Goal: Task Accomplishment & Management: Manage account settings

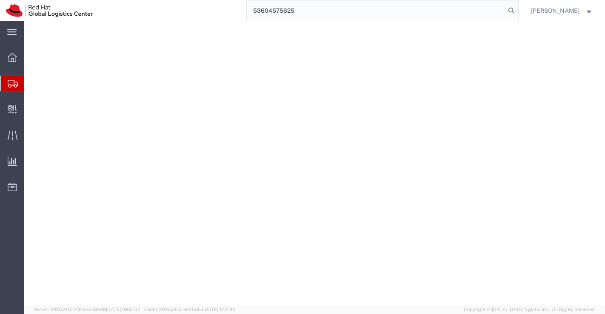
select select
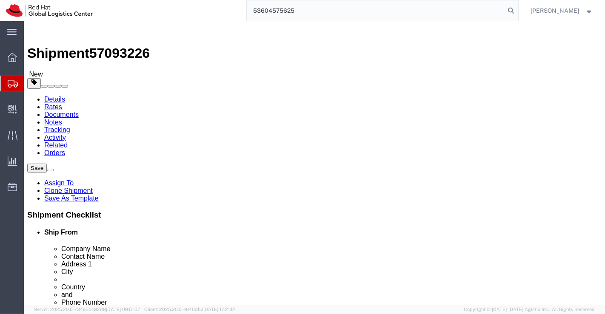
drag, startPoint x: 385, startPoint y: 168, endPoint x: 259, endPoint y: 171, distance: 126.8
click div "Location My Profile Location [GEOGRAPHIC_DATA] - [GEOGRAPHIC_DATA] - [GEOGRAPHI…"
paste input "GRT Institute of Engineering and Technology"
type input "GRT Institute of Engineering and Technology"
click input "[PERSON_NAME]"
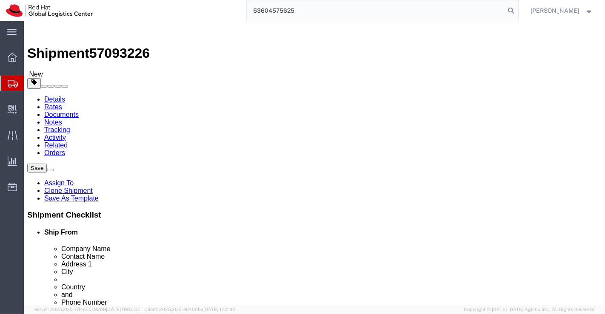
drag, startPoint x: 361, startPoint y: 182, endPoint x: 269, endPoint y: 185, distance: 92.3
click div "Contact Name [PERSON_NAME]"
paste input "Mr. [PERSON_NAME]"
type input "Mr. [PERSON_NAME]"
click div
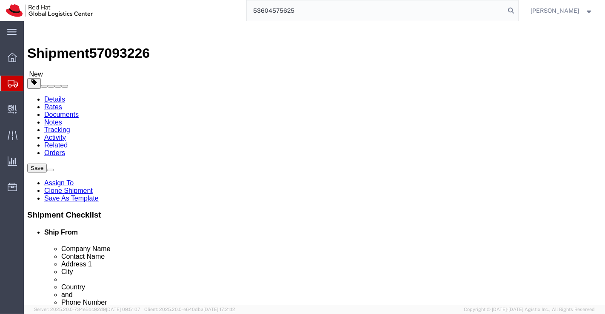
drag, startPoint x: 391, startPoint y: 198, endPoint x: 267, endPoint y: 199, distance: 124.2
click div "Address 1 Gut No. 44, 46, 48, 49 and 50, [PERSON_NAME], Maval ‌"
type input "‌"
select select
paste input "[PERSON_NAME][GEOGRAPHIC_DATA]"
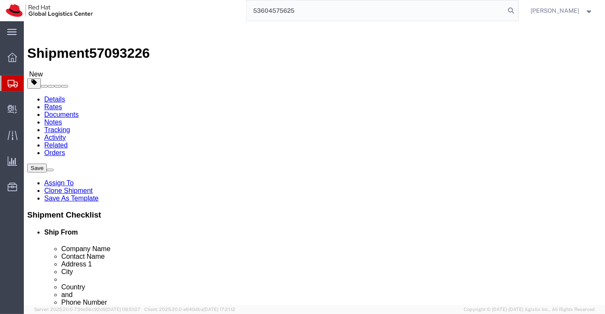
scroll to position [0, 18]
type input "[PERSON_NAME][GEOGRAPHIC_DATA] ‌"
select select
drag, startPoint x: 336, startPoint y: 211, endPoint x: 235, endPoint y: 212, distance: 101.2
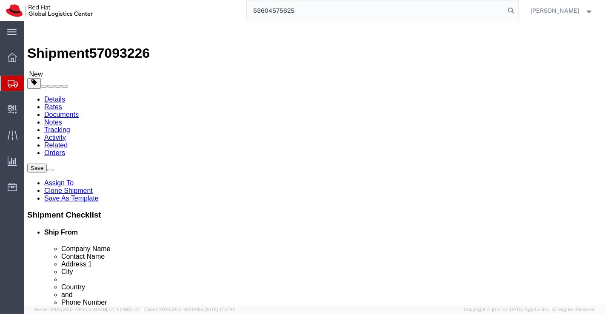
click div "Address 2 PMRDA"
paste input "Tiruttani"
type input "Tiruttani"
drag, startPoint x: 309, startPoint y: 228, endPoint x: 264, endPoint y: 230, distance: 44.7
click div "City Pune"
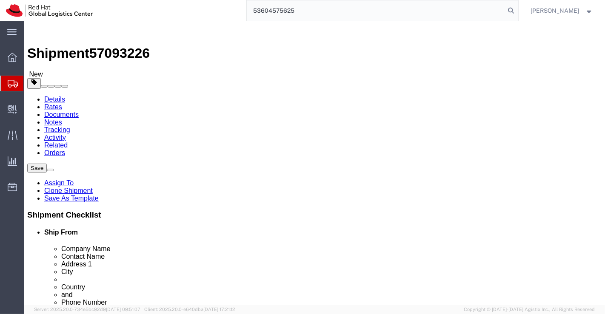
select select
paste input "Tiruttani"
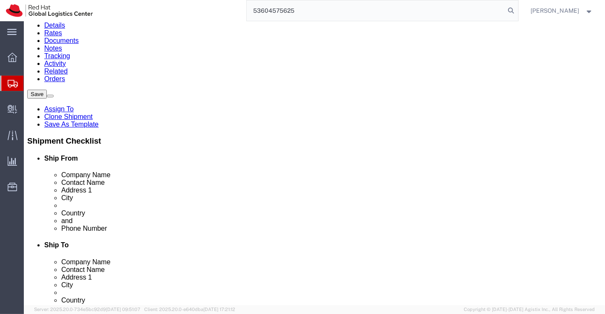
scroll to position [94, 0]
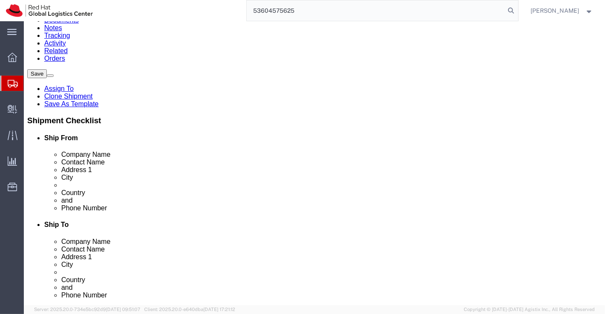
type input "Tiruttani"
select select
type input "[PERSON_NAME]"
select select
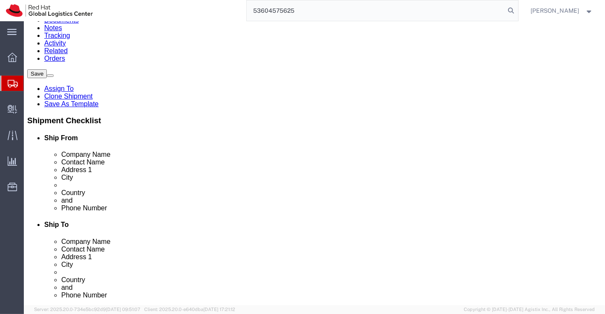
drag, startPoint x: 310, startPoint y: 185, endPoint x: 280, endPoint y: 187, distance: 29.9
click div "412106"
paste input "631209"
type input "631209"
select select
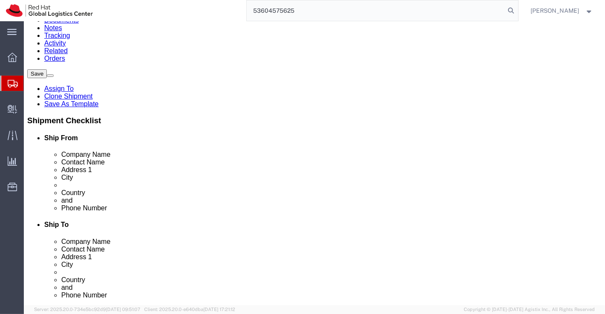
drag, startPoint x: 346, startPoint y: 202, endPoint x: 288, endPoint y: 200, distance: 57.4
click div "8793000270"
paste input "9884960124"
type input "9884960124"
click input "text"
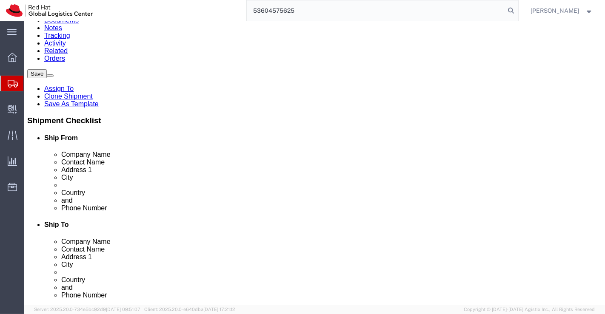
paste input "[EMAIL_ADDRESS][DOMAIN_NAME]"
type input "[EMAIL_ADDRESS][DOMAIN_NAME]"
checkbox input "true"
click div "Location My Profile Location [GEOGRAPHIC_DATA] - [GEOGRAPHIC_DATA] - [GEOGRAPHI…"
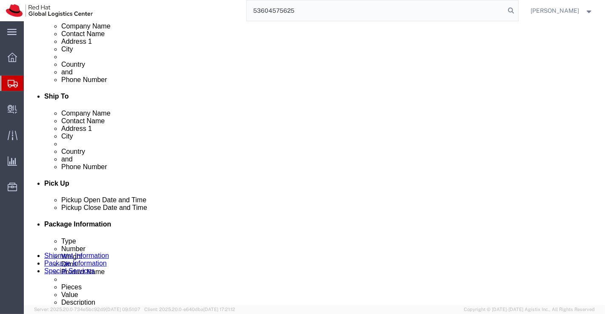
scroll to position [236, 0]
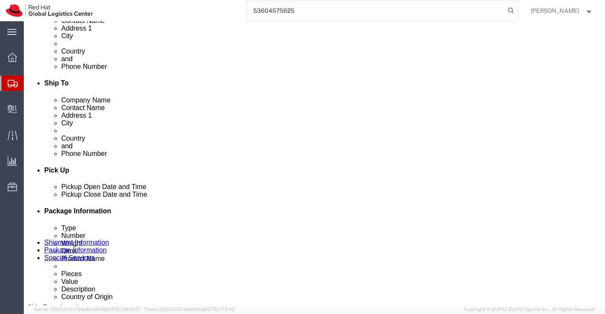
click link "ADDITIONAL INFORMATION"
click div "[DATE] 3:00 PM"
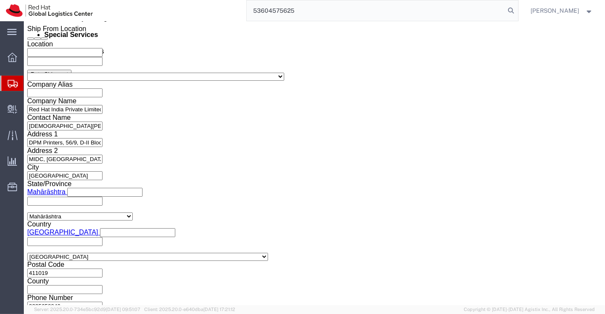
click button "Apply"
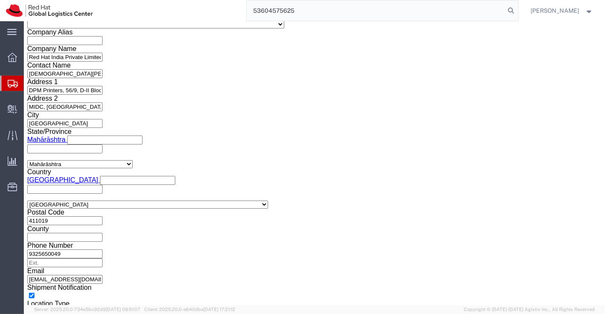
scroll to position [568, 0]
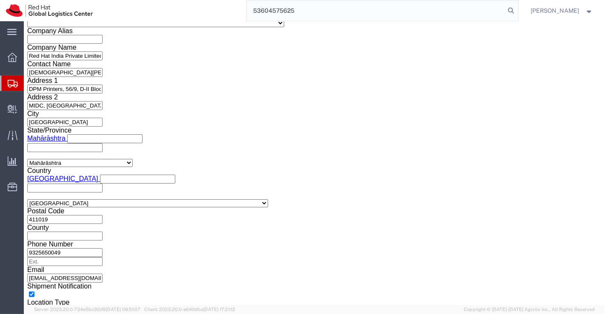
click select "Select Air Less than Truckload Multi-Leg Ocean Freight Rail Small Parcel Truckl…"
select select
click select "Select Air Less than Truckload Multi-Leg Ocean Freight Rail Small Parcel Truckl…"
click icon
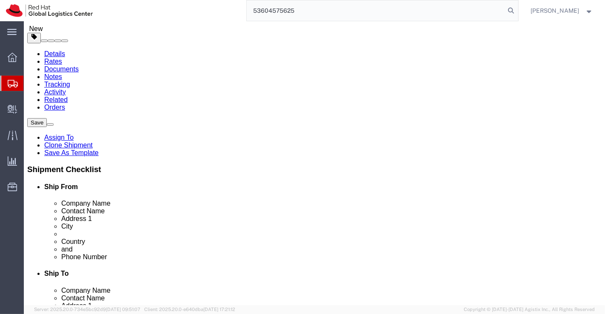
click input "31.00"
type input "37.00"
click input "24.00"
type input "37.00"
click input "28.00"
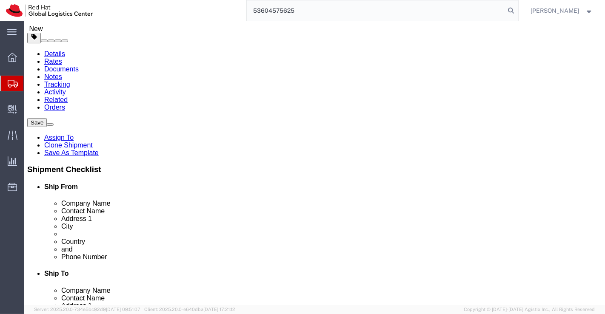
type input "26.00"
click input "4.50"
type input "4"
type input "7.00"
click div "1 x Your Packaging Package Type Select Case(s) Crate(s) Envelope Large Box Medi…"
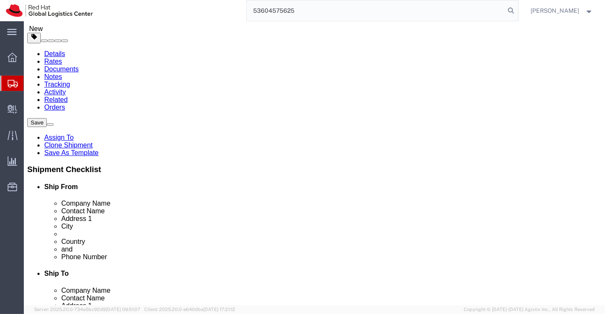
click dd "15.00 Each"
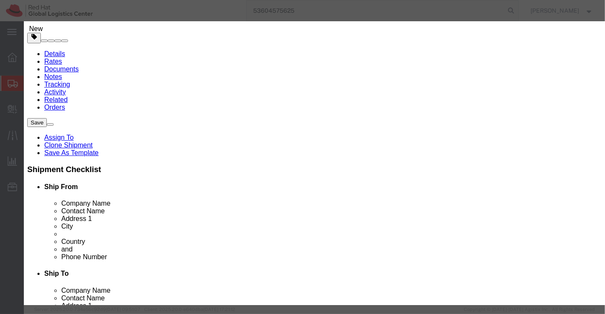
click input "15.00"
type input "1.00"
click div "Commodity library"
click input "300"
type input "3"
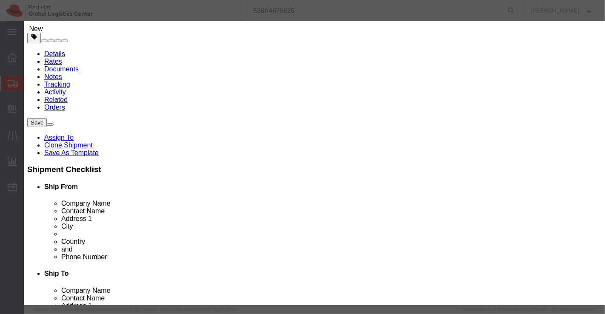
type input "460"
click h3 "Edit content"
click input "1.00"
type input "5.00"
type input "2300"
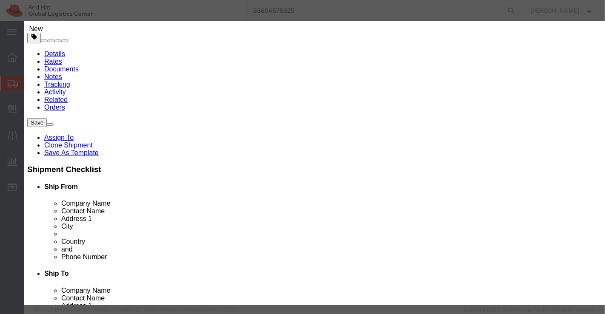
click div "Commodity library Product Name T shirt Pieces 5.00 Select Bag Barrels 100Board …"
drag, startPoint x: 463, startPoint y: 238, endPoint x: 437, endPoint y: 177, distance: 66.3
click button "Save & Close"
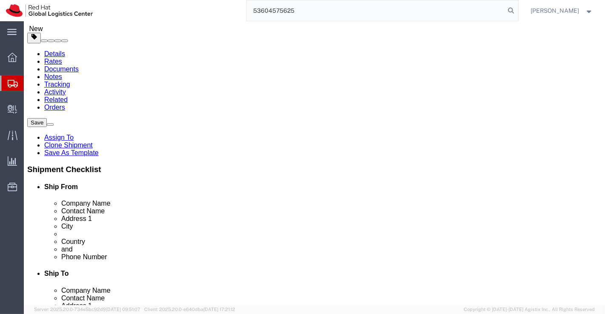
click link "Clone this content"
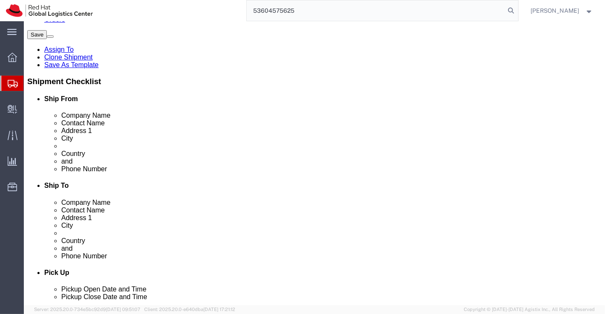
scroll to position [127, 0]
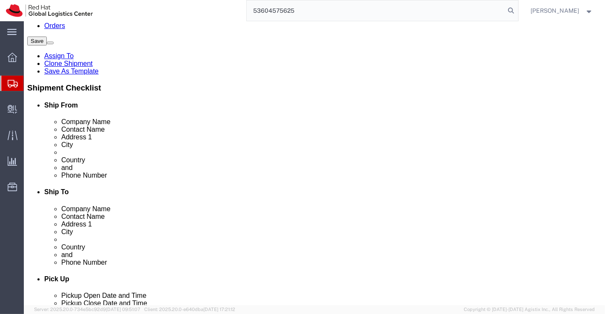
click dd "5.00 Each"
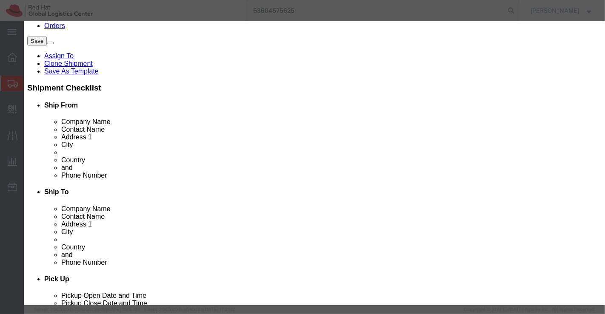
drag, startPoint x: 180, startPoint y: 62, endPoint x: 111, endPoint y: 62, distance: 68.9
click div "Product Name T shirt"
type input "Leather Gift Set"
click h3 "Edit content"
click input "5.00"
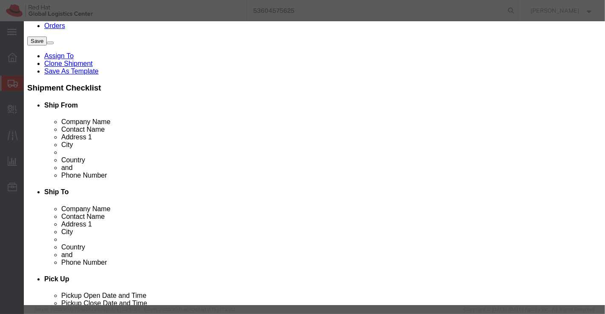
type input "1.00"
click input "460"
type input "800"
click h3 "Edit content"
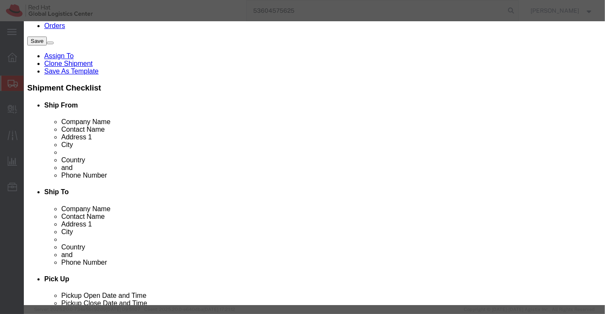
click input "1.00"
type input "2.00"
type input "1600"
click h3 "Edit content"
click button "Save & Close"
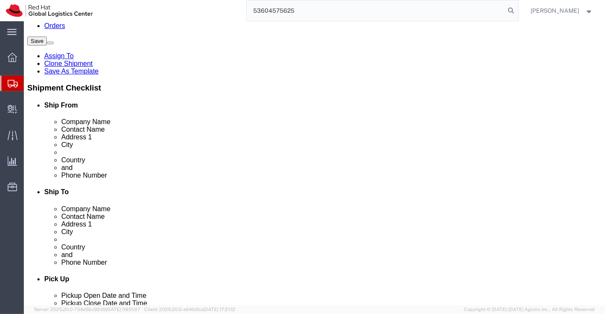
click dl "Pieces: 5.00 Each Total value: 2300.00 INR"
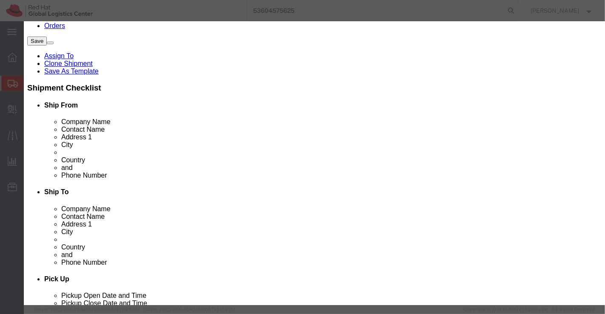
click input "5.00"
type input "1.00"
click div "Commodity library Product Name T shirt Pieces 1.00 Select Bag Barrels 100Board …"
click input "460"
type input "4"
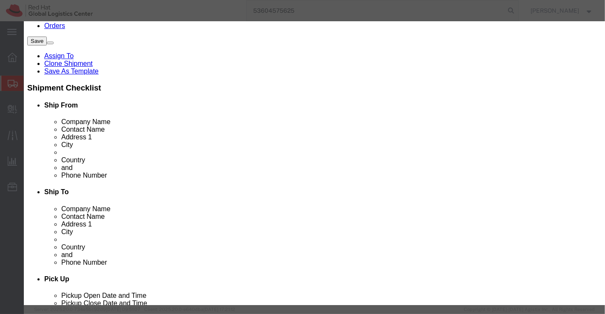
type input "300"
click div "Commodity library"
click input "1.00"
type input "5.00"
type input "1500"
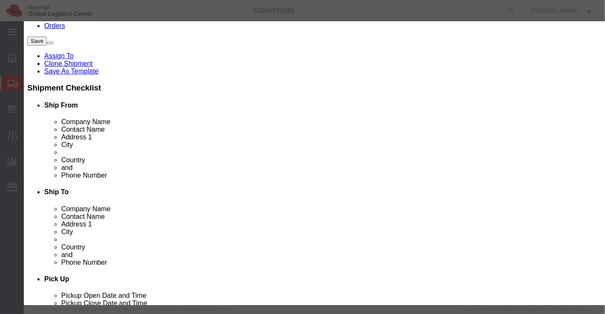
click div "Commodity library Product Name T shirt Pieces 5.00 Select Bag Barrels 100Board …"
click icon "button"
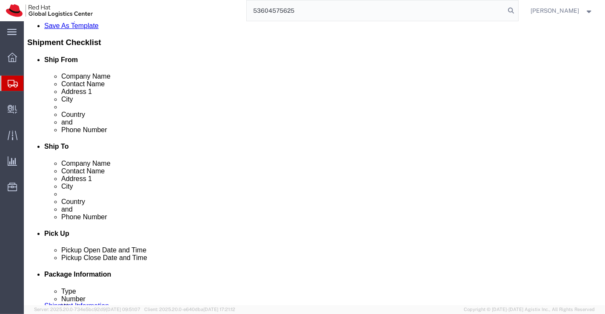
scroll to position [174, 0]
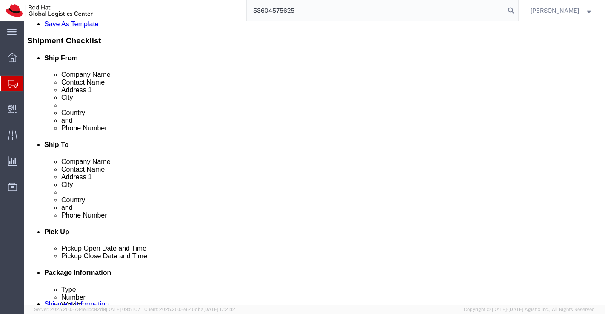
click link "Clone this content"
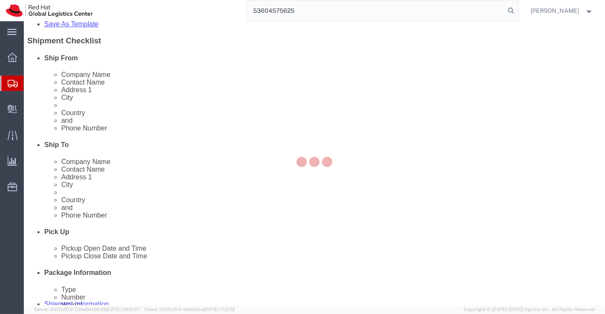
scroll to position [167, 0]
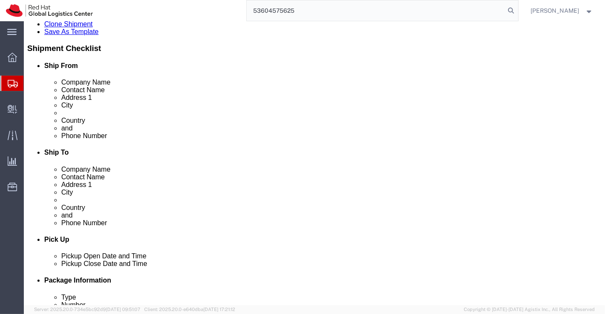
click dd "2.00 Each"
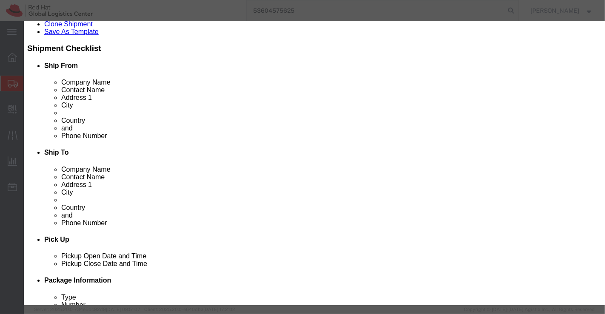
drag, startPoint x: 190, startPoint y: 65, endPoint x: 131, endPoint y: 67, distance: 60.0
click div "Product Name Leather Gift Set"
paste input "Smart Watch"
type input "Smart Watch"
click input "2.00"
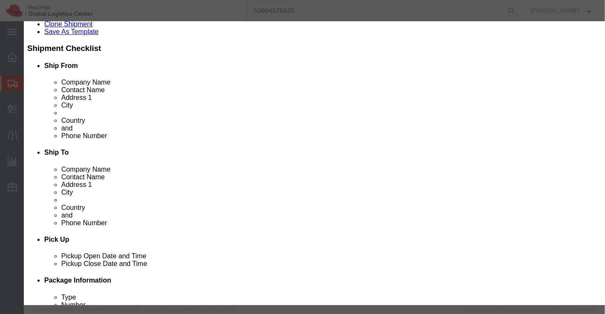
type input "1.00"
click input "800"
type input "1400"
click button "Save & Close"
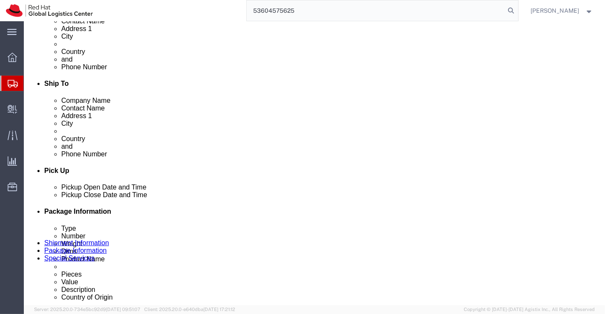
scroll to position [236, 0]
click link "Clone this content"
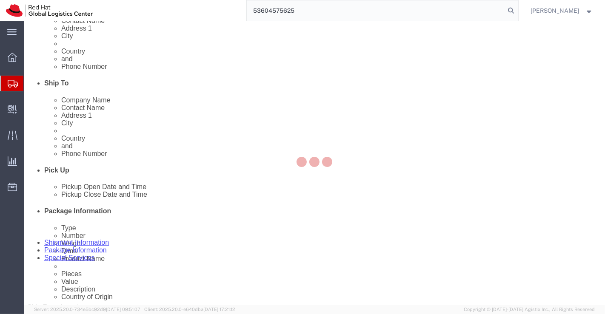
scroll to position [227, 0]
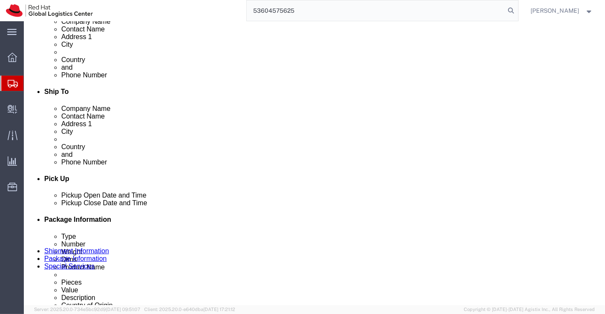
click dl "Pieces: 1.00 Each Total value: 1400.00 INR"
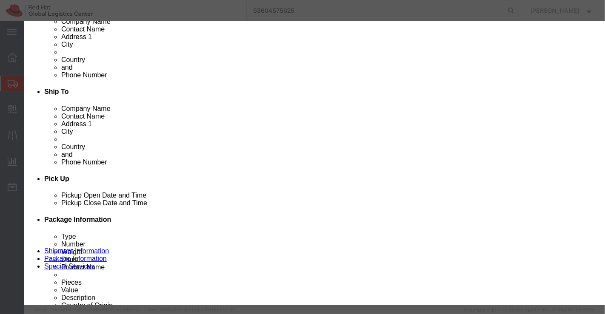
drag, startPoint x: 181, startPoint y: 64, endPoint x: 109, endPoint y: 65, distance: 71.4
click div "Product Name Smart Watch"
paste input "Bluetooth Headphone"
type input "Bluetooth Headphone"
click input "1400.00"
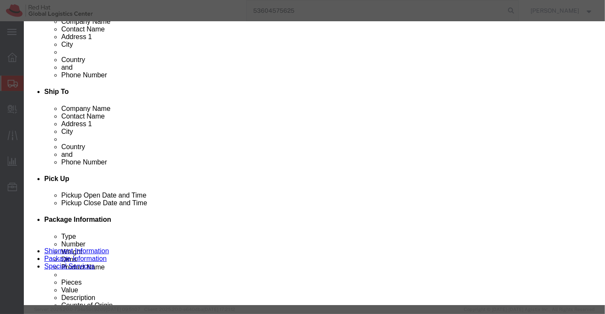
type input "1000.00"
click button "Save & Close"
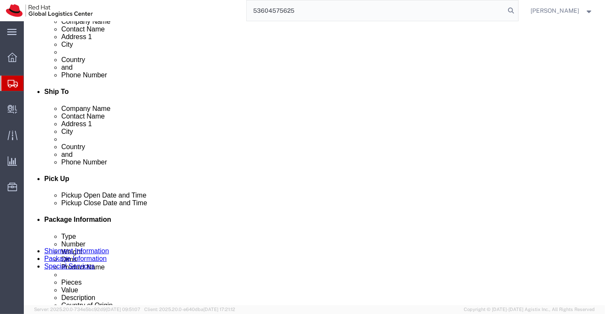
click div "Pieces: 1.00 Each Total value: 1000.00 INR"
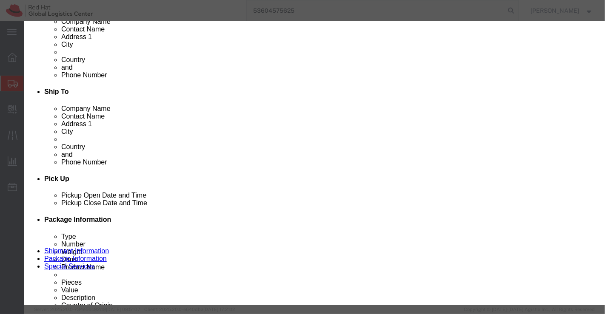
click button "Save & Close"
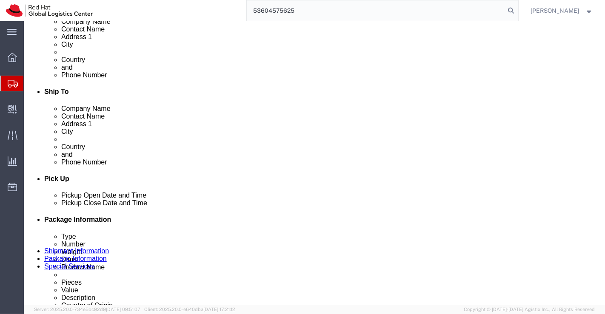
click link "Clone this content"
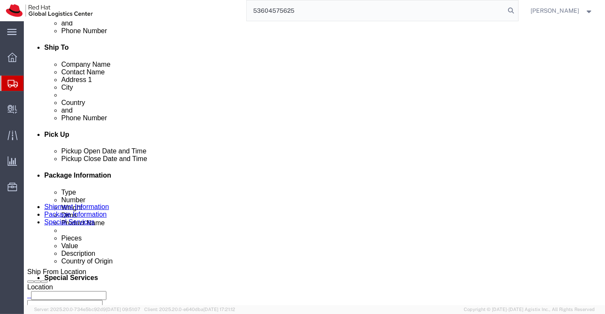
scroll to position [283, 0]
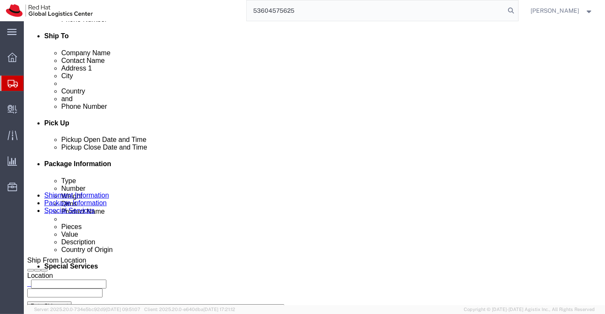
click link "Clone this content"
click div "Pieces: 1.00 Each Total value: 1000.00 INR"
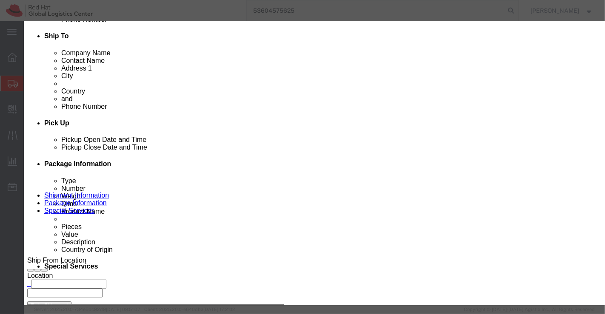
drag, startPoint x: 207, startPoint y: 62, endPoint x: 139, endPoint y: 64, distance: 67.2
click input "Bluetooth Headphone"
paste input "JBL Speaker"
type input "JBL Speaker"
click input "1000.00"
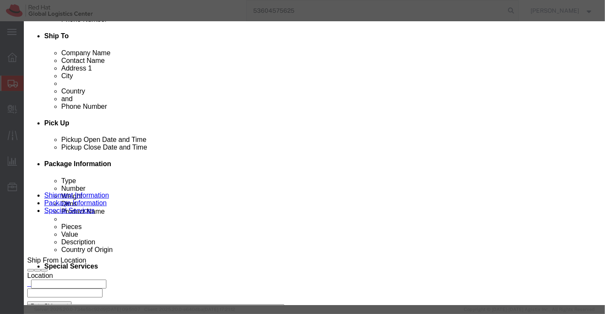
type input "5995.00"
click button "Save & Close"
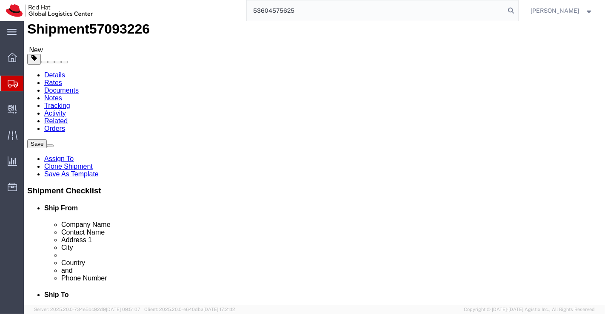
scroll to position [0, 0]
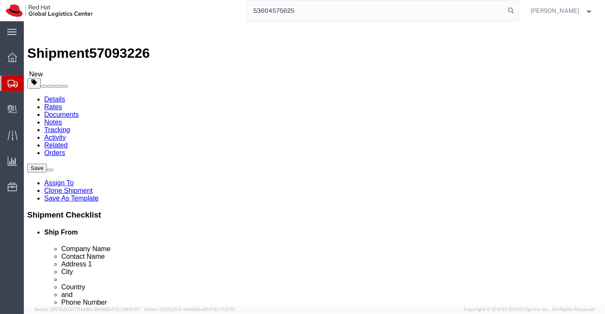
click dd "2300.00 INR"
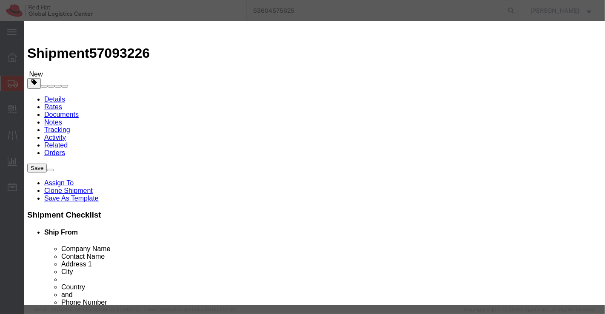
click input "5.00"
type input "1.00"
click h3 "Edit content"
click input "460"
type input "300"
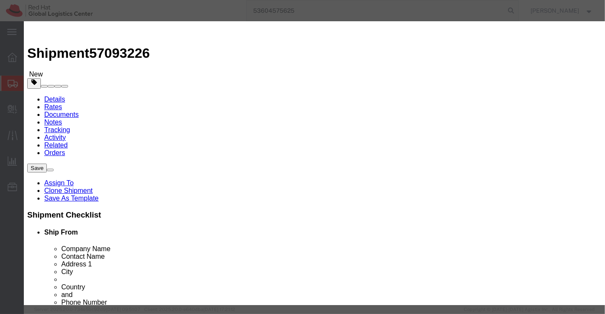
click h3 "Edit content"
click input "1.00"
type input "5.00"
type input "1500"
click div "Commodity library Product Name T shirt Pieces 5.00 Select Bag Barrels 100Board …"
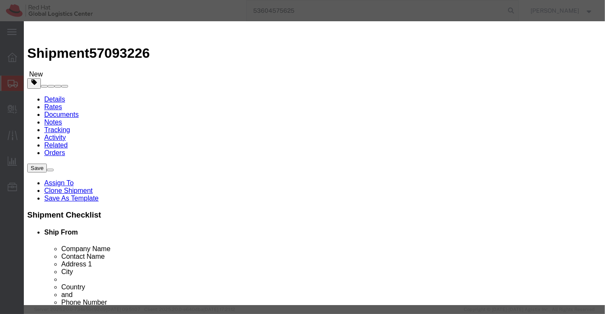
click button "Save & Close"
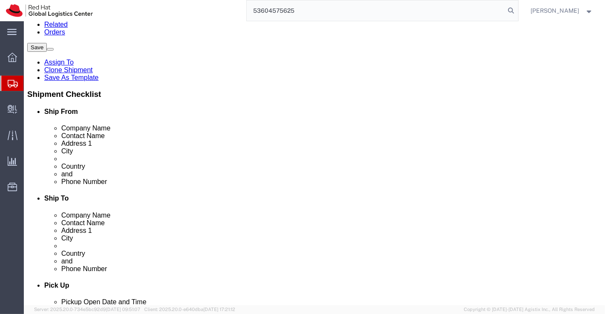
scroll to position [120, 0]
click icon
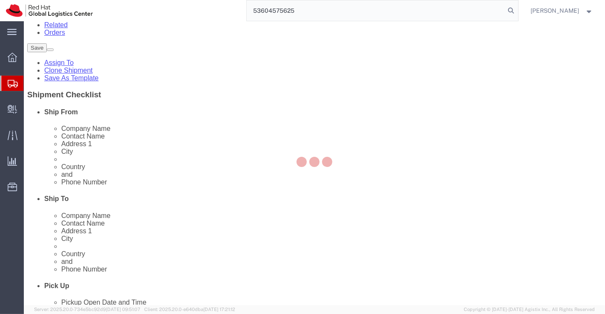
select select "COSTCENTER"
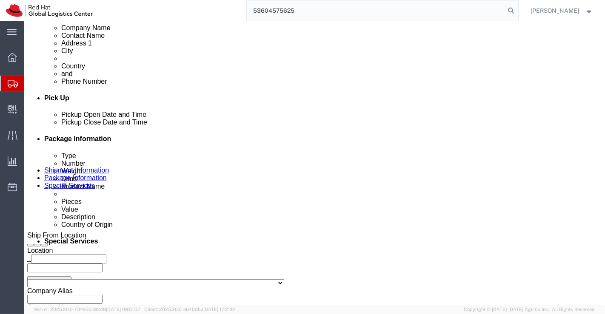
scroll to position [310, 0]
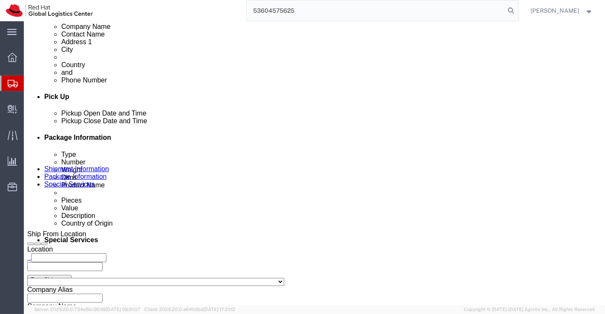
drag, startPoint x: 315, startPoint y: 187, endPoint x: 273, endPoint y: 188, distance: 42.5
click div "T-Shirt"
click input "text"
type input "a"
paste input "[EMAIL_ADDRESS][DOMAIN_NAME]"
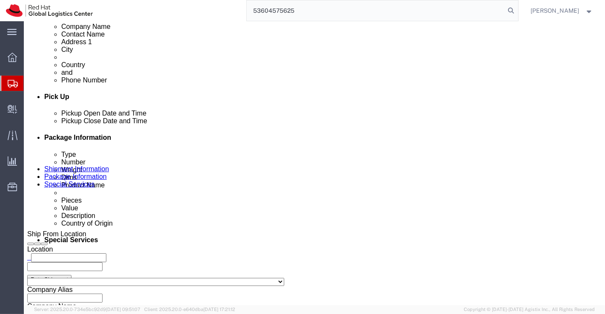
scroll to position [0, 4]
type input "[EMAIL_ADDRESS][DOMAIN_NAME]"
paste input "[EMAIL_ADDRESS][DOMAIN_NAME]"
type input "[EMAIL_ADDRESS][DOMAIN_NAME]"
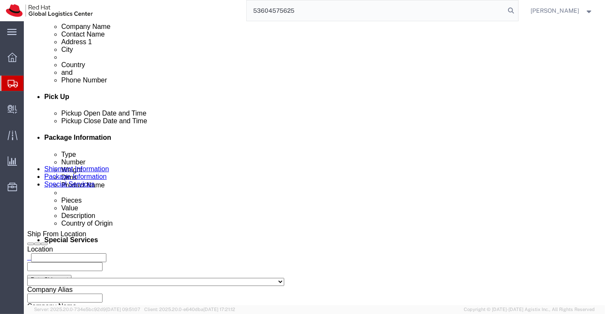
type input "[EMAIL_ADDRESS][DOMAIN_NAME]"
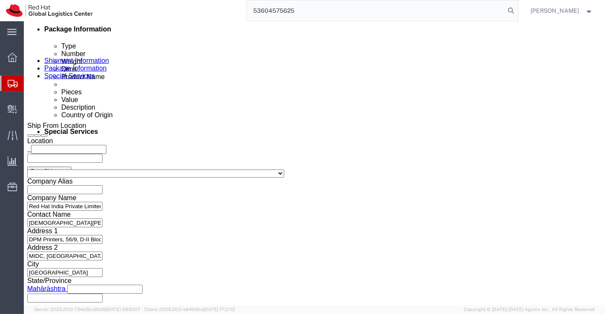
scroll to position [528, 0]
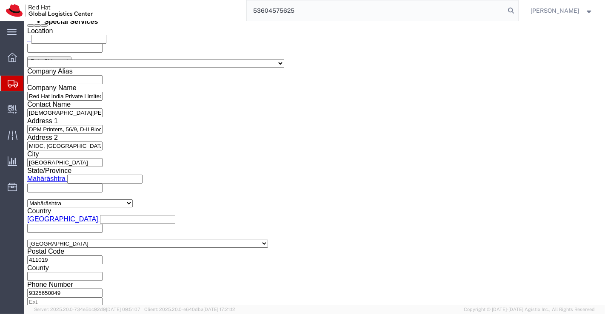
click icon
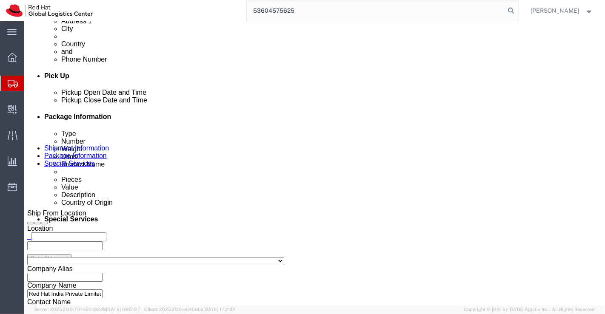
scroll to position [568, 0]
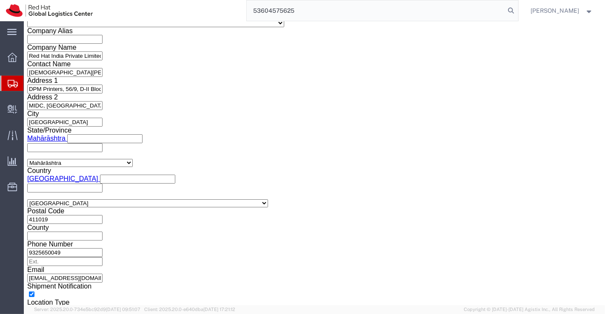
click icon
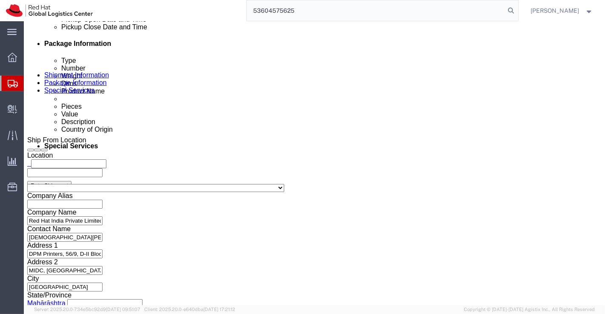
drag, startPoint x: 175, startPoint y: 51, endPoint x: 198, endPoint y: 124, distance: 76.9
click icon
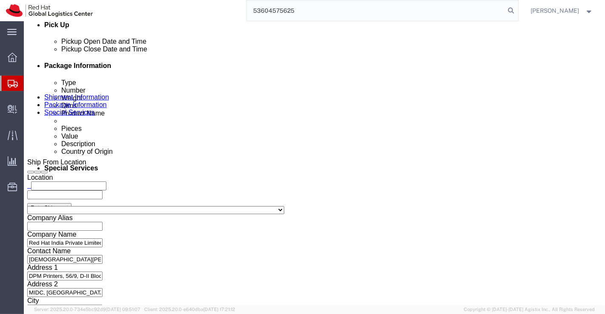
scroll to position [528, 0]
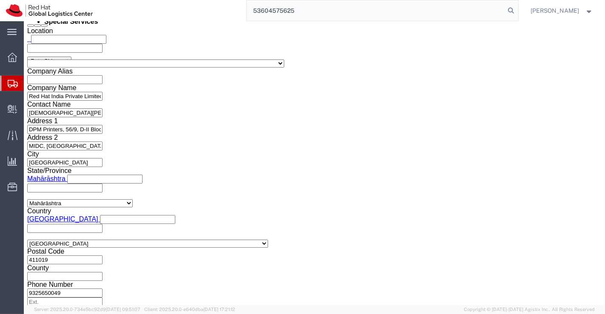
click button "Rate Shipment"
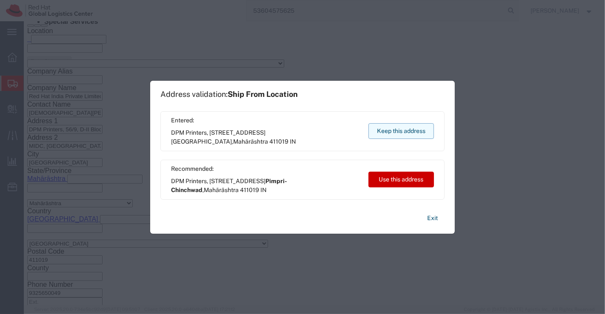
click at [401, 133] on button "Keep this address" at bounding box center [400, 131] width 65 height 16
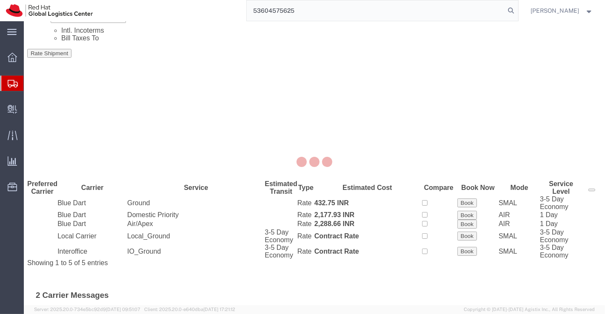
scroll to position [0, 0]
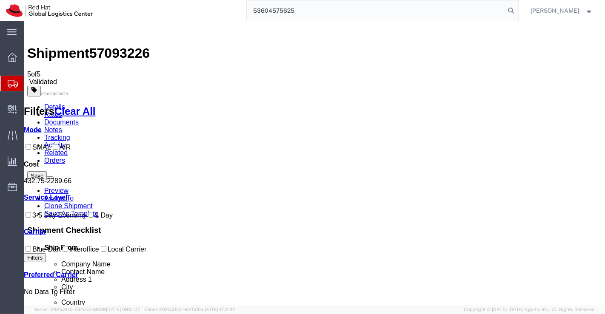
click at [54, 103] on link "Details" at bounding box center [54, 106] width 21 height 7
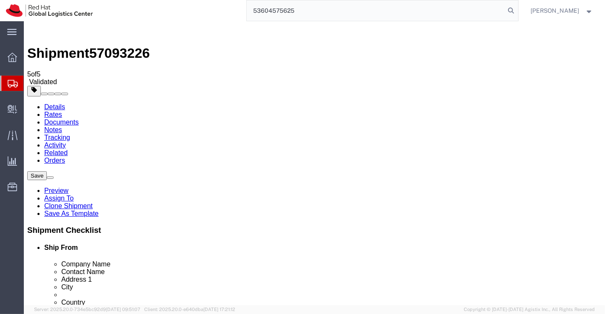
click icon
click button "Rate Shipment"
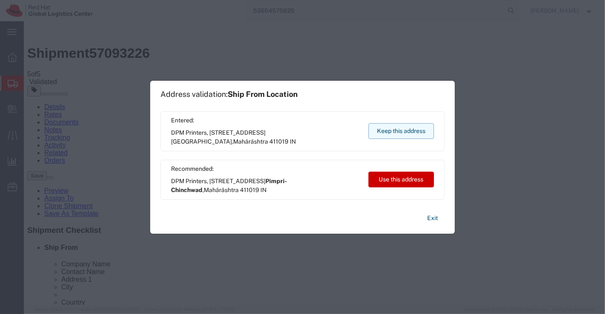
click at [399, 128] on button "Keep this address" at bounding box center [400, 131] width 65 height 16
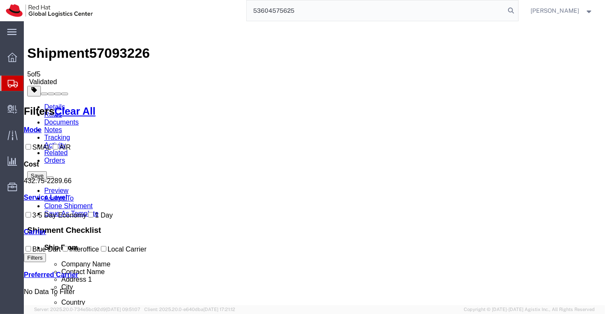
click at [49, 103] on link "Details" at bounding box center [54, 106] width 21 height 7
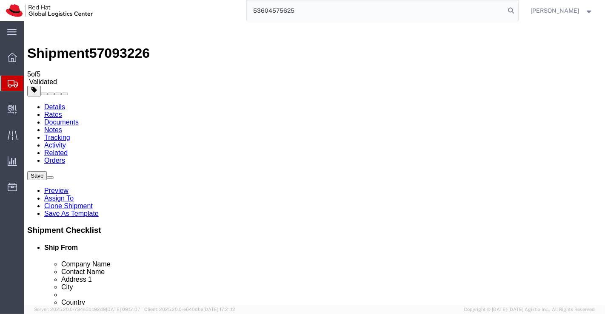
scroll to position [0, 12]
drag, startPoint x: 284, startPoint y: 165, endPoint x: 426, endPoint y: 172, distance: 142.6
click form "Shipment 57093226 5 of 5 Validated Details Rates Documents Notes Tracking Activ…"
paste input "IDEAL INSTITUTE OF TECHNOLOGY"
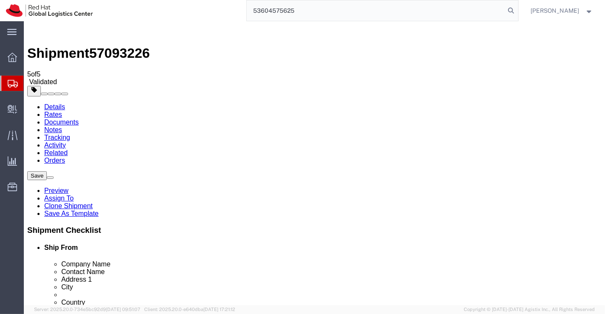
type input "IDEAL INSTITUTE OF TECHNOLOGY"
click div
click input "Mr. [PERSON_NAME]"
drag, startPoint x: 350, startPoint y: 181, endPoint x: 288, endPoint y: 179, distance: 62.6
click input "Mr. [PERSON_NAME]"
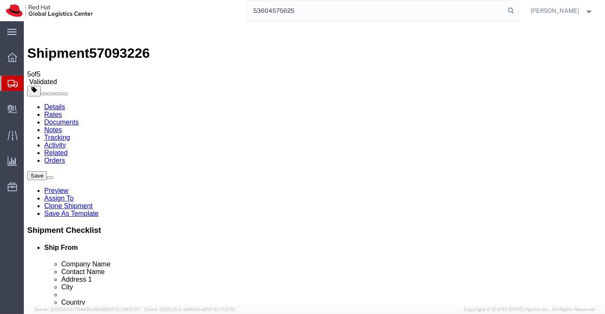
paste input "Prof [PERSON_NAME]"
type input "Prof [PERSON_NAME]"
drag, startPoint x: 284, startPoint y: 198, endPoint x: 443, endPoint y: 217, distance: 159.7
click form "Shipment 57093226 5 of 5 Validated Details Rates Documents Notes Tracking Activ…"
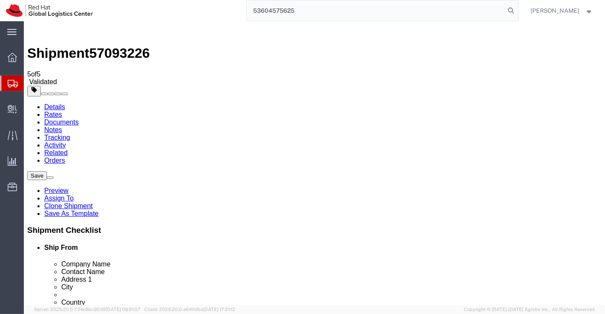
scroll to position [0, 0]
paste input "Vidyut Nagar, SBI Officers Colony"
type input "Vidyut Nagar, SBI Officers Colony"
drag, startPoint x: 318, startPoint y: 212, endPoint x: 257, endPoint y: 216, distance: 60.5
click div "Address 2 Tiruttani"
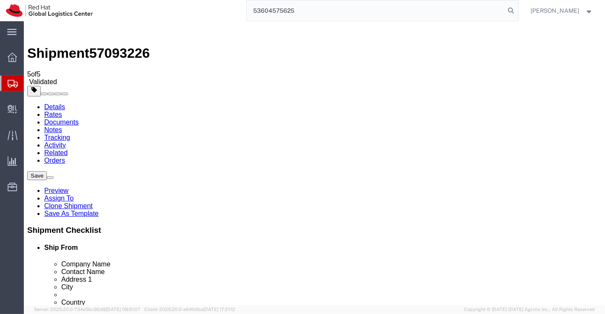
paste input "Kakinada"
type input "Kakinada"
drag, startPoint x: 326, startPoint y: 229, endPoint x: 268, endPoint y: 230, distance: 57.4
click div "City Tiruttani"
paste input "Kakinada"
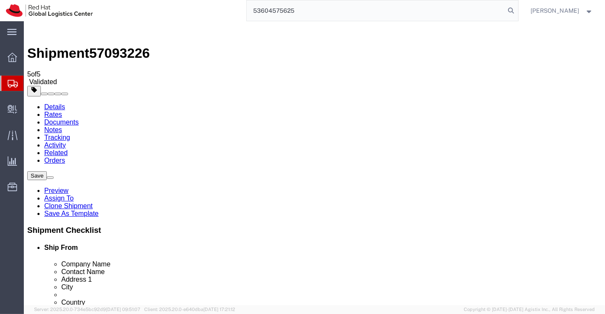
type input "Kakinada"
type input "Andh"
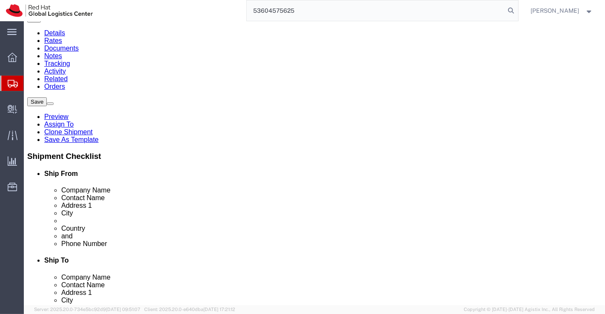
scroll to position [94, 0]
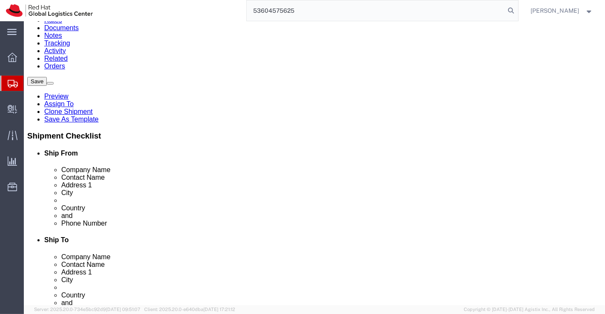
drag, startPoint x: 309, startPoint y: 185, endPoint x: 278, endPoint y: 186, distance: 30.6
click div "631209"
paste input "533003"
type input "533003"
drag, startPoint x: 332, startPoint y: 201, endPoint x: 298, endPoint y: 203, distance: 34.1
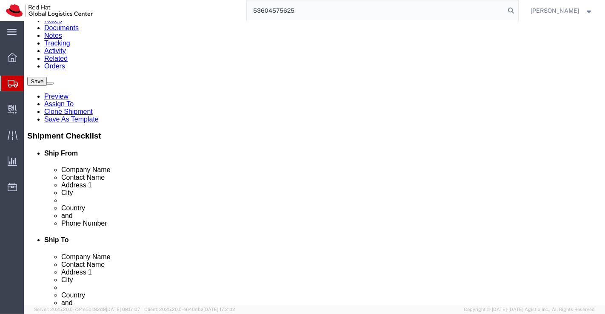
click input "9884960124"
paste input "8688565854"
type input "8688565854"
drag, startPoint x: 384, startPoint y: 217, endPoint x: 292, endPoint y: 218, distance: 92.7
click div "[EMAIL_ADDRESS][DOMAIN_NAME]"
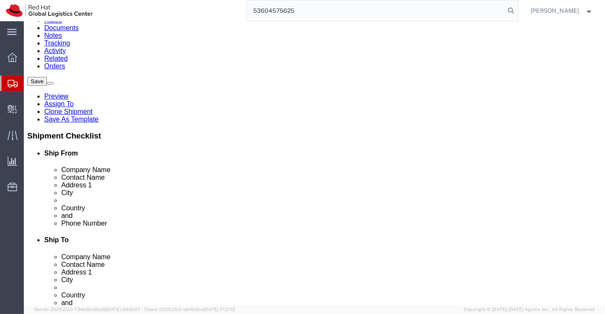
checkbox input "false"
paste input "[EMAIL_ADDRESS][DOMAIN_NAME]"
type input "[EMAIL_ADDRESS][DOMAIN_NAME]"
checkbox input "true"
click div "Ship From Location Location Select Select My Profile Location [GEOGRAPHIC_DATA]…"
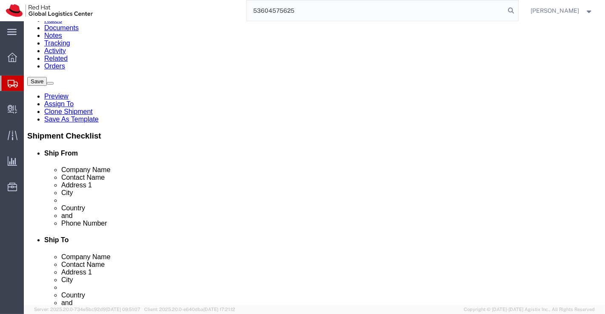
click link "ADDITIONAL INFORMATION"
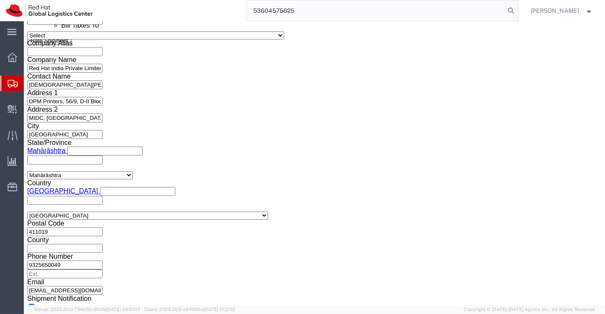
scroll to position [568, 0]
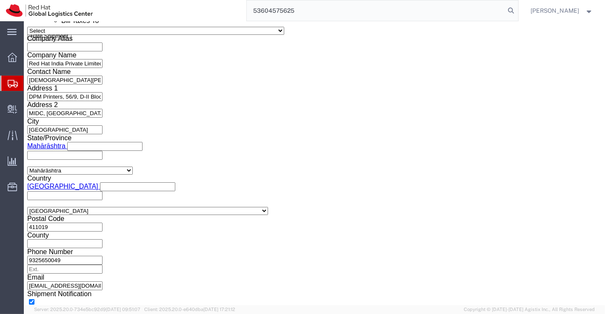
click icon
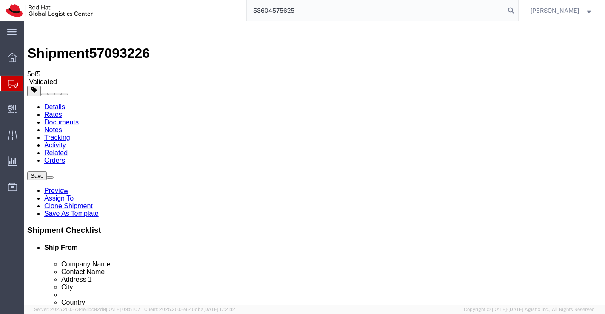
click icon
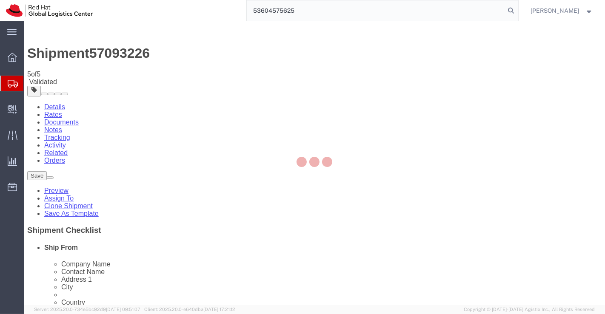
select select "COSTCENTER"
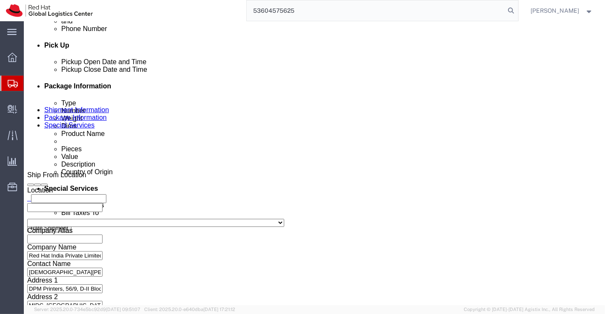
scroll to position [378, 0]
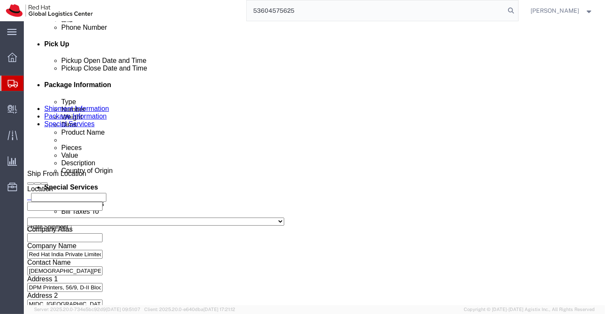
click input "text"
paste input "[EMAIL_ADDRESS][DOMAIN_NAME]"
type input "[EMAIL_ADDRESS][DOMAIN_NAME]"
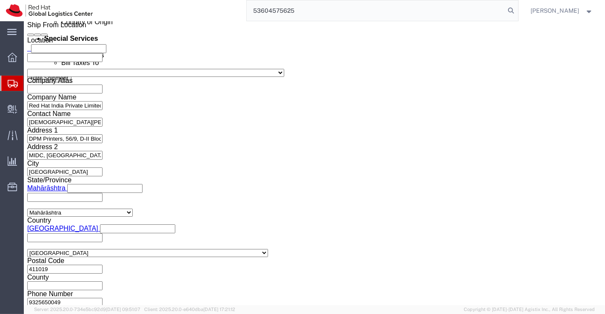
scroll to position [528, 0]
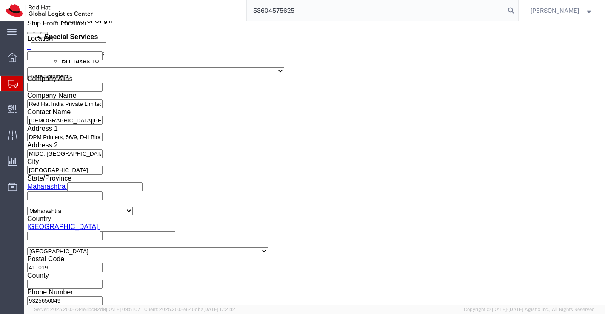
click button "Rate Shipment"
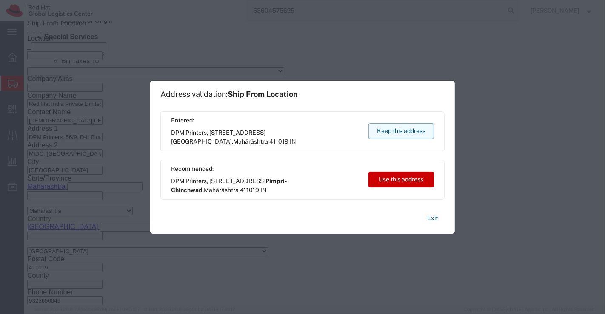
click at [390, 134] on button "Keep this address" at bounding box center [400, 131] width 65 height 16
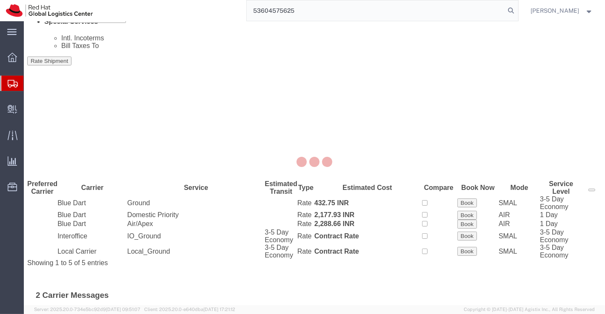
scroll to position [0, 0]
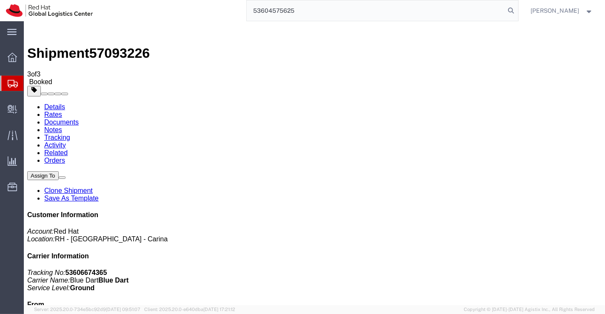
click at [53, 103] on link "Details" at bounding box center [54, 106] width 21 height 7
click link "Schedule pickup request"
click link "Documents"
click at [57, 103] on link "Details" at bounding box center [54, 106] width 21 height 7
click link "Documents"
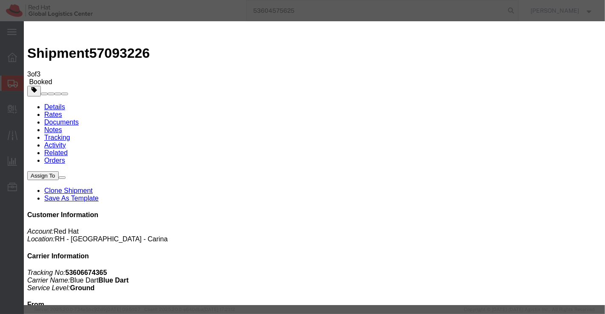
paste input "[PERSON_NAME][EMAIL_ADDRESS][DOMAIN_NAME]"
type input "[PERSON_NAME][EMAIL_ADDRESS][DOMAIN_NAME]"
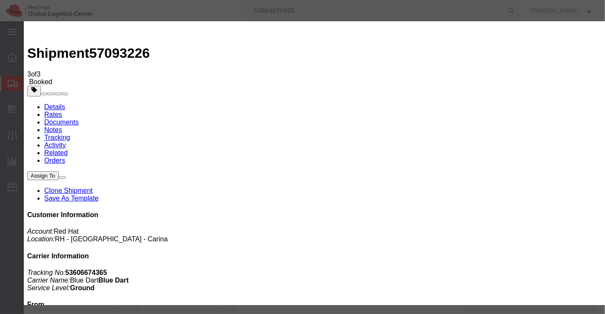
drag, startPoint x: 277, startPoint y: 199, endPoint x: 185, endPoint y: 198, distance: 91.8
type textarea "Please find the shipping label."
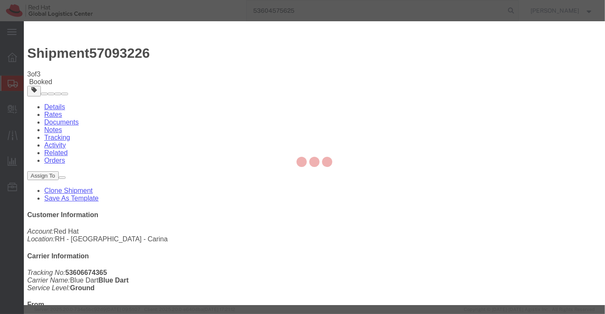
checkbox input "false"
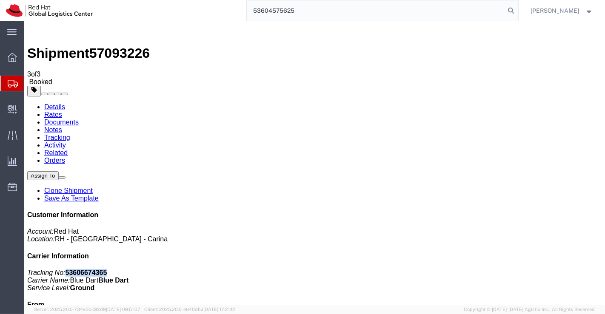
drag, startPoint x: 485, startPoint y: 128, endPoint x: 547, endPoint y: 128, distance: 62.5
click at [547, 269] on p "Tracking No: 53606674365 Carrier Name: Blue Dart Blue Dart Service Level: Ground" at bounding box center [314, 280] width 574 height 23
copy b "53606674365"
click at [58, 103] on link "Details" at bounding box center [54, 106] width 21 height 7
drag, startPoint x: 536, startPoint y: 45, endPoint x: 539, endPoint y: 33, distance: 12.2
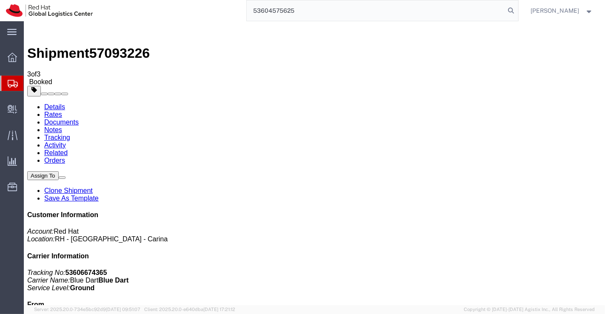
click link "Clone Shipment"
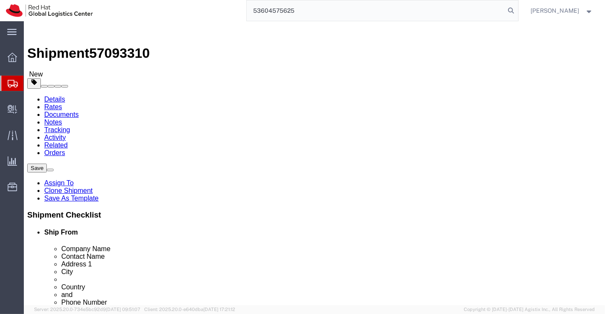
drag, startPoint x: 286, startPoint y: 165, endPoint x: 403, endPoint y: 164, distance: 117.4
click div "Ship To Location Location Select Select My Profile Location [GEOGRAPHIC_DATA] -…"
paste input "[PERSON_NAME][GEOGRAPHIC_DATA]"
type input "[PERSON_NAME][GEOGRAPHIC_DATA]"
drag, startPoint x: 334, startPoint y: 178, endPoint x: 274, endPoint y: 179, distance: 60.0
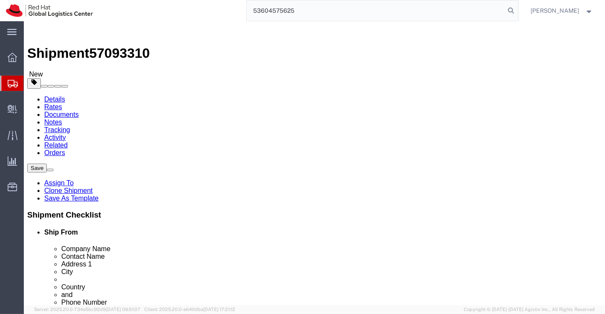
click div "Contact Name Prof [PERSON_NAME]"
paste input "Dr. [PERSON_NAME] [PERSON_NAME] (TPO)"
type input "Dr. [PERSON_NAME] [PERSON_NAME] (TPO)"
drag, startPoint x: 384, startPoint y: 196, endPoint x: 259, endPoint y: 190, distance: 124.7
click div "Location Select Select My Profile Location [GEOGRAPHIC_DATA] - [GEOGRAPHIC_DATA…"
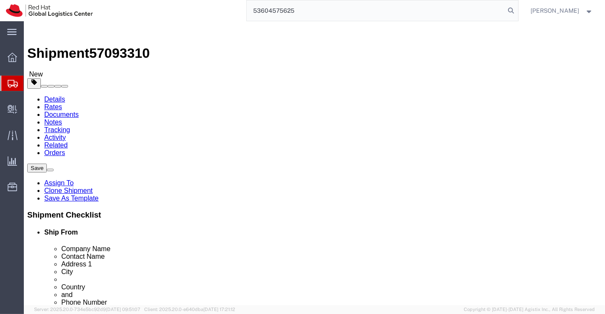
scroll to position [3, 0]
paste input "[PERSON_NAME] (V), CB (P)"
type input "[PERSON_NAME] (V), CB (P)"
drag, startPoint x: 218, startPoint y: 240, endPoint x: 217, endPoint y: 215, distance: 25.5
click label "State/Province"
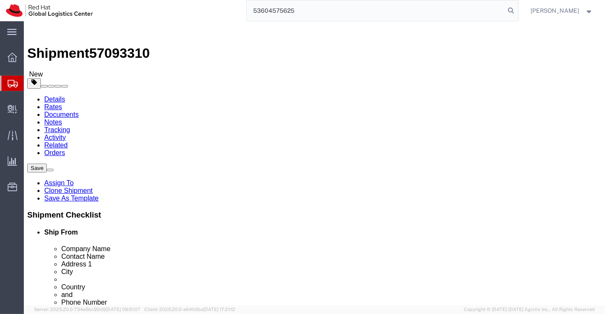
drag, startPoint x: 313, startPoint y: 213, endPoint x: 257, endPoint y: 217, distance: 56.7
click div "Address 2 [GEOGRAPHIC_DATA]"
paste input "[GEOGRAPHIC_DATA]"
type input "[GEOGRAPHIC_DATA]"
drag, startPoint x: 332, startPoint y: 229, endPoint x: 260, endPoint y: 233, distance: 72.8
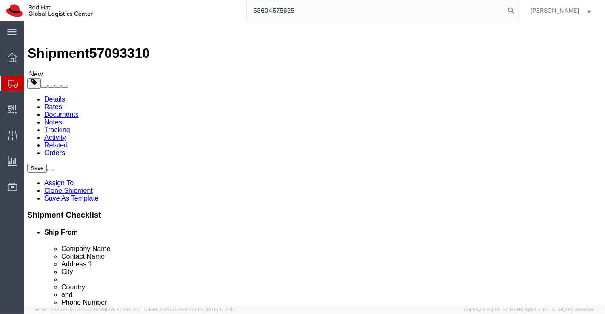
click div "City [GEOGRAPHIC_DATA]"
paste input "[GEOGRAPHIC_DATA]"
type input "[GEOGRAPHIC_DATA]"
type input "Te"
select select "TG"
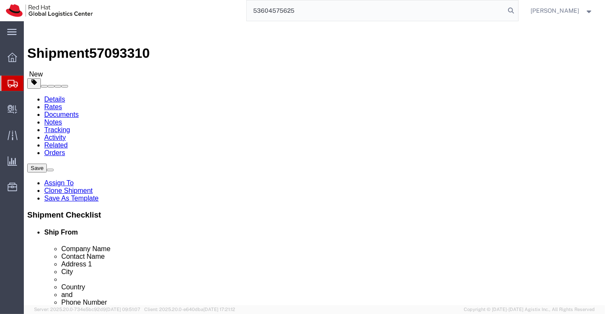
click div "Location Select Select My Profile Location [GEOGRAPHIC_DATA] - [GEOGRAPHIC_DATA…"
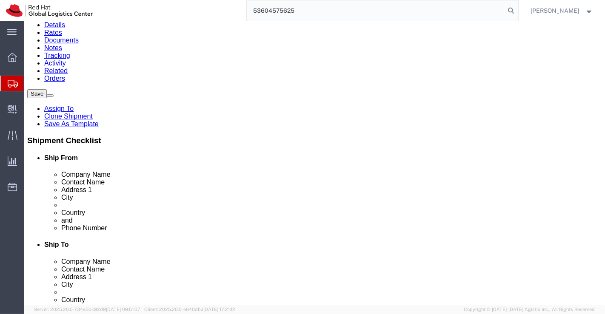
scroll to position [94, 0]
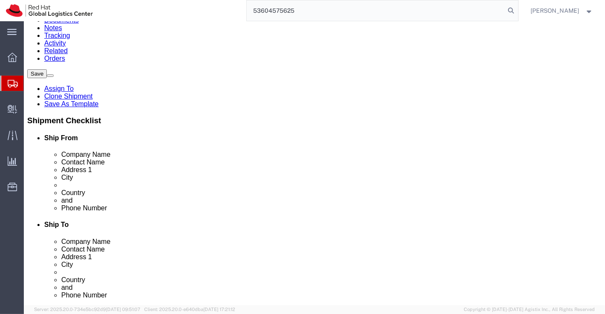
drag, startPoint x: 311, startPoint y: 185, endPoint x: 263, endPoint y: 184, distance: 48.1
click div "Postal Code 533003"
paste input "500075"
type input "500075"
drag, startPoint x: 338, startPoint y: 202, endPoint x: 297, endPoint y: 199, distance: 41.3
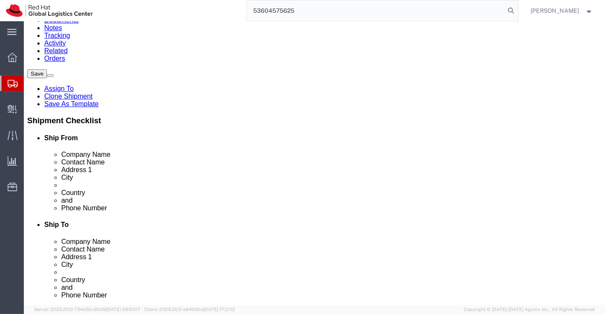
click input "8688565854"
paste input "9848622979"
type input "9848622979"
drag, startPoint x: 385, startPoint y: 217, endPoint x: 291, endPoint y: 215, distance: 94.0
click div "[EMAIL_ADDRESS][DOMAIN_NAME]"
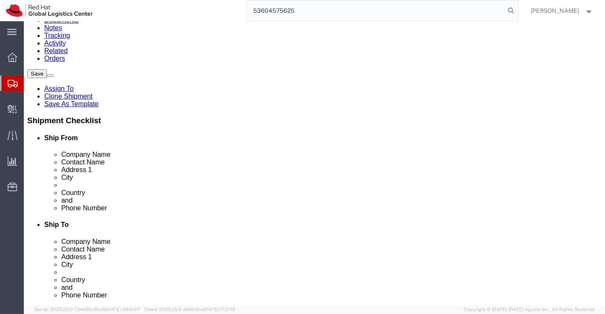
checkbox input "false"
paste input "[PERSON_NAME][EMAIL_ADDRESS][DOMAIN_NAME]"
type input "[PERSON_NAME][EMAIL_ADDRESS][DOMAIN_NAME]"
checkbox input "true"
click div "Ship From Location Location Select Select My Profile Location [GEOGRAPHIC_DATA]…"
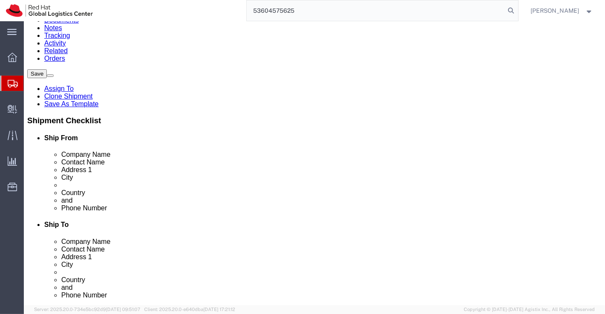
click link "ADDITIONAL INFORMATION"
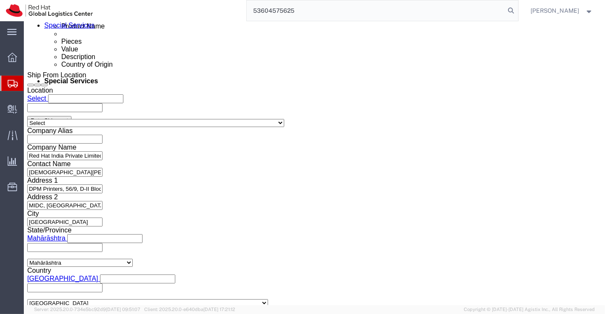
scroll to position [472, 0]
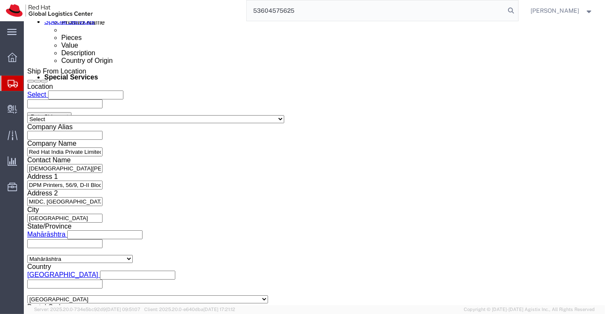
click icon "button"
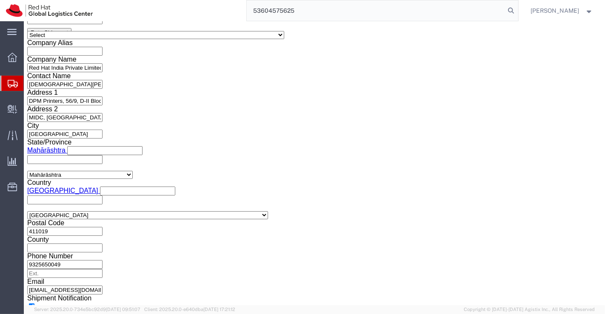
scroll to position [568, 0]
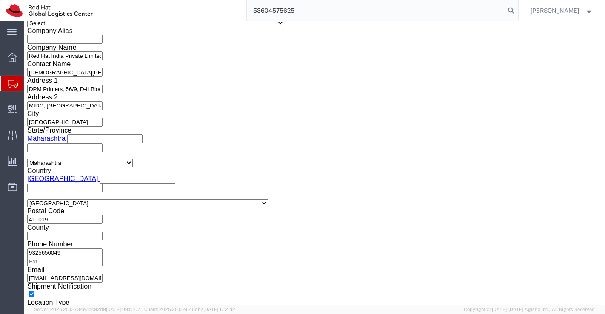
click select "Select Air Less than Truckload Multi-Leg Ocean Freight Rail Small Parcel Truckl…"
select select
click select "Select Air Less than Truckload Multi-Leg Ocean Freight Rail Small Parcel Truckl…"
click icon
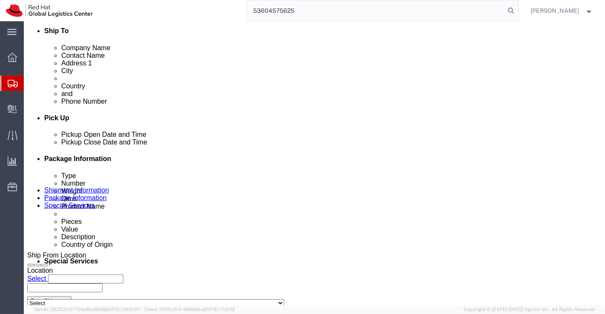
click icon
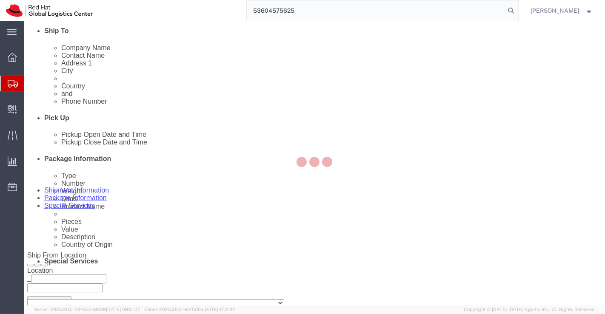
select select "COSTCENTER"
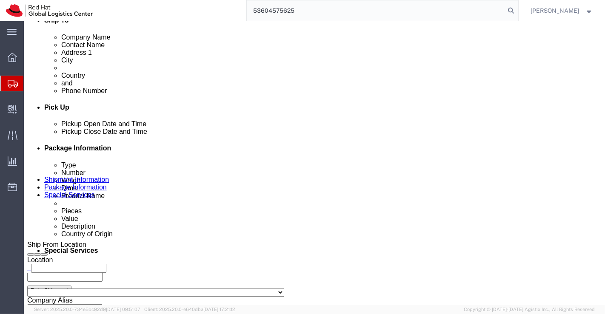
scroll to position [383, 0]
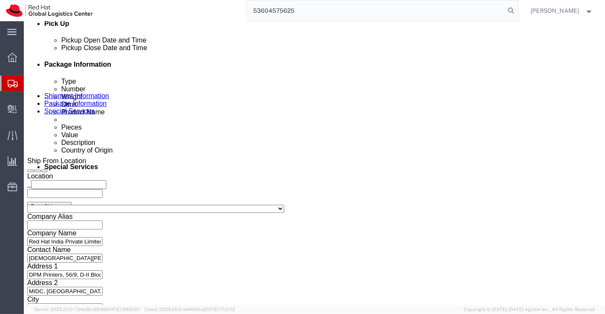
click input "text"
paste input "[EMAIL_ADDRESS][DOMAIN_NAME]"
type input "[EMAIL_ADDRESS][DOMAIN_NAME]"
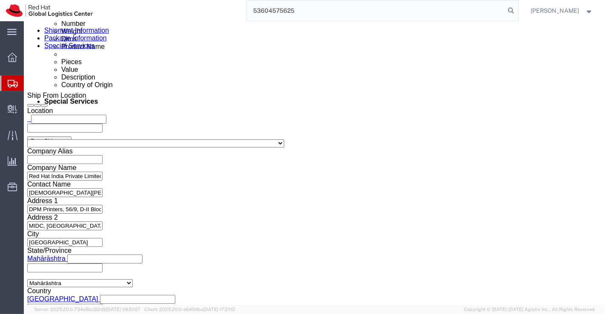
scroll to position [528, 0]
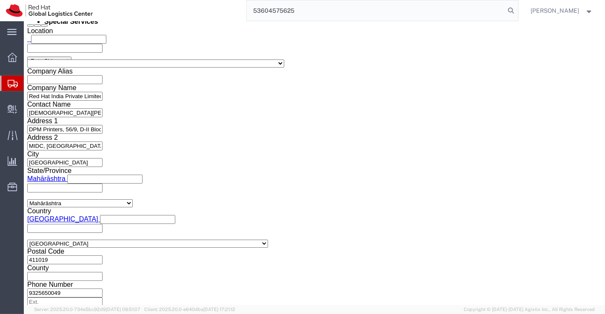
click button "Rate Shipment"
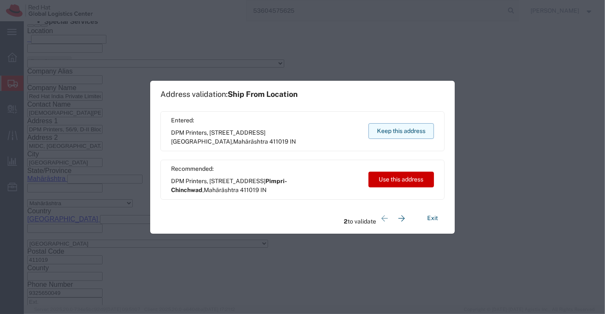
click at [383, 125] on button "Keep this address" at bounding box center [400, 131] width 65 height 16
click at [412, 128] on button "Keep this address" at bounding box center [400, 131] width 65 height 16
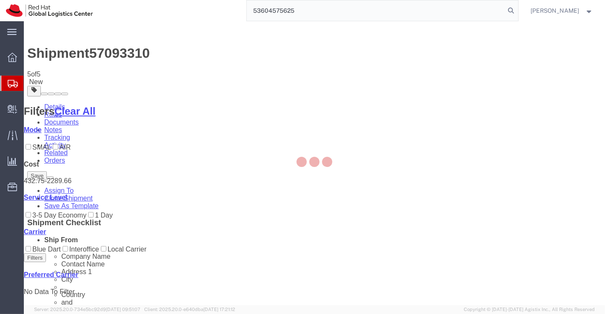
scroll to position [0, 0]
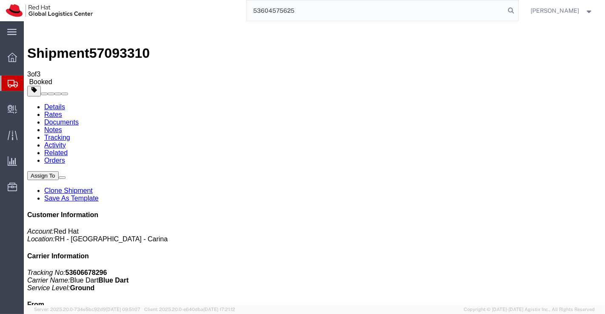
click at [55, 103] on link "Details" at bounding box center [54, 106] width 21 height 7
click link "Schedule pickup request"
click div "Shipment Detail Ship From Red Hat India Private Limited ([PERSON_NAME]) DPM Pri…"
drag, startPoint x: 456, startPoint y: 108, endPoint x: 495, endPoint y: 107, distance: 39.1
click p "Tracking No: 53606678296 Carrier Name: Blue Dart Blue Dart Service Level: Ground"
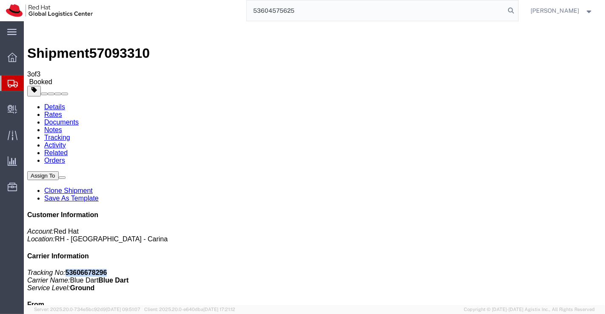
copy b "53606678296"
click div "Leg 1 - Small Parcel"
click link "Documents"
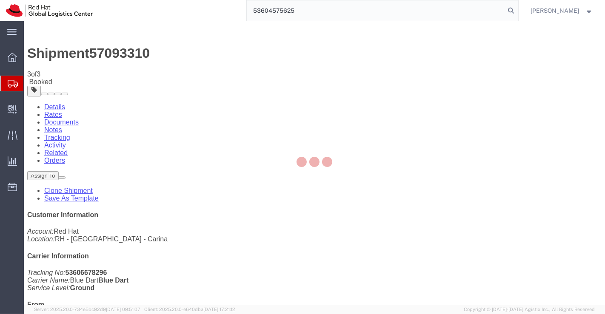
checkbox input "true"
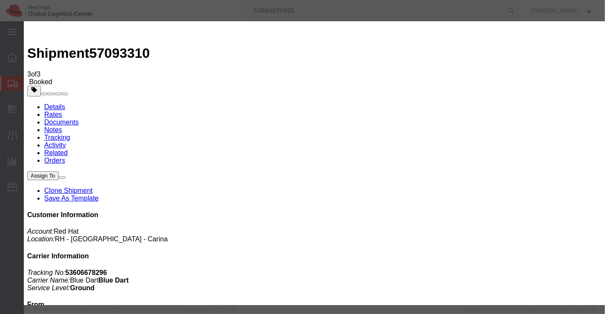
paste input "[PERSON_NAME][EMAIL_ADDRESS][DOMAIN_NAME]"
type input "[PERSON_NAME][EMAIL_ADDRESS][DOMAIN_NAME]"
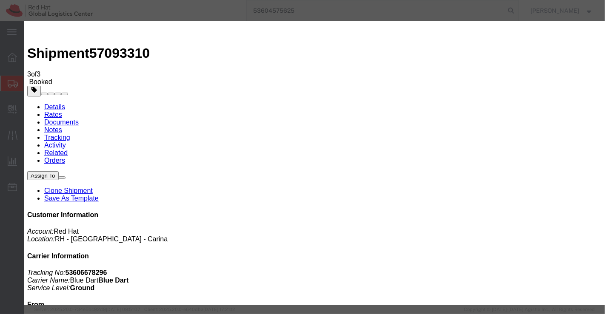
paste textarea "Please find the shipping label."
type textarea "Please find the shipping label."
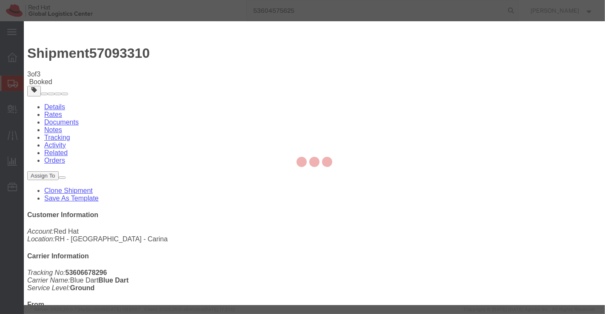
checkbox input "false"
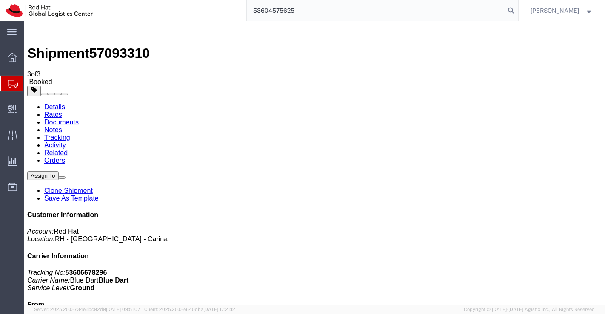
click at [60, 103] on link "Details" at bounding box center [54, 106] width 21 height 7
click link "Clone Shipment"
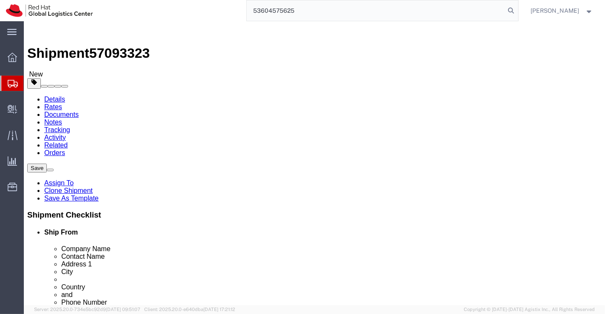
drag, startPoint x: 379, startPoint y: 165, endPoint x: 254, endPoint y: 165, distance: 125.0
click div "Company Name [PERSON_NAME][GEOGRAPHIC_DATA]"
paste input "MIT [GEOGRAPHIC_DATA]"
type input "MIT [GEOGRAPHIC_DATA]"
drag, startPoint x: 389, startPoint y: 178, endPoint x: 281, endPoint y: 177, distance: 108.0
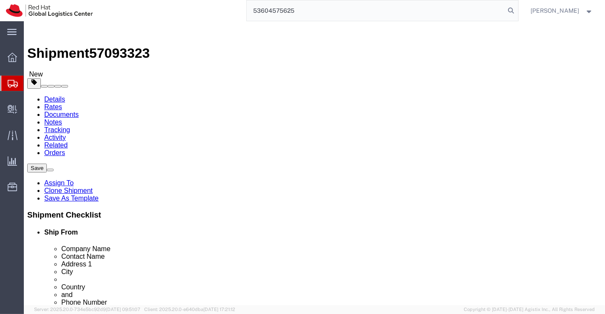
click div "Dr. [PERSON_NAME] [PERSON_NAME] (TPO)"
paste input "[PERSON_NAME]"
type input "[PERSON_NAME]"
drag, startPoint x: 351, startPoint y: 198, endPoint x: 226, endPoint y: 194, distance: 125.5
click div "Address [STREET_ADDRESS][PERSON_NAME] (P)"
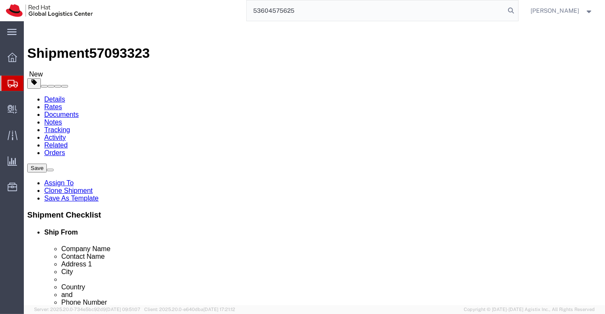
paste input "MIT Campus, [GEOGRAPHIC_DATA],"
type input "MIT Campus, [GEOGRAPHIC_DATA],"
drag, startPoint x: 335, startPoint y: 212, endPoint x: 273, endPoint y: 211, distance: 62.5
click div "Address 2 [GEOGRAPHIC_DATA]"
click input "MIT Campus, [GEOGRAPHIC_DATA],"
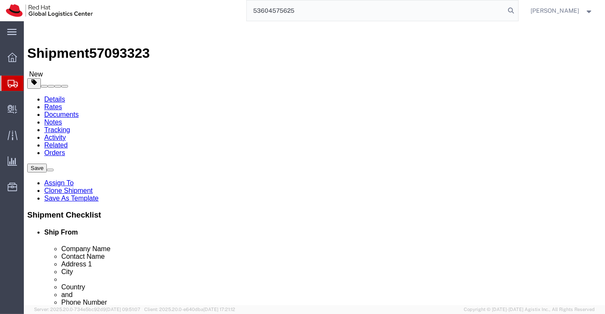
type input "MIT Campus, Satara Parisar"
drag, startPoint x: 342, startPoint y: 229, endPoint x: 270, endPoint y: 233, distance: 72.0
click div "City [GEOGRAPHIC_DATA]"
paste input "Chhatrapati [PERSON_NAME]"
type input "Chhatrapati [PERSON_NAME]"
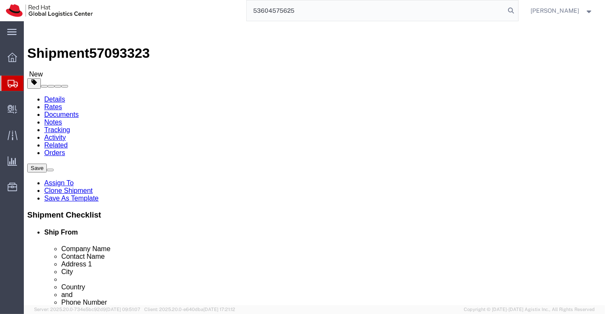
type input "Ma"
select select "MH"
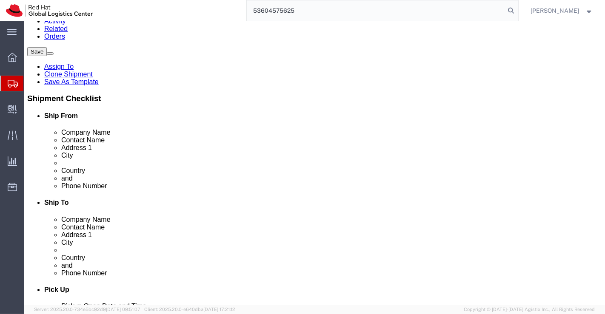
scroll to position [142, 0]
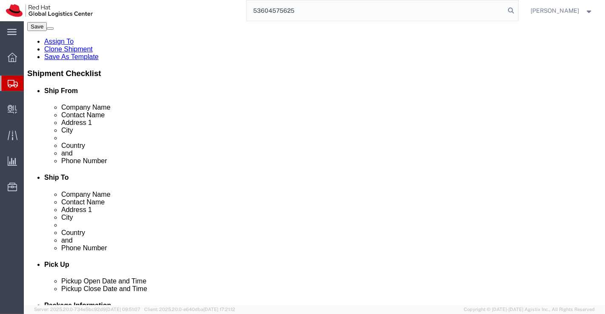
drag, startPoint x: 310, startPoint y: 136, endPoint x: 285, endPoint y: 138, distance: 24.8
click input "500075"
paste input "431010"
type input "431010"
drag, startPoint x: 341, startPoint y: 153, endPoint x: 298, endPoint y: 156, distance: 43.5
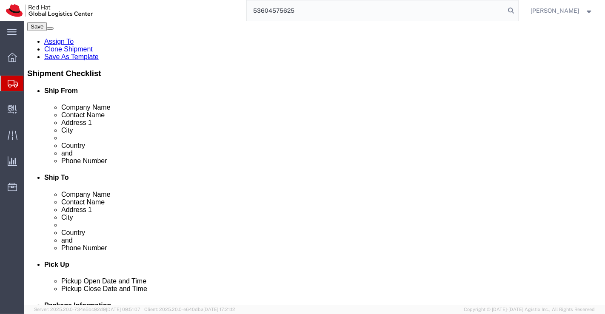
click input "9848622979"
paste input "9422201815"
type input "9422201815"
click div "Ship From Location Location Select Select My Profile Location [GEOGRAPHIC_DATA]…"
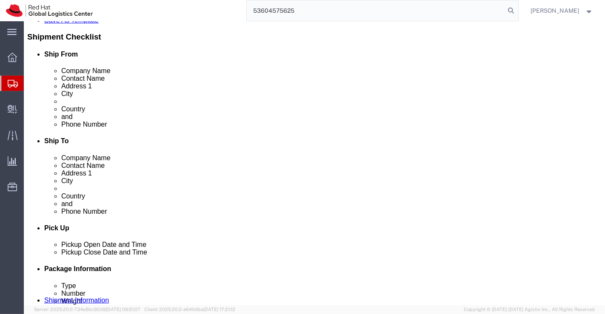
scroll to position [189, 0]
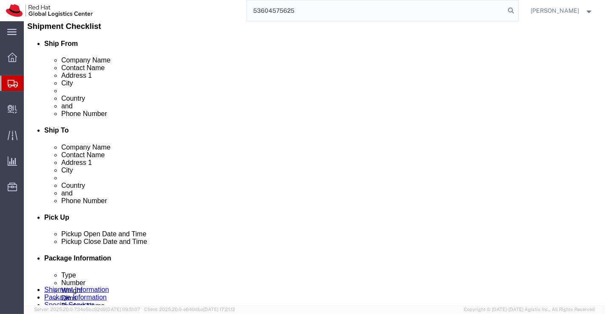
drag, startPoint x: 373, startPoint y: 122, endPoint x: 298, endPoint y: 122, distance: 74.4
click input "[PERSON_NAME][EMAIL_ADDRESS][DOMAIN_NAME]"
checkbox input "false"
paste input "[EMAIL_ADDRESS][DOMAIN_NAME]"
type input "[EMAIL_ADDRESS][DOMAIN_NAME]"
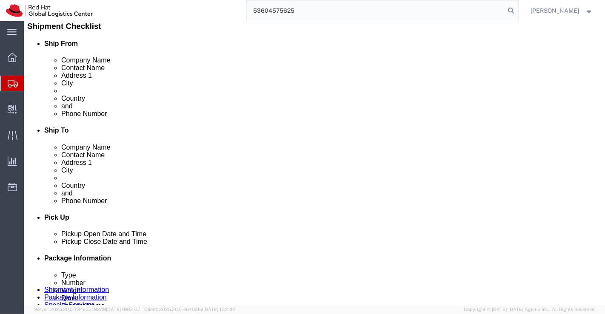
checkbox input "true"
click div "Ship To Location Location Select Select My Profile Location [GEOGRAPHIC_DATA] -…"
click link "ADDITIONAL INFORMATION"
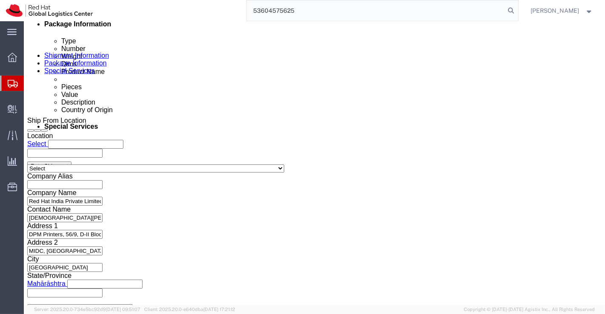
scroll to position [425, 0]
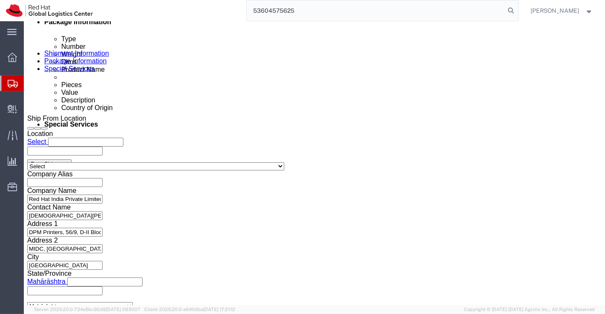
click icon "button"
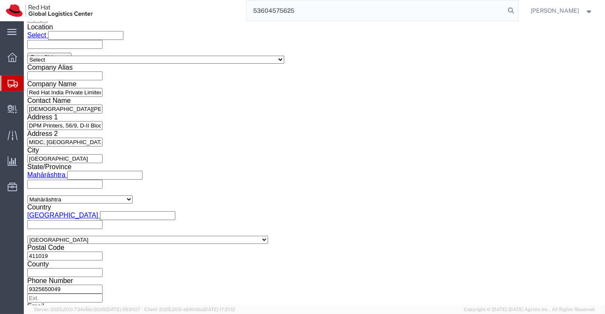
scroll to position [567, 0]
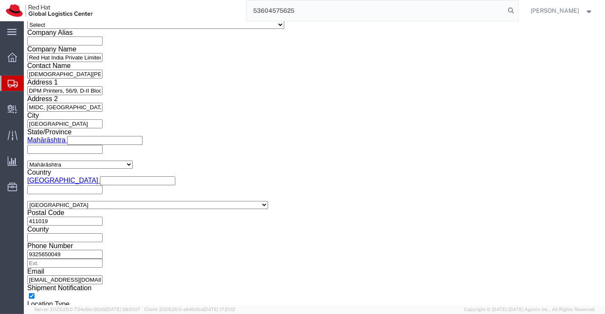
click select "Select Air Less than Truckload Multi-Leg Ocean Freight Rail Small Parcel Truckl…"
select select
click select "Select Air Less than Truckload Multi-Leg Ocean Freight Rail Small Parcel Truckl…"
click icon
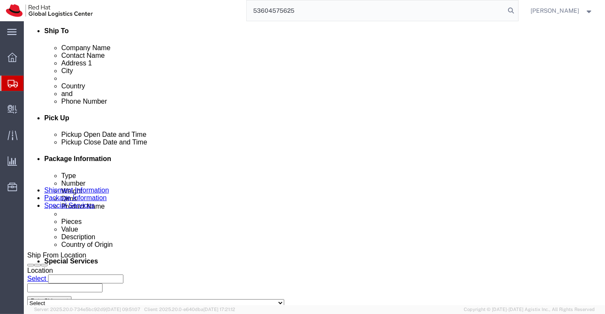
click icon
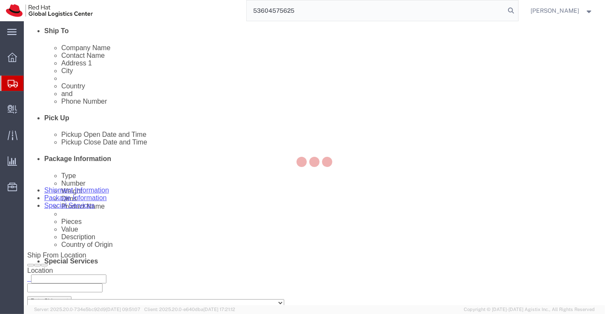
select select "COSTCENTER"
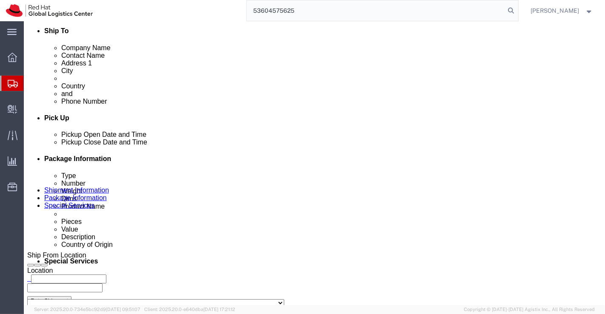
click input "text"
paste input "[EMAIL_ADDRESS][DOMAIN_NAME]"
type input "[EMAIL_ADDRESS][DOMAIN_NAME]"
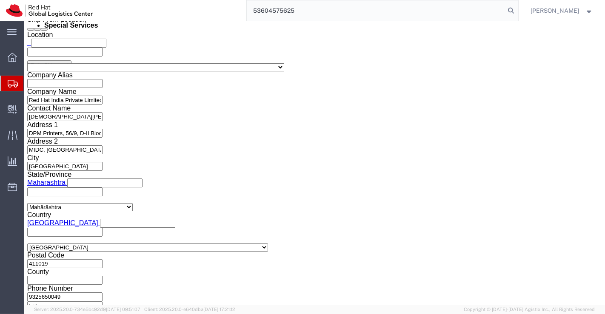
scroll to position [525, 0]
click button "Rate Shipment"
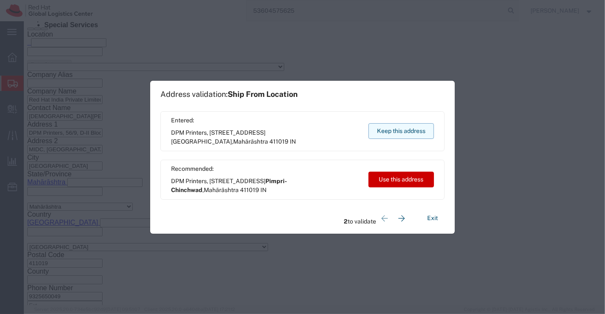
click at [398, 129] on button "Keep this address" at bounding box center [400, 131] width 65 height 16
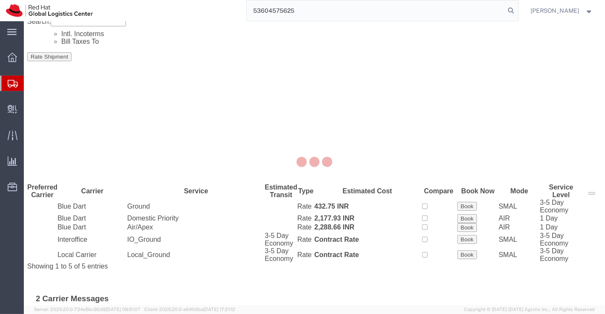
scroll to position [0, 0]
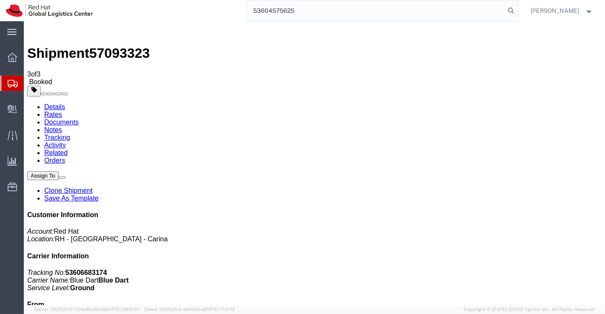
click at [56, 103] on link "Details" at bounding box center [54, 106] width 21 height 7
click link "Schedule pickup request"
drag, startPoint x: 456, startPoint y: 108, endPoint x: 503, endPoint y: 110, distance: 47.7
click p "Tracking No: 53606683174 Carrier Name: Blue Dart Blue Dart Service Level: Ground"
copy b "53606683174"
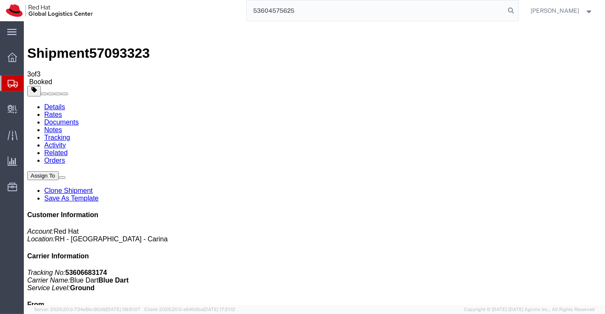
click div "Ship From Red Hat India Private Limited ([PERSON_NAME]) DPM Printers, [STREET_A…"
click link "Documents"
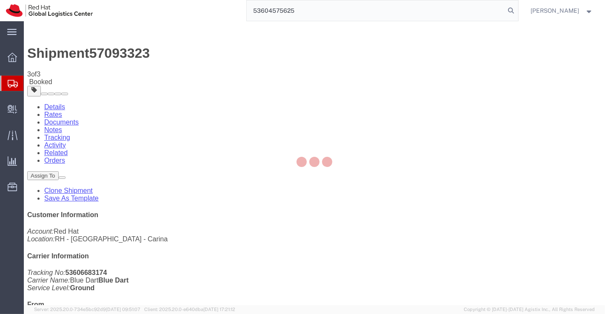
checkbox input "true"
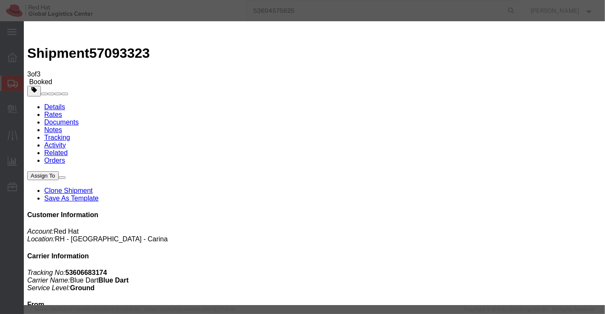
paste input "[PERSON_NAME][EMAIL_ADDRESS][DOMAIN_NAME]"
type input "[PERSON_NAME][EMAIL_ADDRESS][DOMAIN_NAME]"
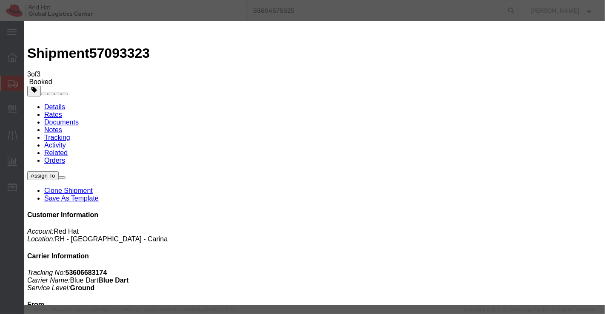
paste textarea "Please find the shipping label."
type textarea "Please find the shipping label."
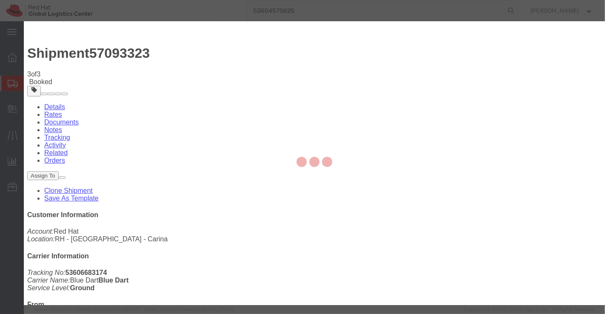
checkbox input "false"
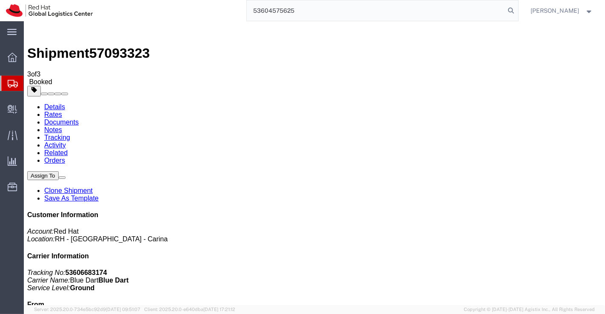
click at [50, 103] on link "Details" at bounding box center [54, 106] width 21 height 7
click link "Clone Shipment"
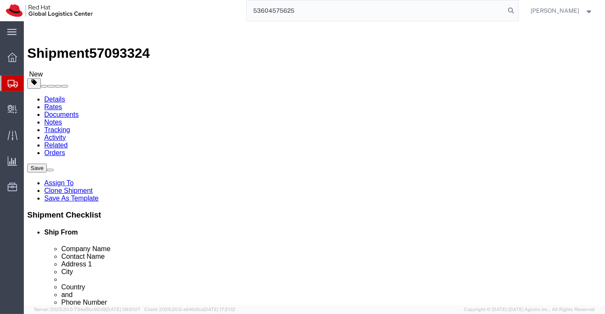
drag, startPoint x: 373, startPoint y: 165, endPoint x: 284, endPoint y: 164, distance: 89.7
click input "MIT [GEOGRAPHIC_DATA]"
paste input "[PERSON_NAME][GEOGRAPHIC_DATA]"
type input "[PERSON_NAME][GEOGRAPHIC_DATA]"
drag, startPoint x: 372, startPoint y: 183, endPoint x: 244, endPoint y: 179, distance: 128.1
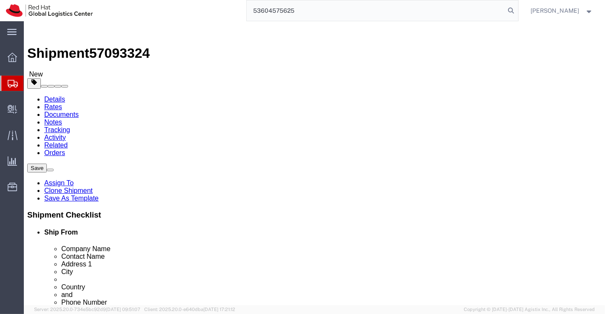
click div "Contact Name [PERSON_NAME]"
paste input "[PERSON_NAME]"
type input "[PERSON_NAME]"
drag, startPoint x: 374, startPoint y: 196, endPoint x: 247, endPoint y: 192, distance: 127.2
click div "Address [GEOGRAPHIC_DATA]"
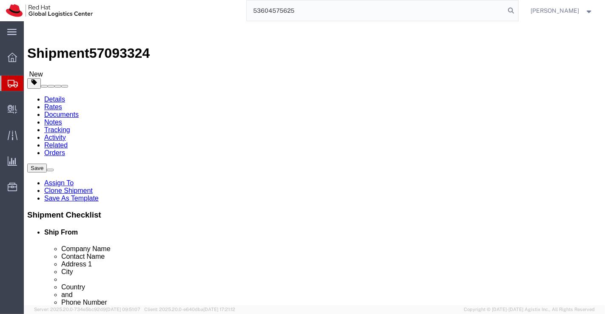
paste input "SCO 160-161, Sector 9-C"
type input "SCO 160-161, Sector 9-C"
drag, startPoint x: 382, startPoint y: 230, endPoint x: 181, endPoint y: 229, distance: 201.1
click div "Ship From Location Location Select Select My Profile Location [GEOGRAPHIC_DATA]…"
paste input "[GEOGRAPHIC_DATA]"
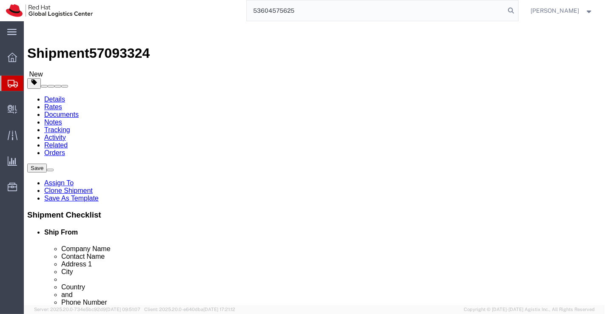
type input "[GEOGRAPHIC_DATA]"
type input "Pun"
select select "PB"
type input "C"
select select "CH"
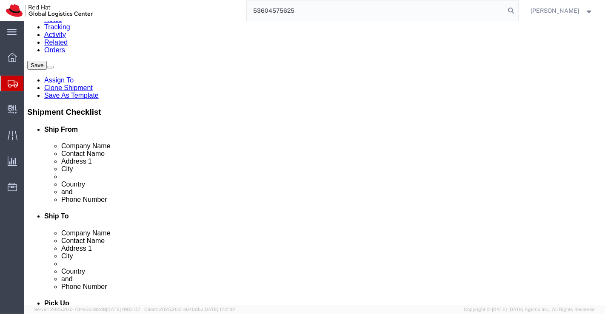
scroll to position [142, 0]
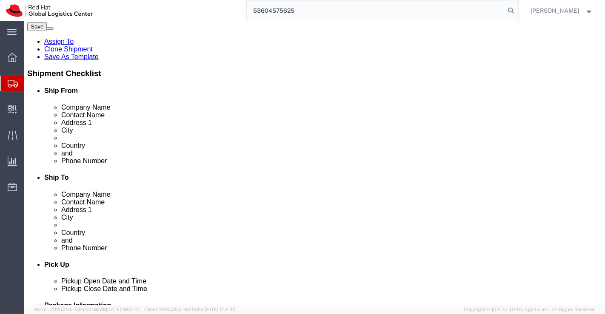
drag, startPoint x: 309, startPoint y: 135, endPoint x: 278, endPoint y: 135, distance: 30.6
click div "431010"
paste input "160009"
type input "160009"
drag, startPoint x: 339, startPoint y: 150, endPoint x: 297, endPoint y: 151, distance: 42.1
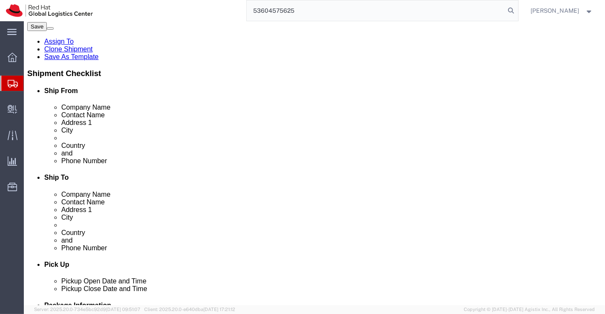
click input "9422201815"
paste input "9466387981"
type input "9466387981"
drag, startPoint x: 376, startPoint y: 170, endPoint x: 298, endPoint y: 168, distance: 78.2
click input "[EMAIL_ADDRESS][DOMAIN_NAME]"
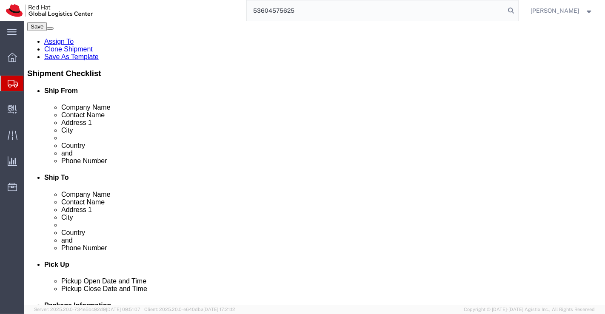
checkbox input "false"
paste input "[PERSON_NAME][EMAIL_ADDRESS][PERSON_NAME][DOMAIN_NAME]"
type input "[PERSON_NAME][EMAIL_ADDRESS][PERSON_NAME][DOMAIN_NAME]"
checkbox input "true"
click div "Ship From Location Location Select Select My Profile Location [GEOGRAPHIC_DATA]…"
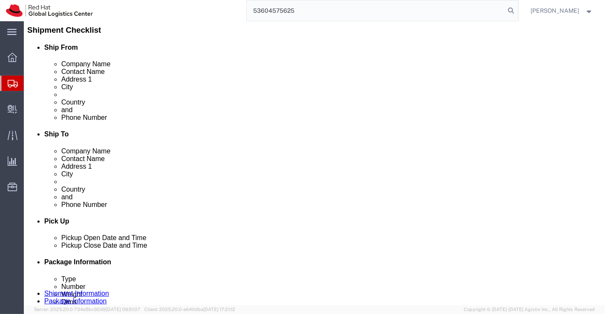
scroll to position [189, 0]
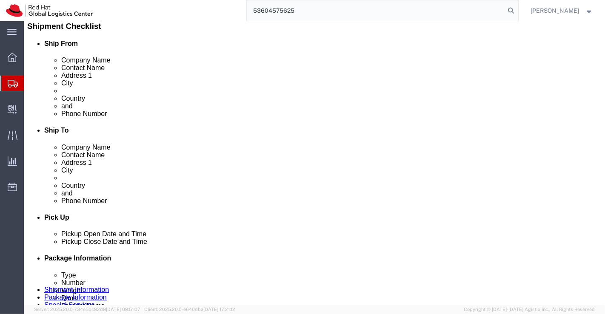
click link "ADDITIONAL INFORMATION"
click icon
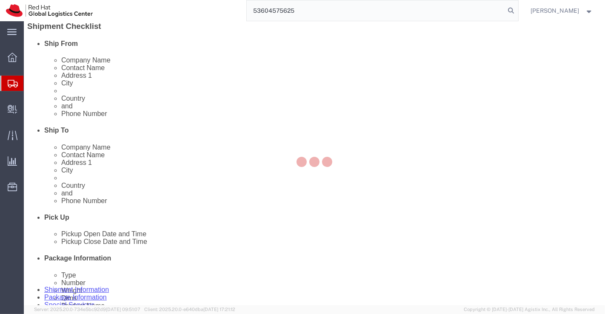
select select "COSTCENTER"
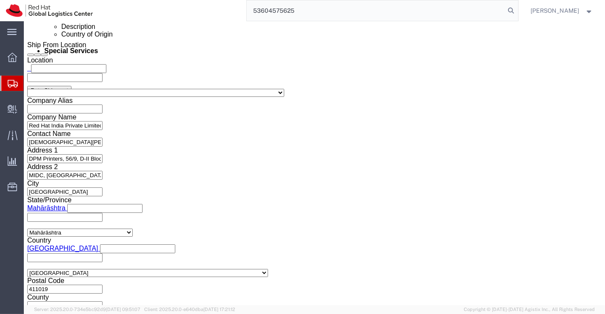
scroll to position [512, 0]
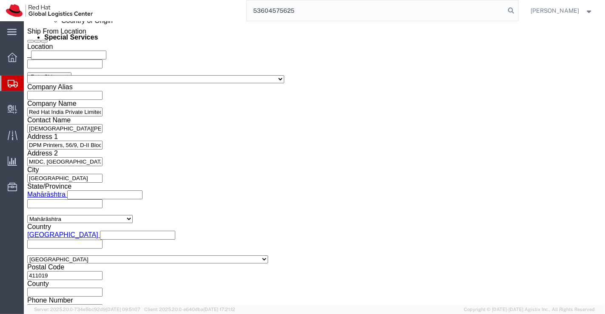
click button "Rate Shipment"
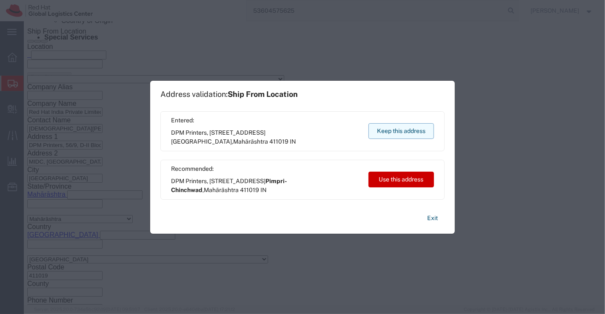
click at [386, 131] on button "Keep this address" at bounding box center [400, 131] width 65 height 16
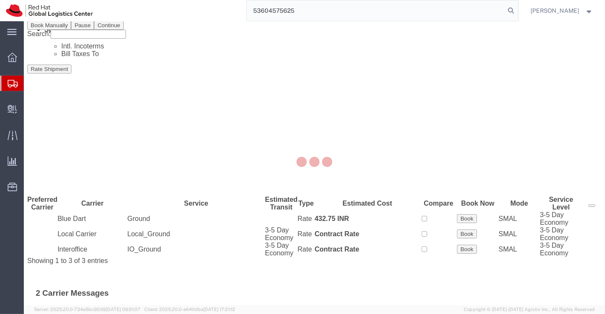
scroll to position [0, 0]
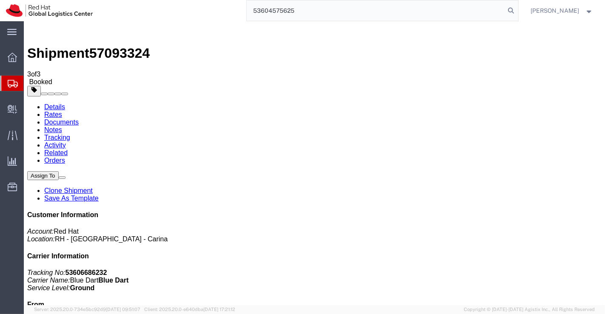
click at [54, 103] on link "Details" at bounding box center [54, 106] width 21 height 7
click link "Schedule pickup request"
click link "Documents"
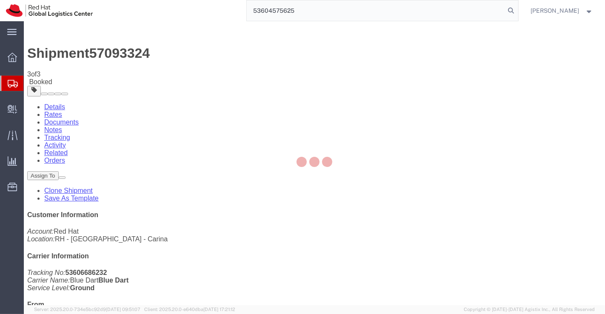
checkbox input "true"
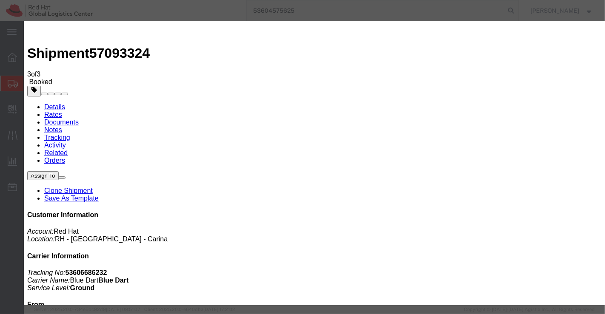
paste input "[PERSON_NAME][EMAIL_ADDRESS][DOMAIN_NAME]"
type input "[PERSON_NAME][EMAIL_ADDRESS][DOMAIN_NAME]"
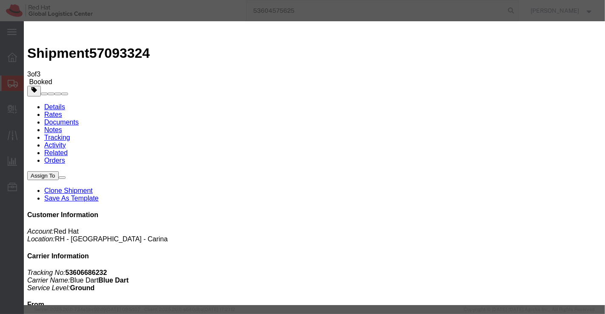
paste textarea "Please find the shipping label."
type textarea "Please find the shipping label."
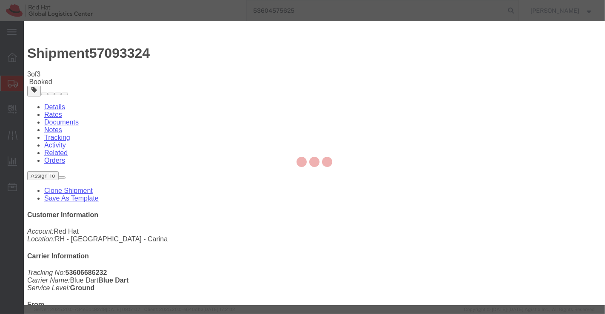
checkbox input "false"
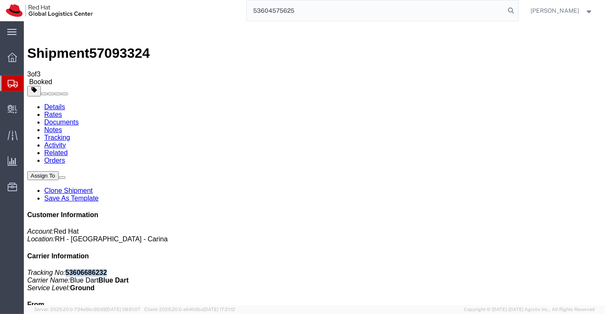
drag, startPoint x: 484, startPoint y: 128, endPoint x: 546, endPoint y: 128, distance: 62.1
click at [547, 269] on p "Tracking No: 53606686232 Carrier Name: Blue Dart Blue Dart Service Level: Ground" at bounding box center [314, 280] width 574 height 23
copy b "53606686232"
click at [53, 103] on link "Details" at bounding box center [54, 106] width 21 height 7
drag, startPoint x: 289, startPoint y: 216, endPoint x: 270, endPoint y: 203, distance: 22.9
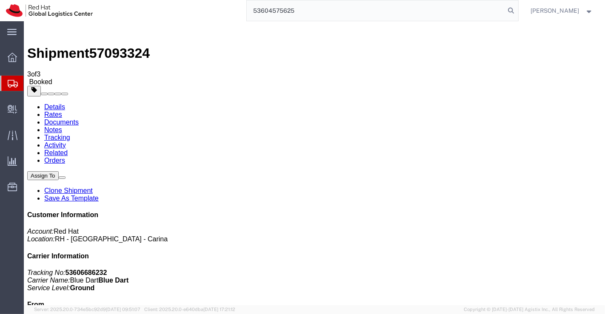
click div "Leg 1 - Small Parcel"
click link "Clone Shipment"
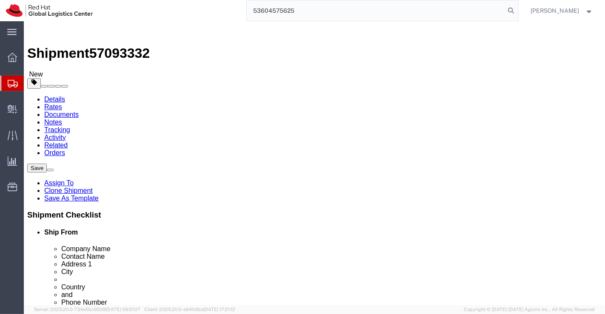
drag, startPoint x: 350, startPoint y: 167, endPoint x: 280, endPoint y: 170, distance: 70.2
click div "[PERSON_NAME][GEOGRAPHIC_DATA]"
paste input "KiiT [PERSON_NAME][GEOGRAPHIC_DATA] - [GEOGRAPHIC_DATA]"
type input "KiiT [PERSON_NAME][GEOGRAPHIC_DATA] - [GEOGRAPHIC_DATA]"
drag, startPoint x: 342, startPoint y: 181, endPoint x: 267, endPoint y: 178, distance: 74.9
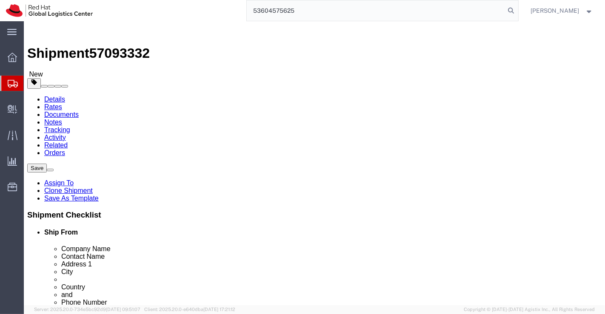
click div "Contact Name [PERSON_NAME]"
paste input "[PERSON_NAME]"
type input "[PERSON_NAME]"
drag, startPoint x: 371, startPoint y: 199, endPoint x: 224, endPoint y: 202, distance: 147.2
click div "Address [STREET_ADDRESS]"
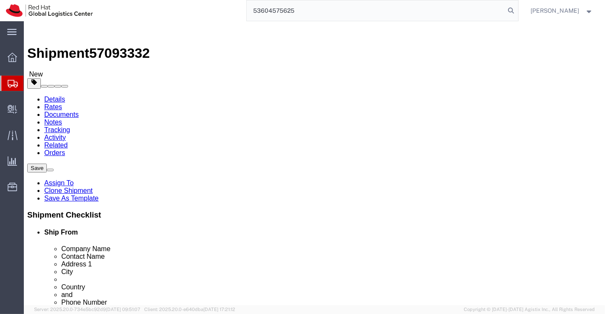
paste input "Campus [STREET_ADDRESS]"
type input "Campus [STREET_ADDRESS]"
click input "text"
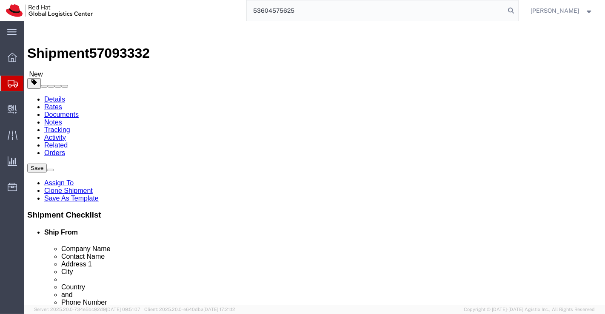
paste input "Patia"
type input "Patia"
drag, startPoint x: 331, startPoint y: 227, endPoint x: 271, endPoint y: 228, distance: 60.0
click div "City [GEOGRAPHIC_DATA]"
paste input "Bhubaneshwar"
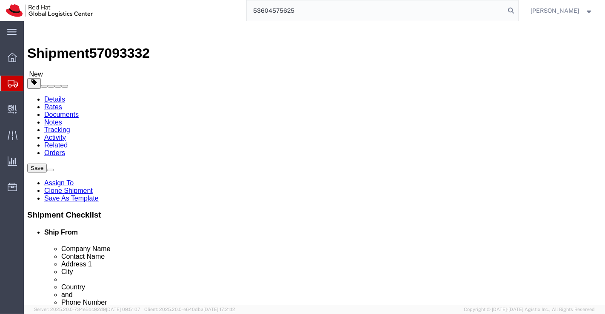
type input "Bhubaneshwar"
type input "Od"
drag, startPoint x: 315, startPoint y: 276, endPoint x: 277, endPoint y: 274, distance: 38.3
click div "Postal Code 160009"
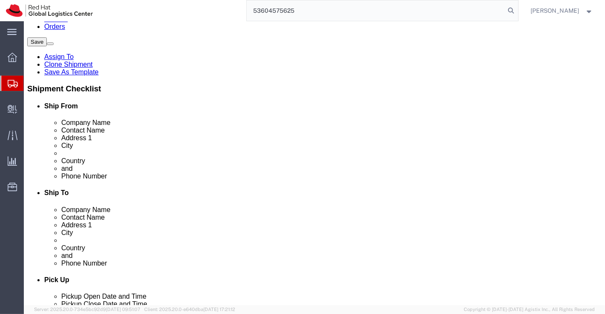
scroll to position [142, 0]
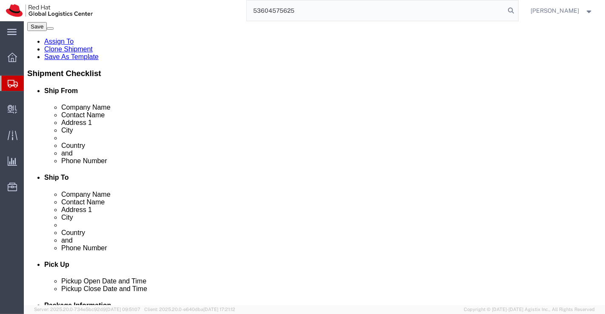
paste input "751024"
type input "751024"
drag, startPoint x: 338, startPoint y: 151, endPoint x: 297, endPoint y: 151, distance: 41.7
click input "9466387981"
paste input "9853429146"
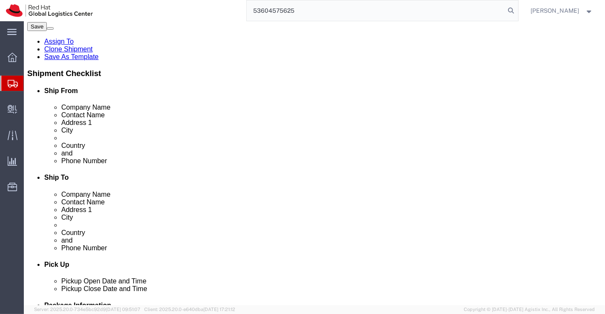
type input "9853429146"
drag, startPoint x: 381, startPoint y: 168, endPoint x: 287, endPoint y: 169, distance: 94.0
click div "[PERSON_NAME][EMAIL_ADDRESS][PERSON_NAME][DOMAIN_NAME]"
checkbox input "false"
paste input "[PERSON_NAME][EMAIL_ADDRESS][DOMAIN_NAME]"
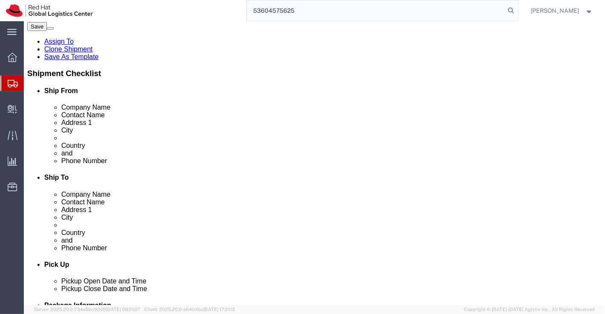
type input "[PERSON_NAME][EMAIL_ADDRESS][DOMAIN_NAME]"
checkbox input "true"
click div "Pickup Date and Time"
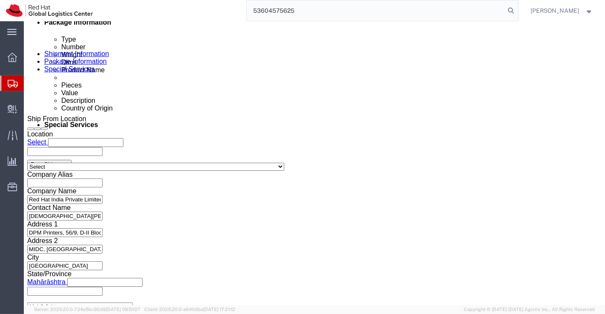
scroll to position [425, 0]
drag, startPoint x: 383, startPoint y: 170, endPoint x: 401, endPoint y: 193, distance: 29.3
click icon "button"
click select "Select Air Less than Truckload Multi-Leg Ocean Freight Rail Small Parcel Truckl…"
select select
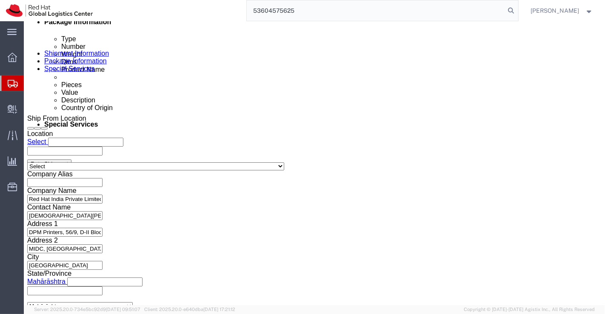
click select "Select Air Less than Truckload Multi-Leg Ocean Freight Rail Small Parcel Truckl…"
click icon
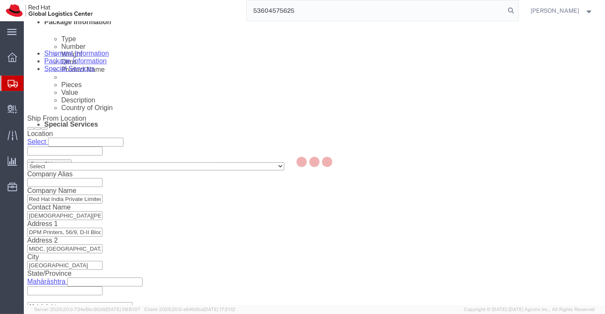
scroll to position [288, 0]
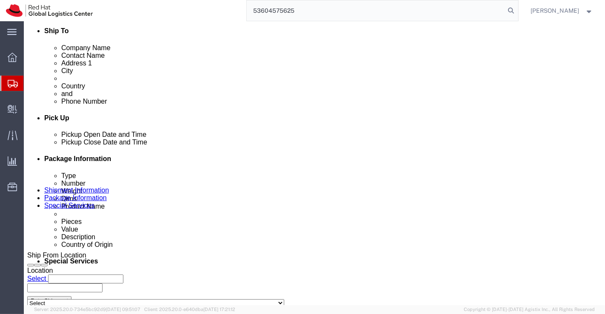
click icon
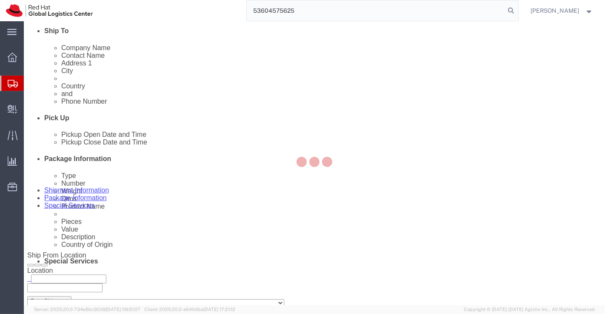
select select "COSTCENTER"
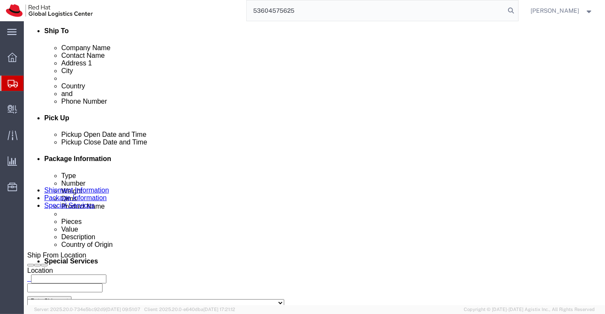
click button "Rate Shipment"
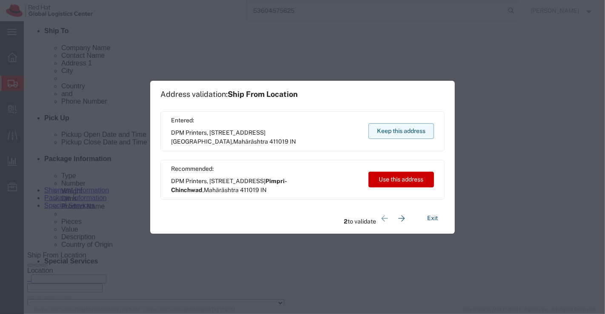
click at [389, 126] on button "Keep this address" at bounding box center [400, 131] width 65 height 16
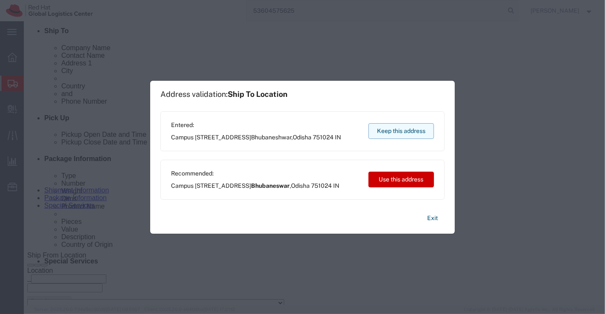
click at [389, 126] on button "Keep this address" at bounding box center [400, 131] width 65 height 16
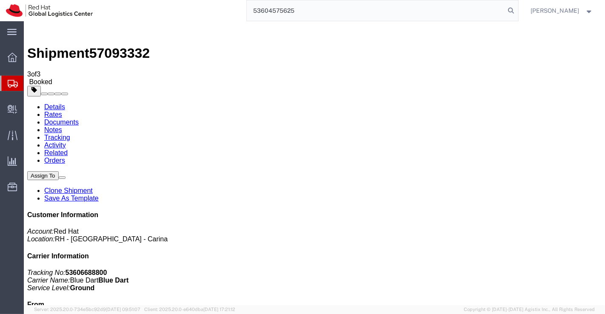
click at [57, 103] on link "Details" at bounding box center [54, 106] width 21 height 7
click link "Schedule pickup request"
click b "53606688800"
drag, startPoint x: 457, startPoint y: 108, endPoint x: 497, endPoint y: 108, distance: 40.0
click p "Tracking No: 53606688800 Carrier Name: Blue Dart Blue Dart Service Level: Ground"
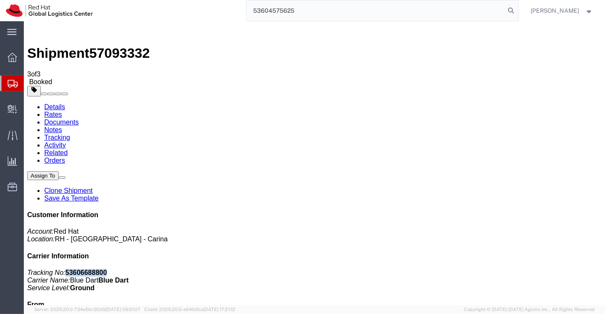
copy b "53606688800"
click h4 "Routing & Vehicle Information"
click link "Documents"
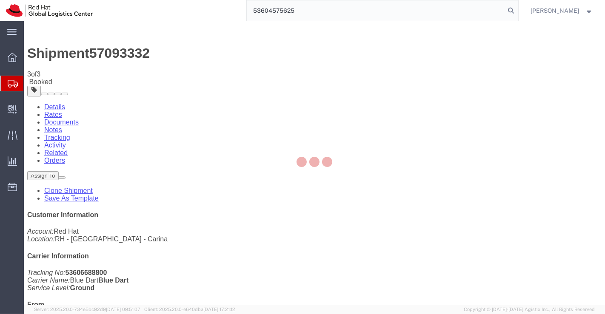
checkbox input "true"
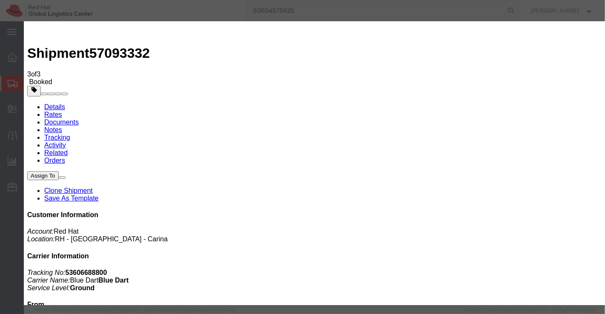
paste input "[PERSON_NAME][EMAIL_ADDRESS][DOMAIN_NAME]"
type input "[PERSON_NAME][EMAIL_ADDRESS][DOMAIN_NAME]"
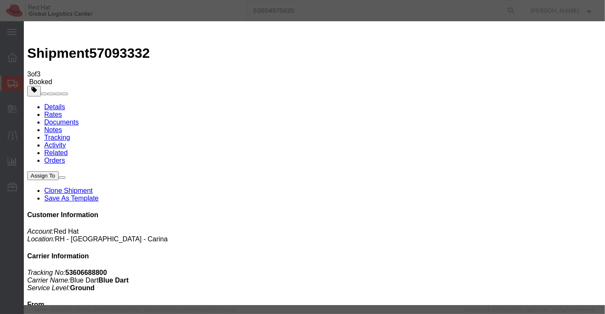
paste textarea "Please find the shipping label."
type textarea "Please find the shipping label."
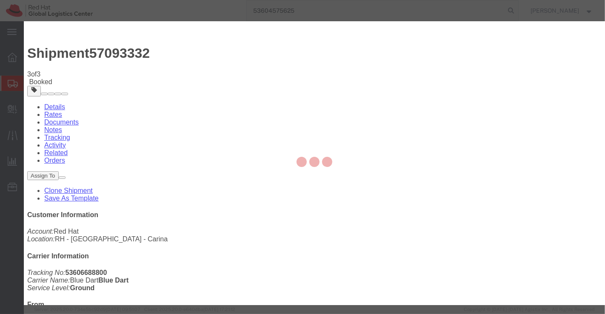
checkbox input "false"
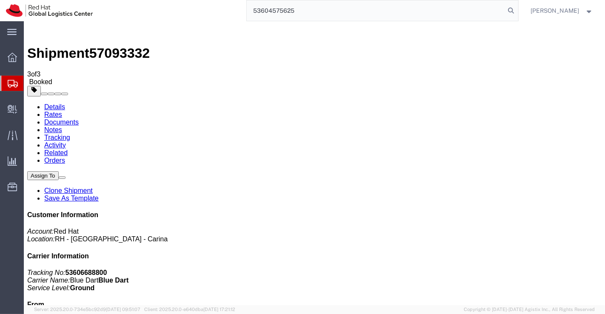
click at [56, 103] on link "Details" at bounding box center [54, 106] width 21 height 7
click link "Clone Shipment"
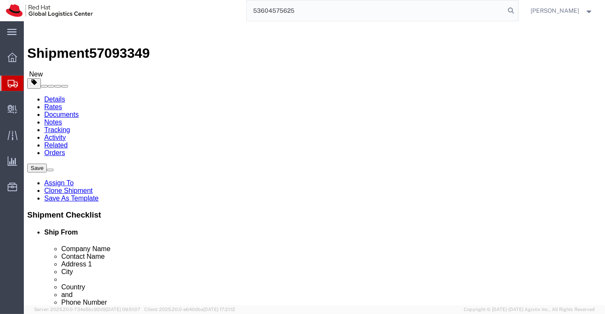
drag, startPoint x: 286, startPoint y: 166, endPoint x: 424, endPoint y: 170, distance: 138.7
click form "Shipment 57093349 New Details Rates Documents Notes Tracking Activity Related O…"
paste input "[GEOGRAPHIC_DATA], [GEOGRAPHIC_DATA]"
drag, startPoint x: 369, startPoint y: 165, endPoint x: 418, endPoint y: 166, distance: 48.1
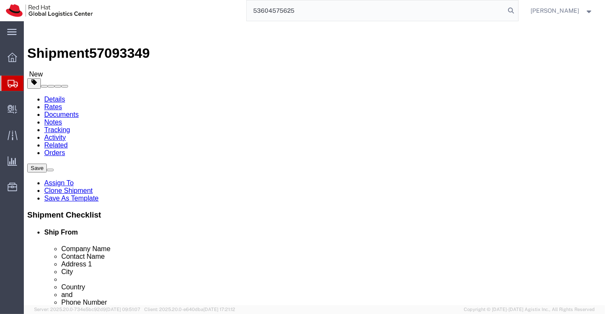
click form "Shipment 57093349 New Details Rates Documents Notes Tracking Activity Related O…"
type input "Symbiosis Institute of Technology"
drag, startPoint x: 364, startPoint y: 183, endPoint x: 283, endPoint y: 181, distance: 80.4
click input "[PERSON_NAME]"
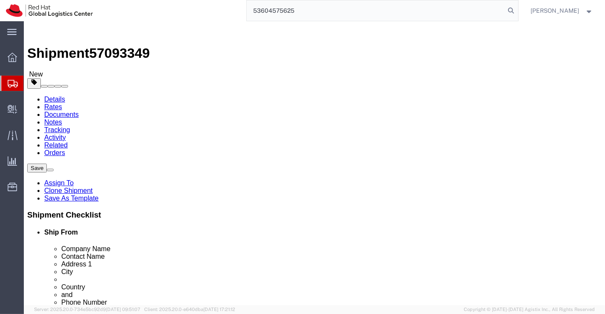
paste input "[PERSON_NAME]"
type input "[PERSON_NAME]"
drag, startPoint x: 286, startPoint y: 196, endPoint x: 402, endPoint y: 203, distance: 116.2
click div "Location Select Select My Profile Location [GEOGRAPHIC_DATA] - [GEOGRAPHIC_DATA…"
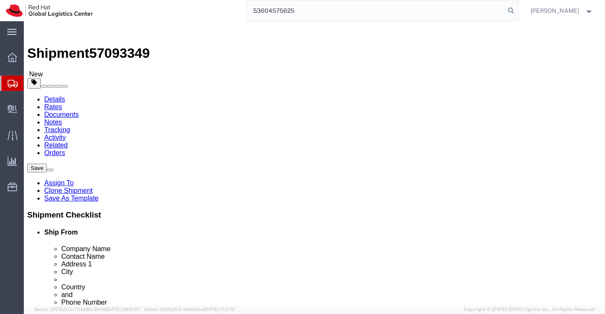
scroll to position [0, 0]
paste input "Mouza"
type input "Mouza"
drag, startPoint x: 322, startPoint y: 215, endPoint x: 241, endPoint y: 210, distance: 80.5
click div "Address 2 Patia"
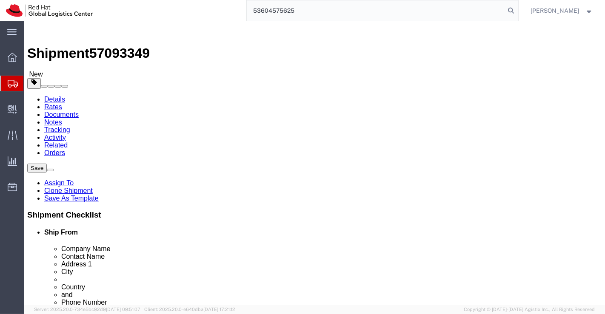
paste input "Wathoda"
type input "Wathoda"
drag, startPoint x: 336, startPoint y: 233, endPoint x: 273, endPoint y: 228, distance: 63.9
click div "City [GEOGRAPHIC_DATA]"
paste input "[GEOGRAPHIC_DATA]"
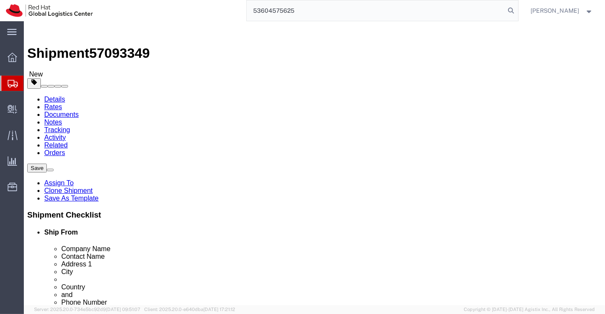
type input "[GEOGRAPHIC_DATA]"
type input "Ma"
select select "MH"
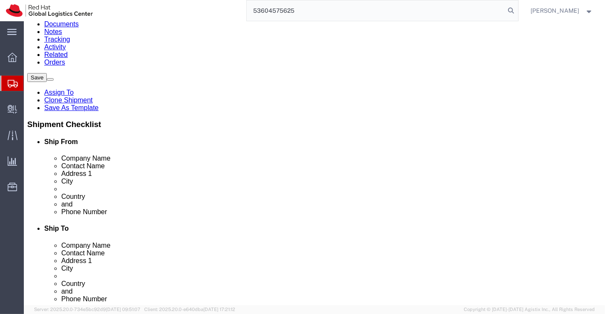
scroll to position [142, 0]
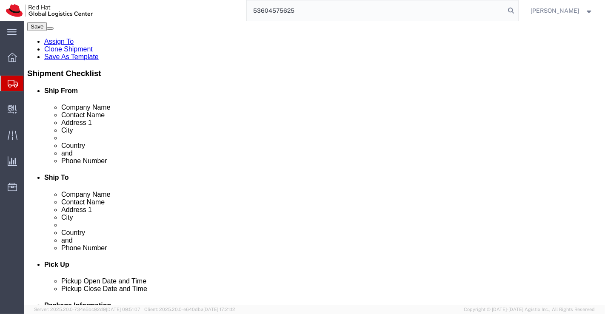
drag, startPoint x: 309, startPoint y: 137, endPoint x: 276, endPoint y: 134, distance: 33.0
click div "Postal Code 751024"
paste input "440008"
type input "440008"
drag, startPoint x: 336, startPoint y: 154, endPoint x: 295, endPoint y: 154, distance: 41.7
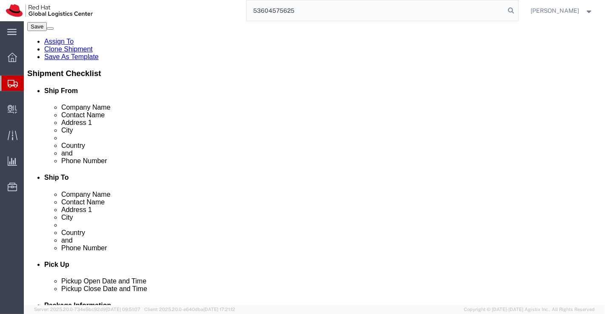
click input "9853429146"
paste input "8964036987"
type input "8964036987"
drag, startPoint x: 381, startPoint y: 170, endPoint x: 298, endPoint y: 174, distance: 83.0
click input "[PERSON_NAME][EMAIL_ADDRESS][DOMAIN_NAME]"
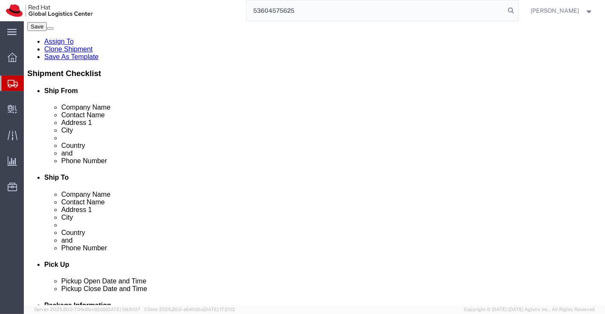
checkbox input "false"
paste input "[PERSON_NAME][EMAIL_ADDRESS][PERSON_NAME][DOMAIN_NAME]"
type input "[PERSON_NAME][EMAIL_ADDRESS][PERSON_NAME][DOMAIN_NAME]"
checkbox input "true"
click div "Pickup Date and Time"
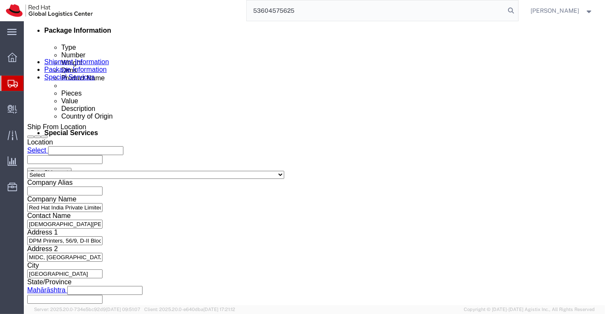
scroll to position [519, 0]
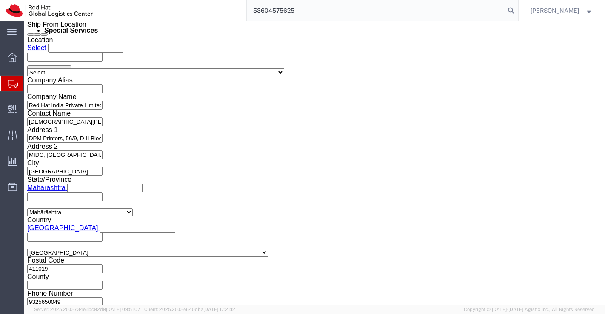
click select "Select Air Less than Truckload Multi-Leg Ocean Freight Rail Small Parcel Truckl…"
select select
click select "Select Air Less than Truckload Multi-Leg Ocean Freight Rail Small Parcel Truckl…"
click icon
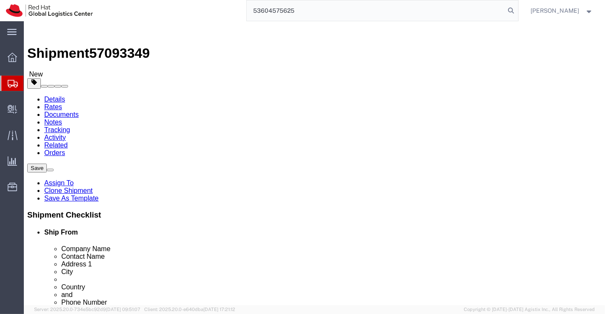
click icon
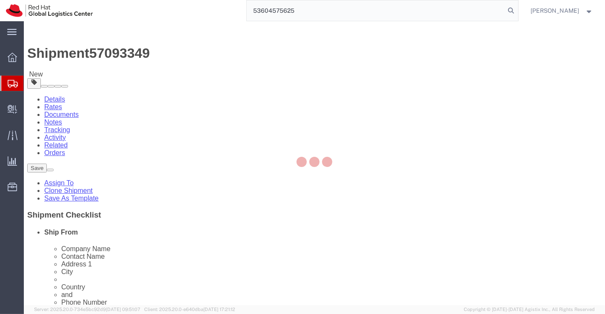
select select "COSTCENTER"
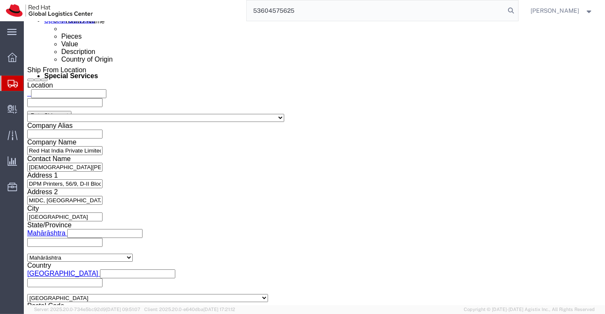
scroll to position [512, 0]
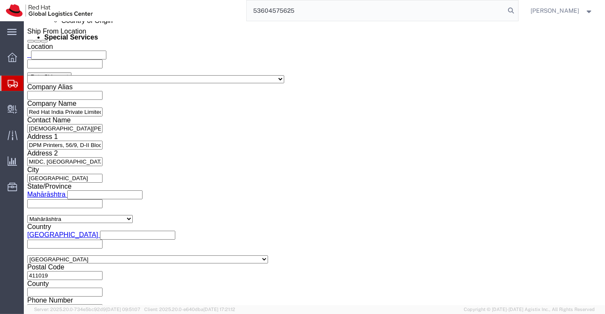
click button "Rate Shipment"
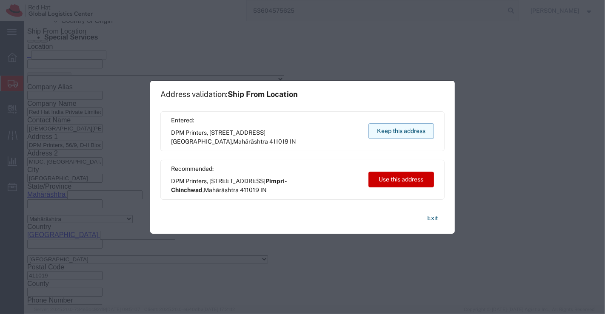
click at [393, 128] on button "Keep this address" at bounding box center [400, 131] width 65 height 16
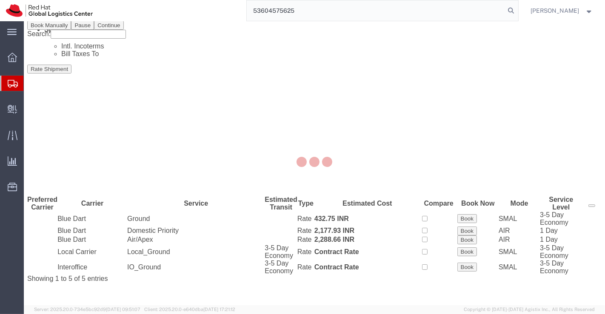
scroll to position [0, 0]
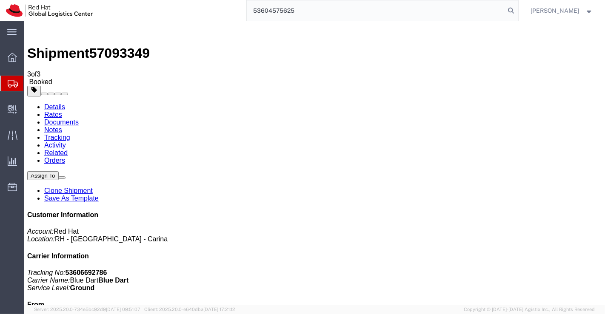
click at [53, 103] on link "Details" at bounding box center [54, 106] width 21 height 7
click link "Schedule pickup request"
drag, startPoint x: 456, startPoint y: 108, endPoint x: 509, endPoint y: 108, distance: 53.6
click p "Tracking No: 53606692786 Carrier Name: Blue Dart Blue Dart Service Level: Ground"
copy b "53606692786"
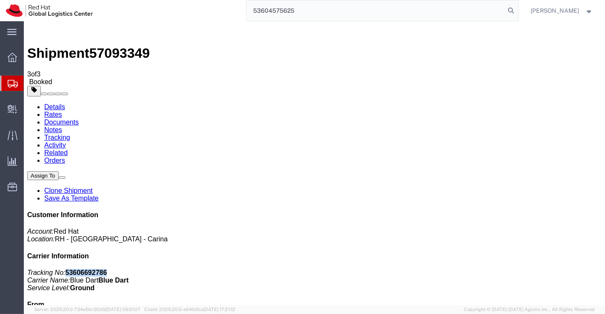
click link "Documents"
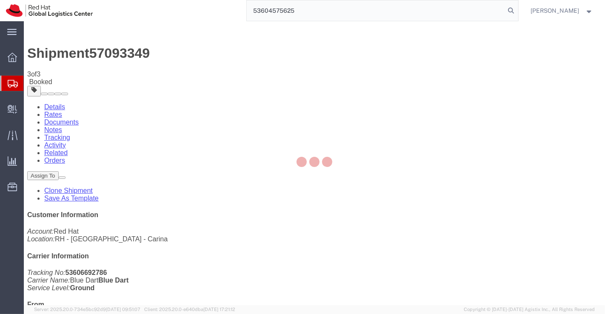
checkbox input "true"
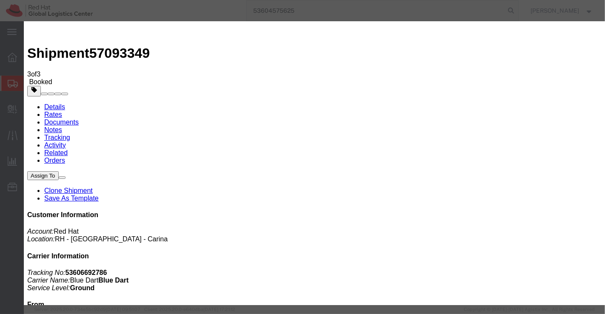
paste input "[PERSON_NAME][EMAIL_ADDRESS][DOMAIN_NAME]"
type input "[PERSON_NAME][EMAIL_ADDRESS][DOMAIN_NAME]"
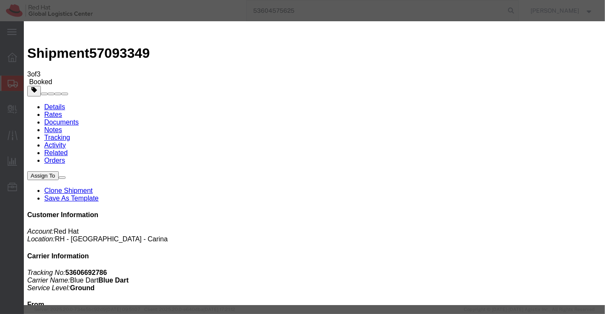
paste textarea "Please find the shipping label."
type textarea "Please find the shipping label."
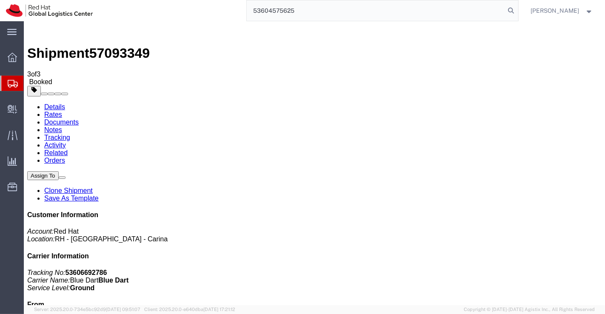
click at [53, 103] on link "Details" at bounding box center [54, 106] width 21 height 7
click link "Clone Shipment"
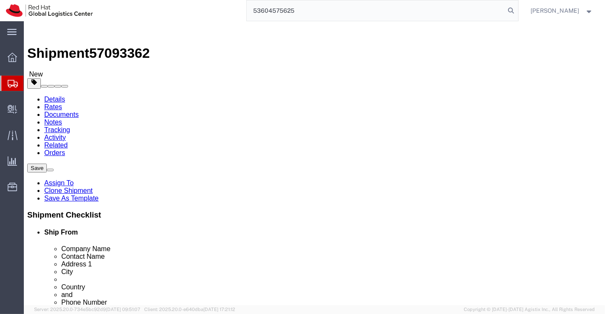
drag, startPoint x: 383, startPoint y: 165, endPoint x: 284, endPoint y: 170, distance: 99.2
click input "Symbiosis Institute of Technology"
paste input "Pimpri [GEOGRAPHIC_DATA]"
drag, startPoint x: 338, startPoint y: 182, endPoint x: 244, endPoint y: 171, distance: 94.6
click div "Location Select Select My Profile Location [GEOGRAPHIC_DATA] - [GEOGRAPHIC_DATA…"
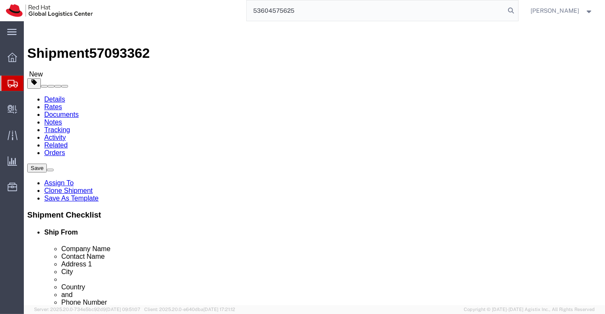
paste input "[PERSON_NAME]"
drag, startPoint x: 321, startPoint y: 199, endPoint x: 254, endPoint y: 194, distance: 67.3
click div "Address 1 Mouza"
paste input "Gut No. 44, 46, 48, 49 and 50, [PERSON_NAME], Maval ‌"
drag, startPoint x: 335, startPoint y: 210, endPoint x: 253, endPoint y: 216, distance: 81.9
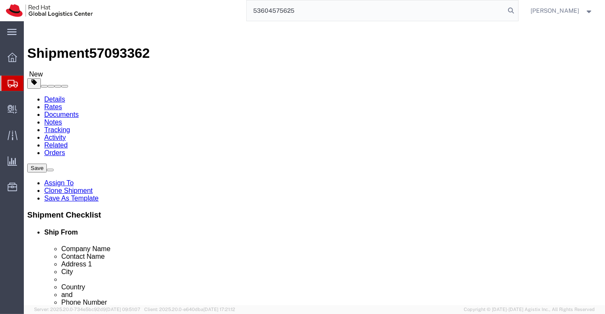
click div "Address 2 Wathoda"
paste input "PMRDA"
drag, startPoint x: 334, startPoint y: 233, endPoint x: 250, endPoint y: 227, distance: 84.4
click div "City [GEOGRAPHIC_DATA]"
paste input "Pune"
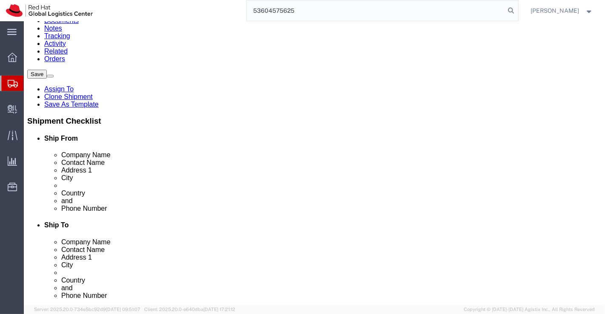
scroll to position [94, 0]
drag, startPoint x: 314, startPoint y: 185, endPoint x: 282, endPoint y: 183, distance: 31.5
click div "440008"
paste input "412106"
drag, startPoint x: 336, startPoint y: 196, endPoint x: 294, endPoint y: 196, distance: 42.1
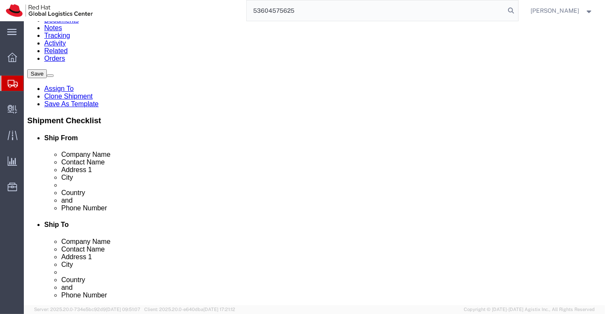
click div "8964036987"
paste input "8793000270"
drag, startPoint x: 297, startPoint y: 216, endPoint x: 419, endPoint y: 223, distance: 122.7
click form "Shipment 57093362 New Details Rates Documents Notes Tracking Activity Related O…"
paste input "[EMAIL_ADDRESS][DOMAIN_NAME]"
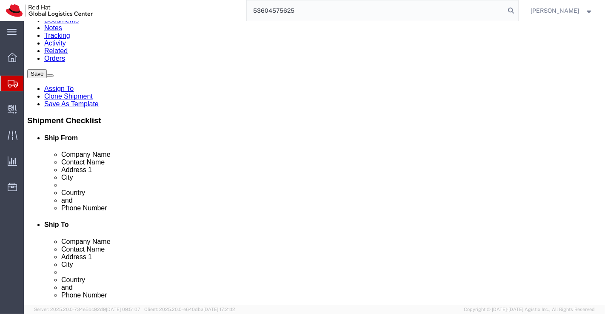
click div "Ship To Location Location Select Select My Profile Location [GEOGRAPHIC_DATA] -…"
click link "ADDITIONAL INFORMATION"
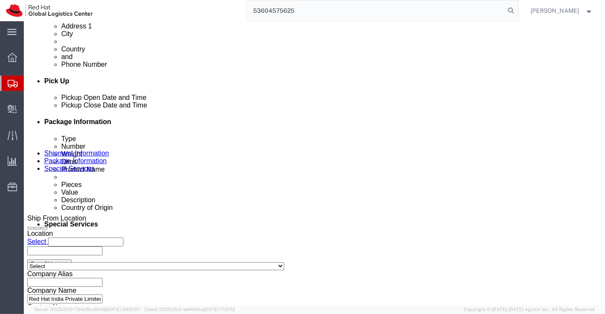
scroll to position [330, 0]
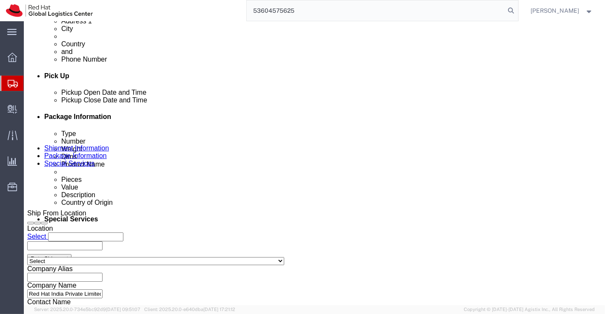
click icon
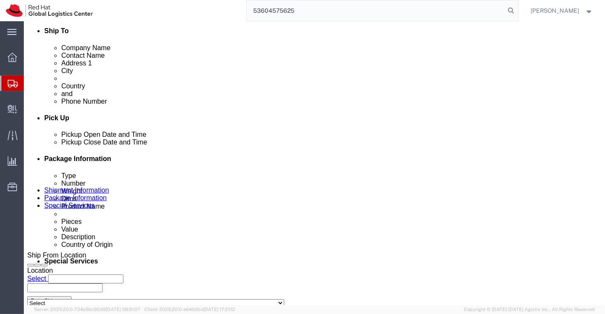
click icon
click button "Rate Shipment"
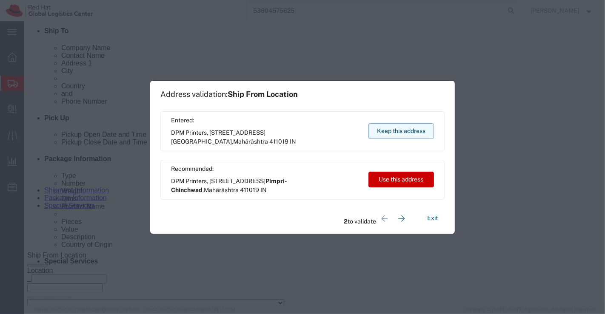
click at [398, 129] on button "Keep this address" at bounding box center [400, 131] width 65 height 16
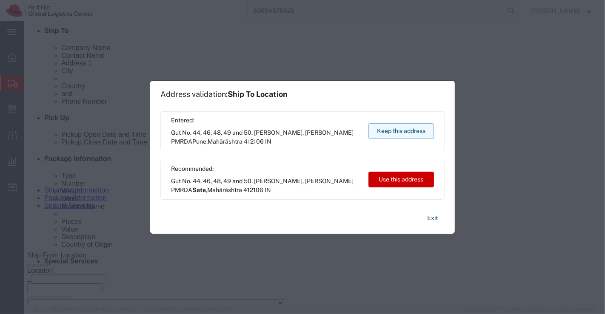
click at [398, 129] on button "Keep this address" at bounding box center [400, 131] width 65 height 16
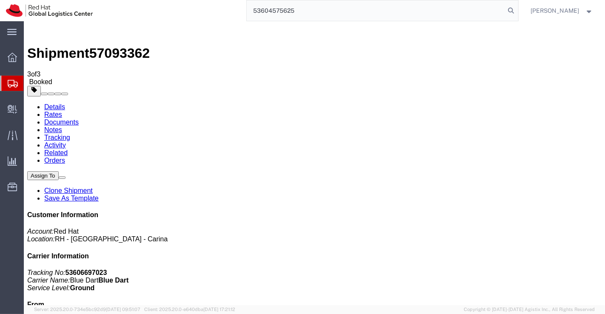
click at [50, 103] on link "Details" at bounding box center [54, 106] width 21 height 7
click link "Schedule pickup request"
drag, startPoint x: 457, startPoint y: 108, endPoint x: 547, endPoint y: 112, distance: 89.8
click p "Tracking No: 53606697023 Carrier Name: Blue Dart Blue Dart Service Level: Ground"
copy b "53606697023"
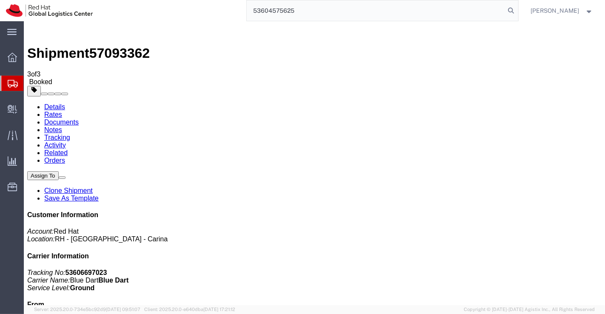
click div "Leg 1 - Small Parcel"
click link "Documents"
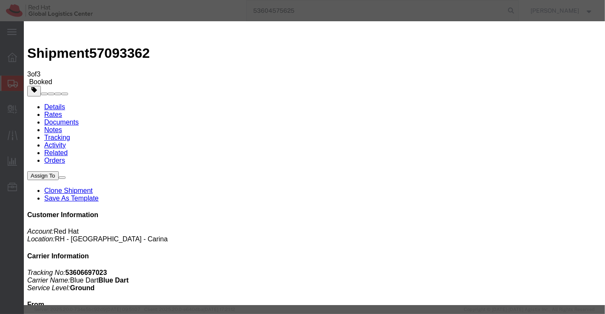
paste input "[PERSON_NAME][EMAIL_ADDRESS][DOMAIN_NAME]"
paste textarea "Please find the shipping label."
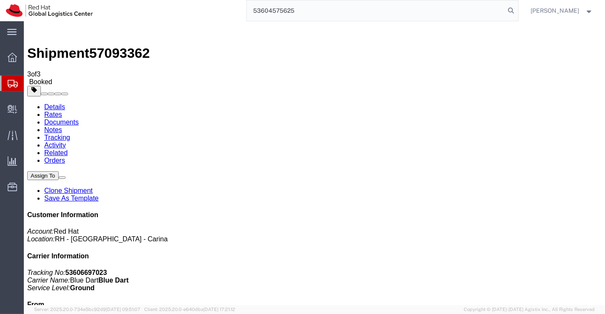
click at [57, 103] on link "Details" at bounding box center [54, 106] width 21 height 7
click div "Leg 1 - Small Parcel"
click link "Clone Shipment"
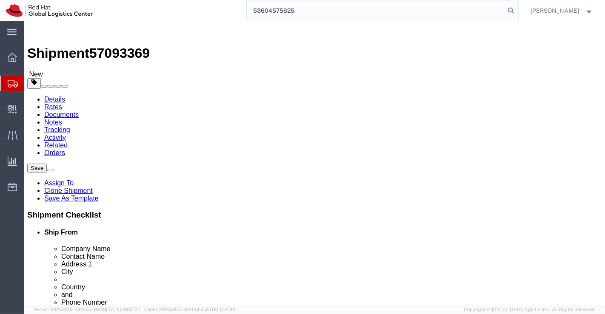
drag, startPoint x: 379, startPoint y: 163, endPoint x: 280, endPoint y: 165, distance: 99.1
click div "Pimpri [GEOGRAPHIC_DATA]"
paste input "Dr. Ashok Kumar Verma"
type input "Dr. Ashok Kumar Verma"
drag, startPoint x: 351, startPoint y: 182, endPoint x: 258, endPoint y: 183, distance: 93.5
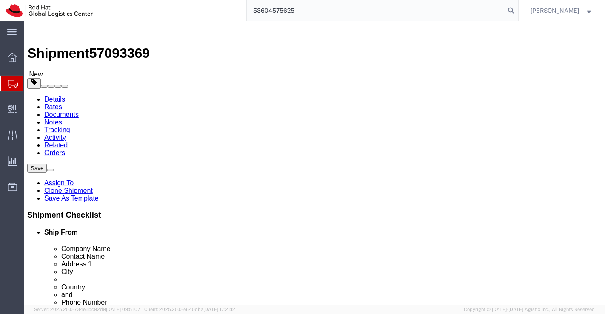
click div "Contact Name [PERSON_NAME]"
paste input "Dr. Ashok Kumar Verma"
type input "Dr. Ashok Kumar Verma"
drag, startPoint x: 284, startPoint y: 198, endPoint x: 422, endPoint y: 199, distance: 137.3
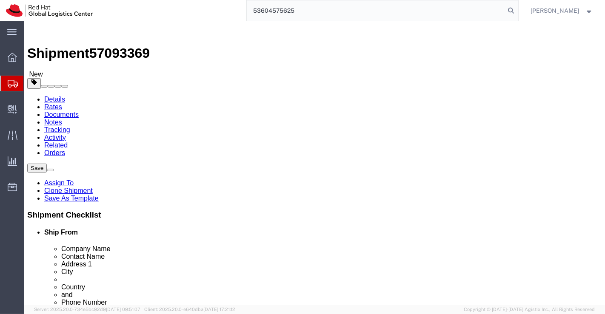
click form "Shipment 57093369 New Details Rates Documents Notes Tracking Activity Related O…"
paste input "73, Sunflower, Sukh sagar valley, Polipathar"
drag, startPoint x: 374, startPoint y: 198, endPoint x: 402, endPoint y: 198, distance: 28.1
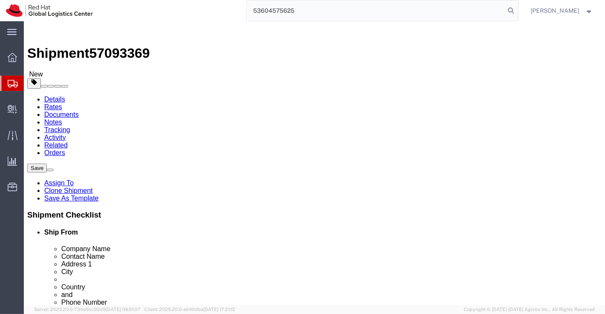
click div "Location Select Select My Profile Location [GEOGRAPHIC_DATA] - [GEOGRAPHIC_DATA…"
type input "73, Sunflower, Sukh sagar valley,"
drag, startPoint x: 338, startPoint y: 214, endPoint x: 257, endPoint y: 213, distance: 80.8
click div "Address 2 PMRDA"
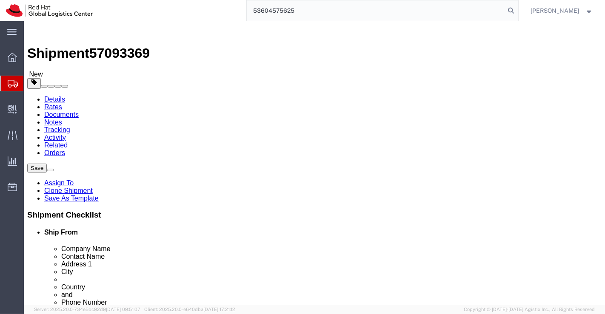
paste input "Polipathar"
type input "Polipathar"
drag, startPoint x: 307, startPoint y: 229, endPoint x: 254, endPoint y: 224, distance: 53.4
click div "City Pune"
paste input "Jabalpur"
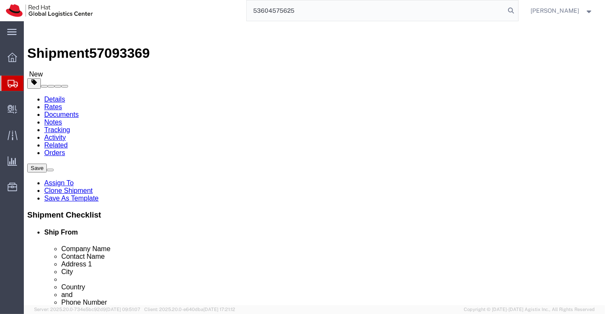
type input "Jabalpur"
type input "Ma"
drag, startPoint x: 309, startPoint y: 208, endPoint x: 244, endPoint y: 312, distance: 122.6
select select "MP"
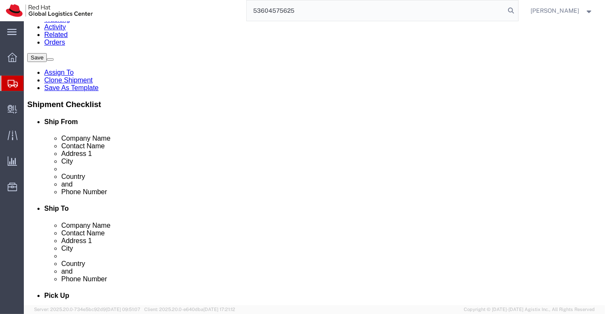
scroll to position [142, 0]
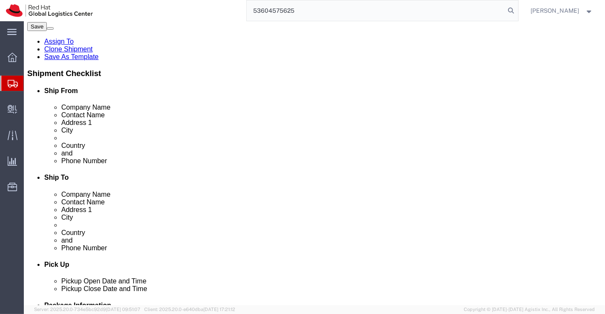
drag, startPoint x: 310, startPoint y: 136, endPoint x: 277, endPoint y: 137, distance: 32.7
click div "Postal Code 412106"
paste input "482008"
type input "482008"
drag, startPoint x: 340, startPoint y: 151, endPoint x: 290, endPoint y: 153, distance: 50.3
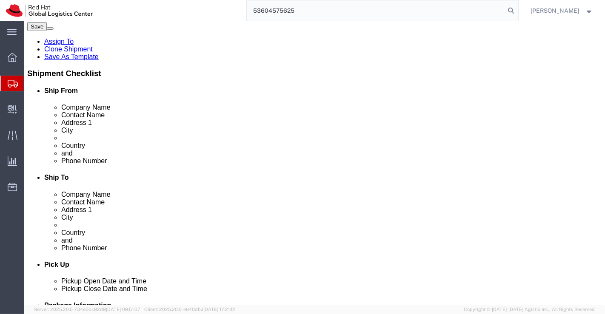
click div "8793000270"
paste input "9479493502"
type input "9479493502"
drag, startPoint x: 387, startPoint y: 169, endPoint x: 297, endPoint y: 170, distance: 90.6
click input "[EMAIL_ADDRESS][DOMAIN_NAME]"
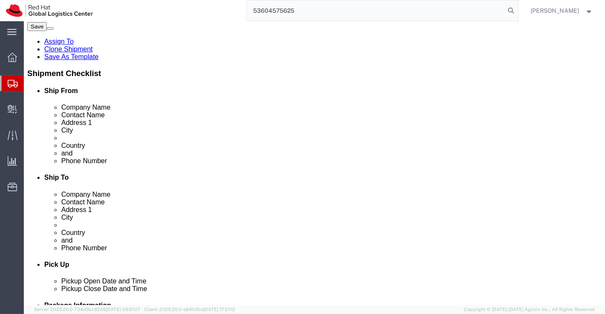
checkbox input "false"
paste input "ashokverma@ggits.org"
type input "ashokverma@ggits.org"
checkbox input "true"
click div "Ship To Location Location Select Select My Profile Location [GEOGRAPHIC_DATA] -…"
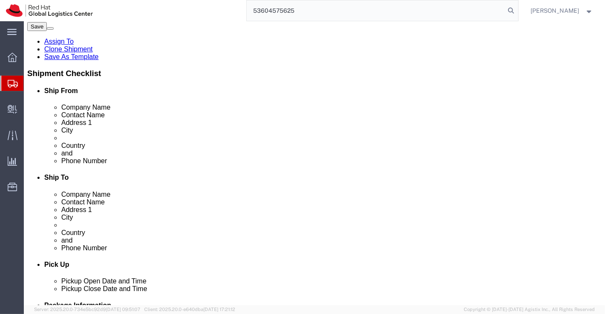
click link "ADDITIONAL INFORMATION"
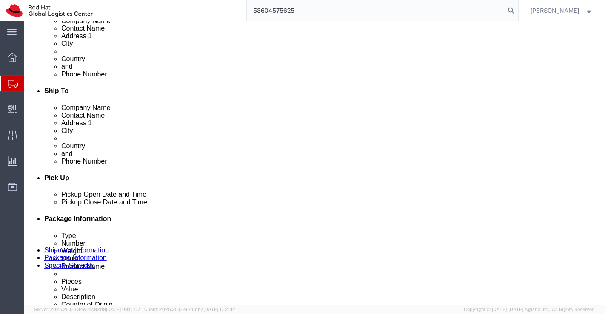
scroll to position [330, 0]
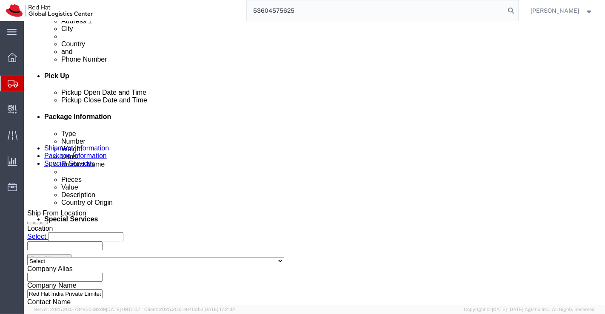
click icon
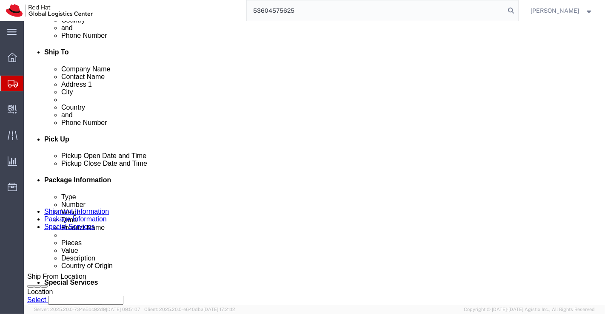
scroll to position [404, 0]
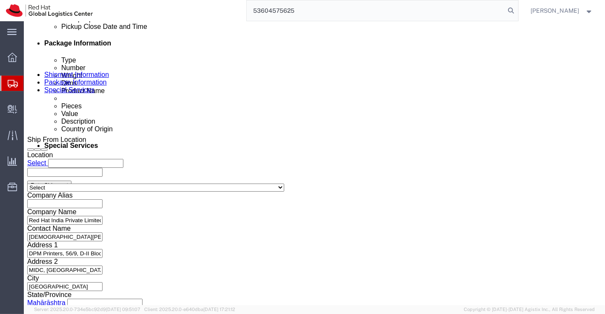
click icon
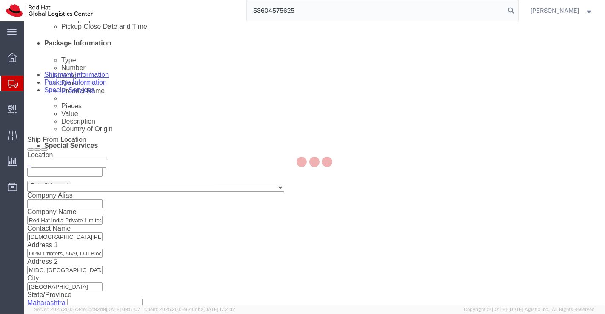
scroll to position [505, 0]
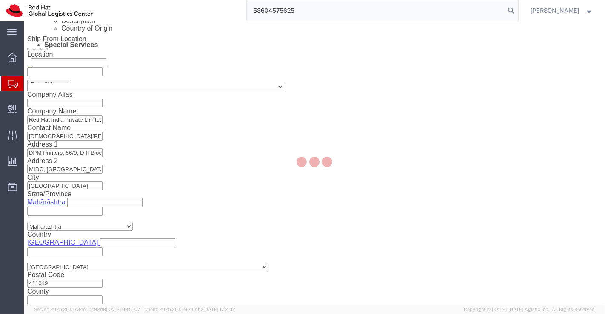
select select "COSTCENTER"
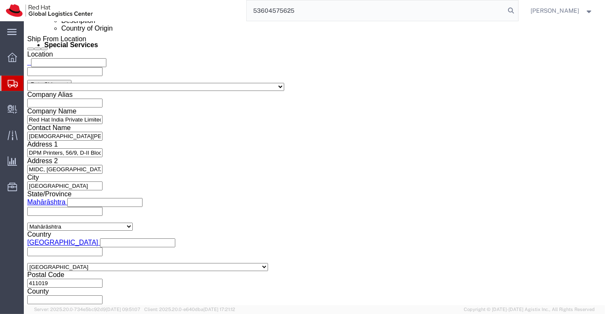
scroll to position [512, 0]
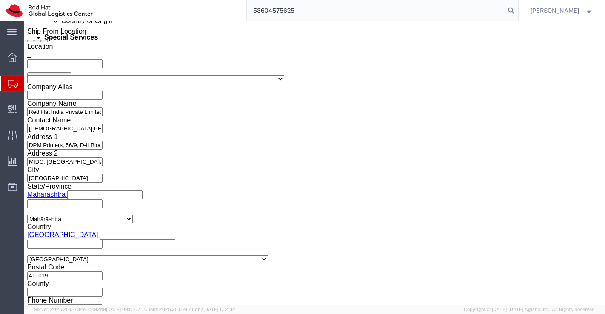
click div "Previous Continue"
click button "Rate Shipment"
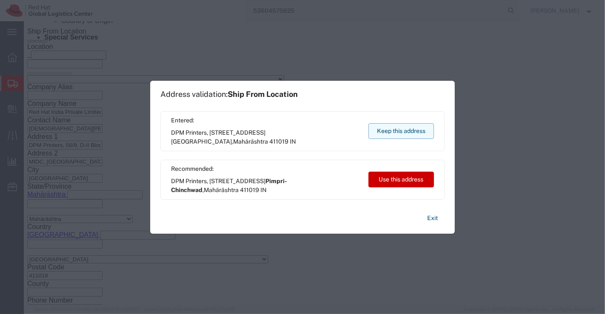
click at [392, 132] on button "Keep this address" at bounding box center [400, 131] width 65 height 16
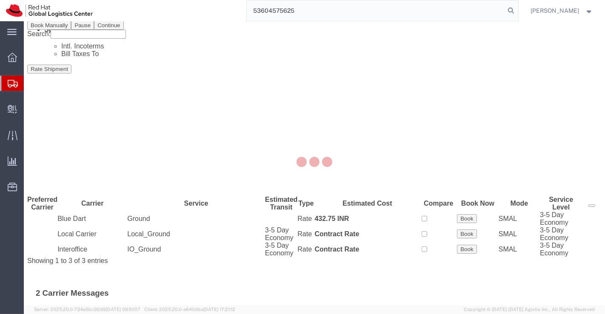
scroll to position [0, 0]
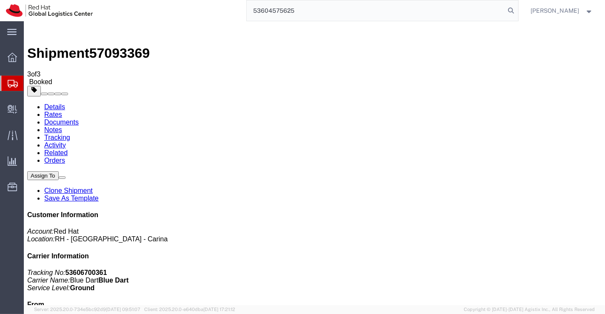
click at [53, 103] on link "Details" at bounding box center [54, 106] width 21 height 7
click link "Schedule pickup request"
drag, startPoint x: 456, startPoint y: 107, endPoint x: 511, endPoint y: 111, distance: 55.4
click p "Tracking No: 53606700361 Carrier Name: Blue Dart Blue Dart Service Level: Ground"
copy b "53606700361"
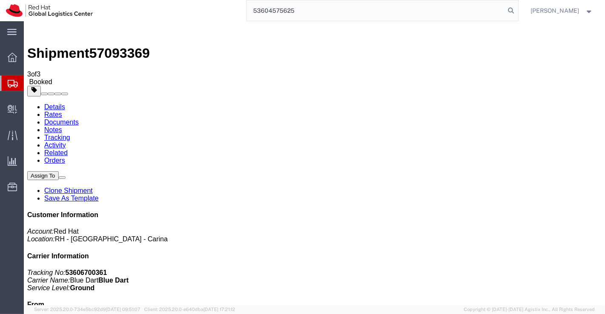
click div "Leg 1 - Small Parcel"
click link "Documents"
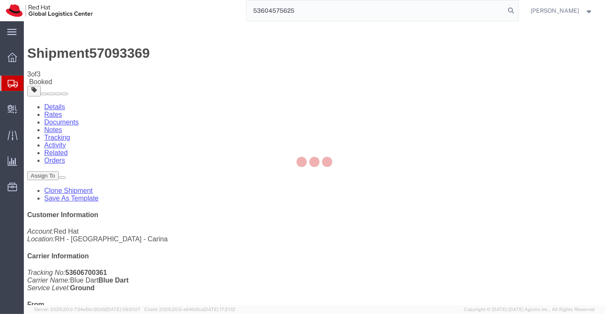
checkbox input "true"
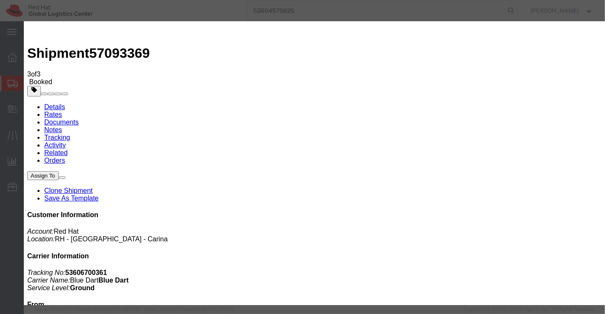
paste input "[PERSON_NAME][EMAIL_ADDRESS][DOMAIN_NAME]"
type input "[PERSON_NAME][EMAIL_ADDRESS][DOMAIN_NAME]"
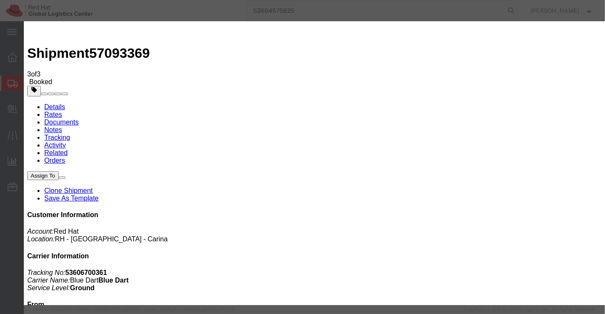
paste textarea "Please find the shipping label."
type textarea "Please find the shipping label."
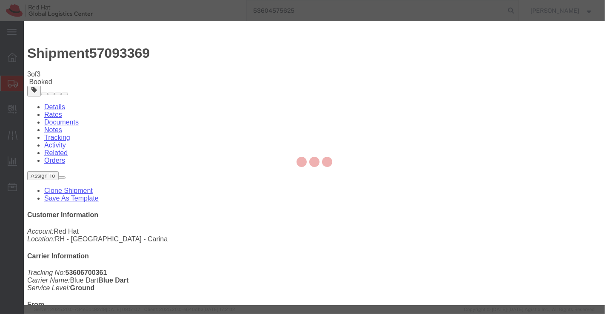
checkbox input "false"
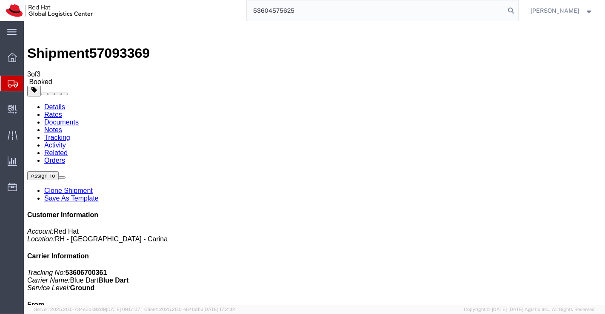
click at [51, 103] on link "Details" at bounding box center [54, 106] width 21 height 7
click link "Documents"
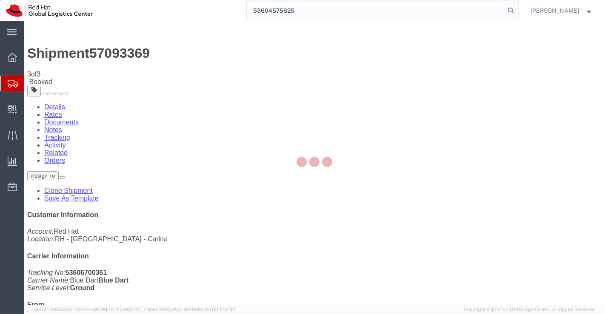
type input "Enter Email Address"
checkbox input "true"
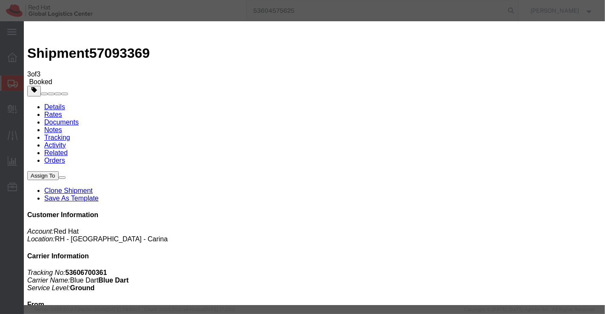
paste input "[PERSON_NAME][EMAIL_ADDRESS][DOMAIN_NAME]"
type input "[PERSON_NAME][EMAIL_ADDRESS][DOMAIN_NAME]"
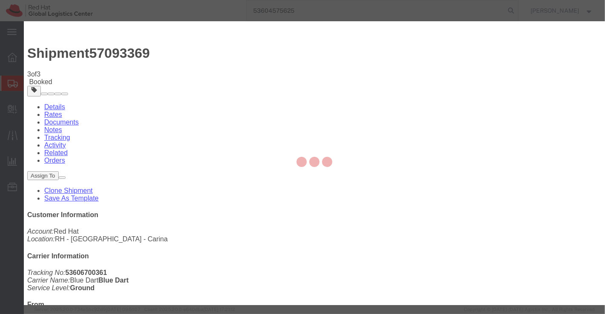
checkbox input "false"
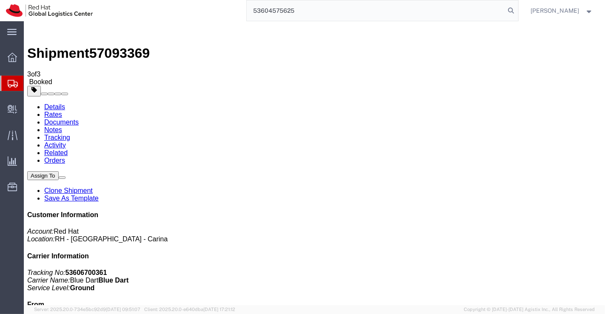
click at [46, 103] on link "Details" at bounding box center [54, 106] width 21 height 7
click link "Clone Shipment"
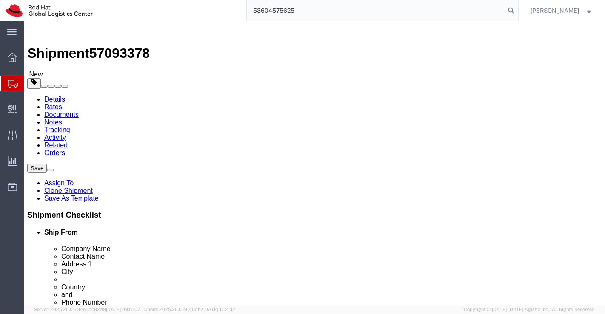
drag, startPoint x: 366, startPoint y: 169, endPoint x: 263, endPoint y: 166, distance: 103.3
click div "Company Name Dr. Ashok Kumar Verma"
drag, startPoint x: 355, startPoint y: 182, endPoint x: 268, endPoint y: 182, distance: 86.7
click div "Contact Name Dr. Ashok Kumar Verma"
click input "text"
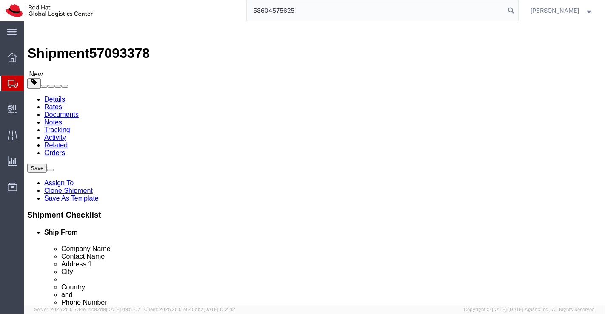
paste input "Yash Balotiya"
type input "Yash Balotiya"
click input "text"
paste input "Yash Balotiya"
type input "Yash Balotiya"
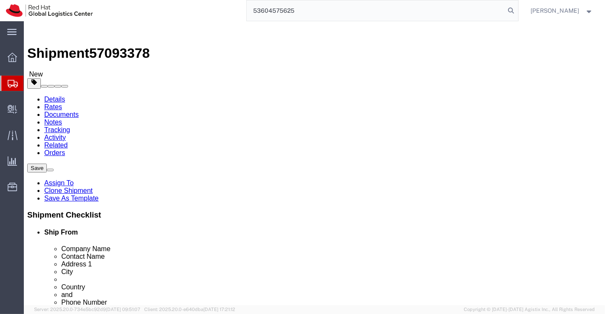
drag, startPoint x: 381, startPoint y: 200, endPoint x: 239, endPoint y: 194, distance: 142.1
click div "Address 1 73, Sunflower, Sukh sagar valley,"
paste input "MG 56 - 5/6, Adarsh Nagar CHS., Shell Colony Road,"
click input "MG 56 - 5/6, Adarsh Nagar CHS., Shell Colony Road"
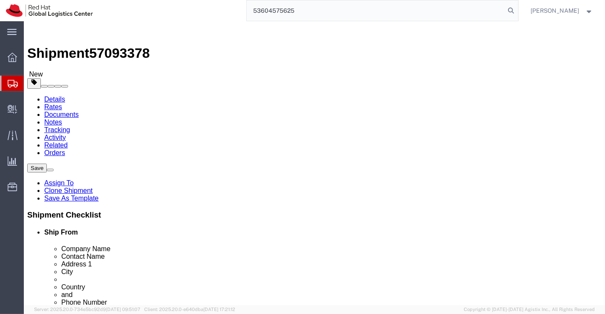
scroll to position [0, 32]
click input "MG 56 - 5/6, Adarsh Nagar CHS.,Shell Colony Road"
click input "MG 56 - 5/6, Adarsh Nagar CHS,Shell Colony Road"
type input "MG 56 - 5/6, Adarsh Nagar CHS, Shell Colony Road"
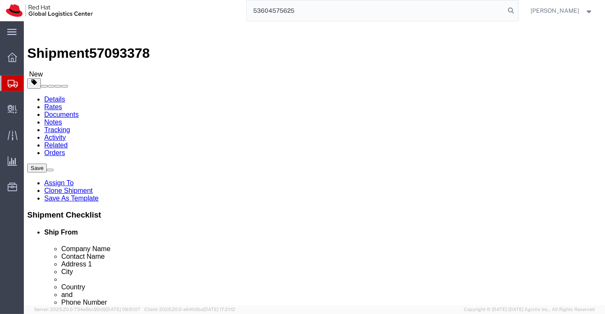
scroll to position [0, 0]
drag, startPoint x: 340, startPoint y: 217, endPoint x: 261, endPoint y: 207, distance: 79.3
click div "Address 2 Polipathar"
paste input "Near Adarsha Vidyalaya School,"
type input "Near Adarsha Vidyalaya School"
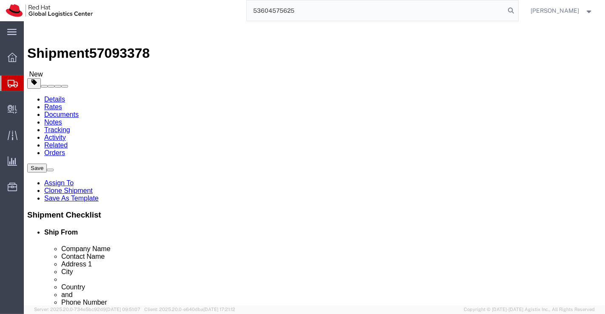
drag, startPoint x: 324, startPoint y: 233, endPoint x: 228, endPoint y: 234, distance: 95.2
click div "City Jabalpur"
paste input "Chembur"
click input "VChembur"
type input "Chembur"
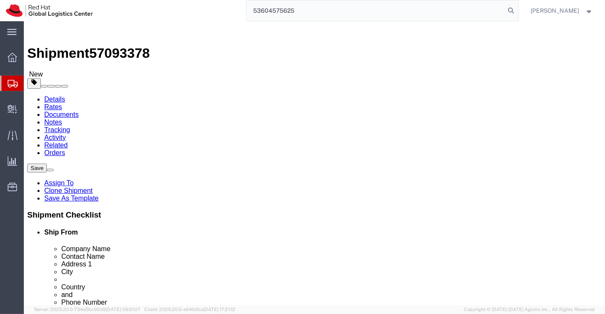
scroll to position [35, 0]
type input "M"
drag, startPoint x: 322, startPoint y: 230, endPoint x: 270, endPoint y: 230, distance: 52.3
click div "City Chembur"
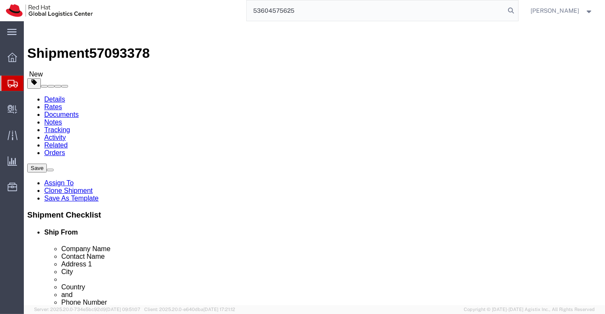
click input "Near Adarsha Vidyalaya School"
paste input "Chembur"
type input "Near Adarsha Vidyalaya School,Chembur"
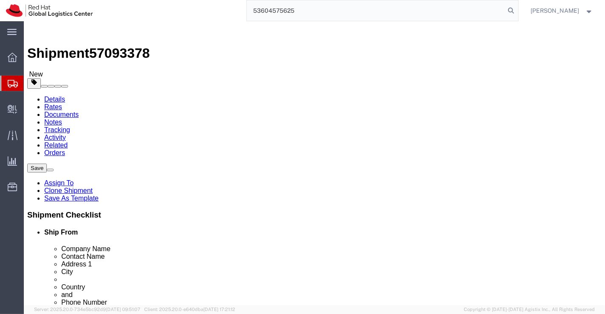
click input "Ship To Location / City : This field is required."
type input "Mumbai"
type input "Ma"
select select "MH"
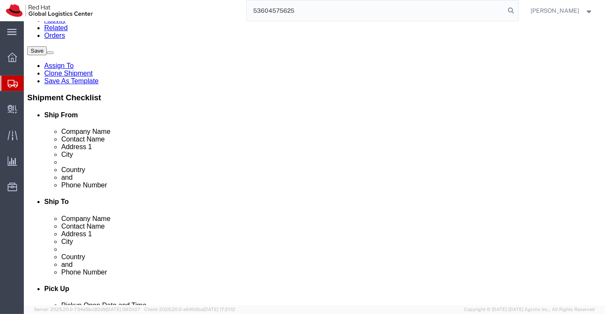
scroll to position [142, 0]
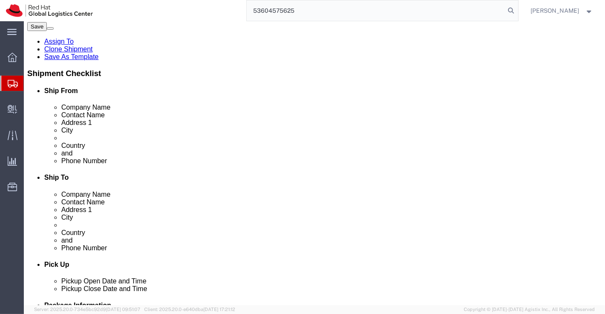
drag, startPoint x: 311, startPoint y: 136, endPoint x: 279, endPoint y: 136, distance: 31.9
click div "482008"
paste input "400071"
type input "400071"
drag, startPoint x: 337, startPoint y: 153, endPoint x: 289, endPoint y: 154, distance: 48.1
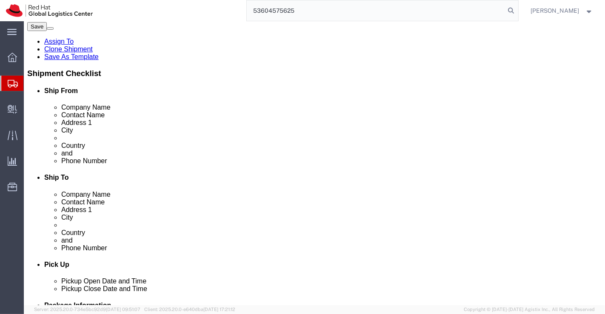
click div "9479493502"
paste input "9920780823"
type input "9920780823"
drag, startPoint x: 384, startPoint y: 173, endPoint x: 294, endPoint y: 168, distance: 89.9
click div "ashokverma@ggits.org"
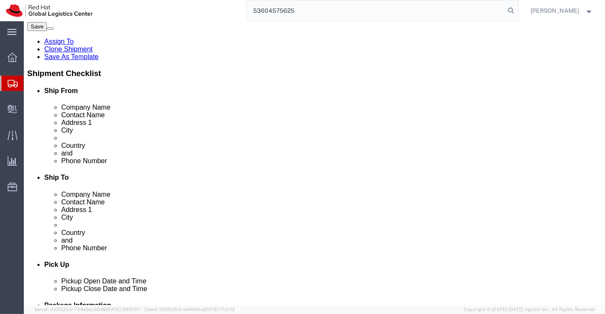
checkbox input "false"
paste input "iste.kjsieit@somaiya.edu"
type input "iste.kjsieit@somaiya.edu"
checkbox input "true"
click div "Pickup Date and Time"
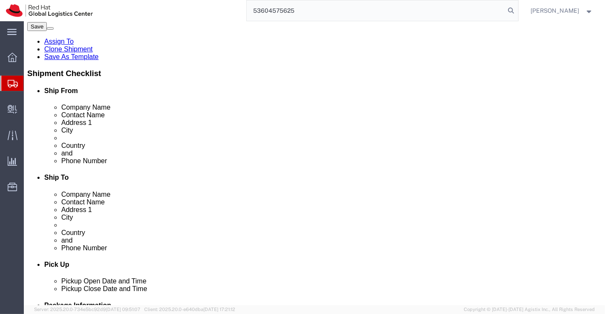
click link "ADDITIONAL INFORMATION"
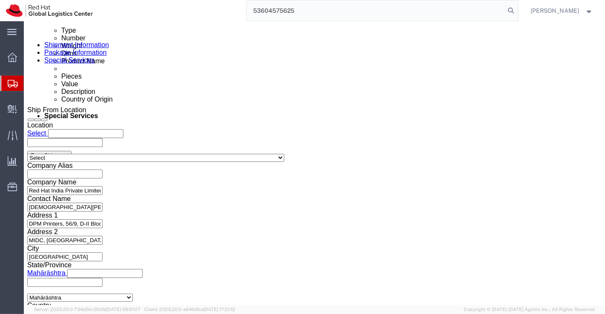
scroll to position [472, 0]
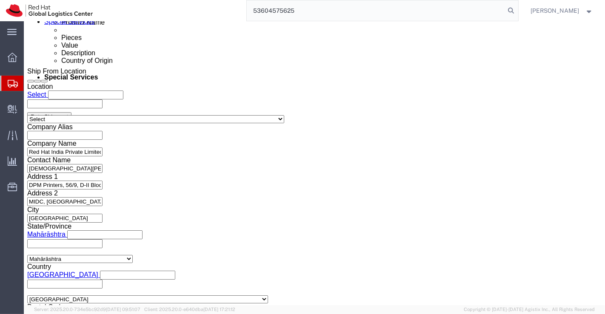
click icon "button"
click select "Select Air Less than Truckload Multi-Leg Ocean Freight Rail Small Parcel Truckl…"
select select
click select "Select Air Less than Truckload Multi-Leg Ocean Freight Rail Small Parcel Truckl…"
click icon
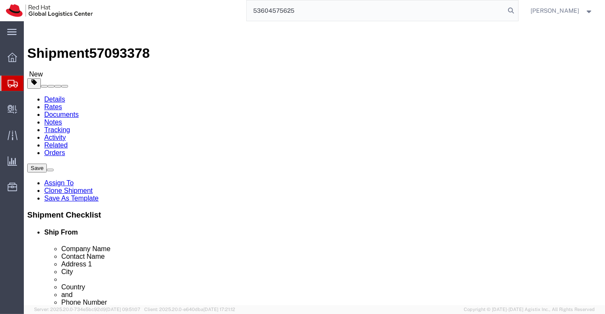
click icon
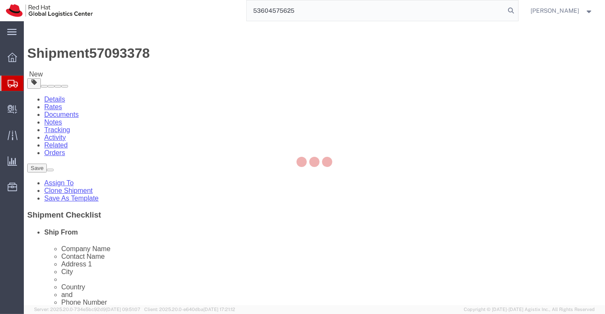
select select "COSTCENTER"
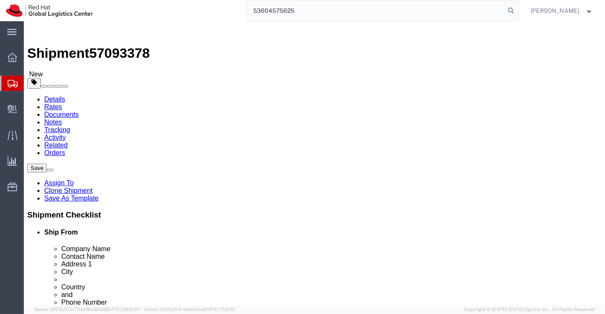
click button "Rate Shipment"
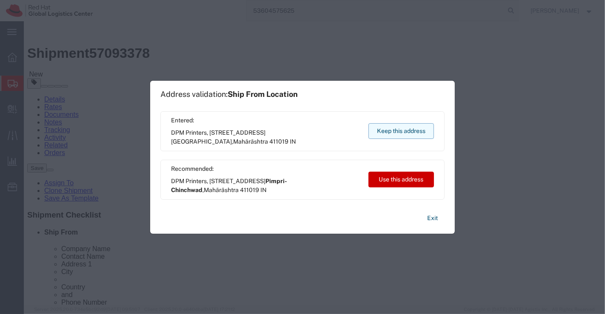
click at [390, 129] on button "Keep this address" at bounding box center [400, 131] width 65 height 16
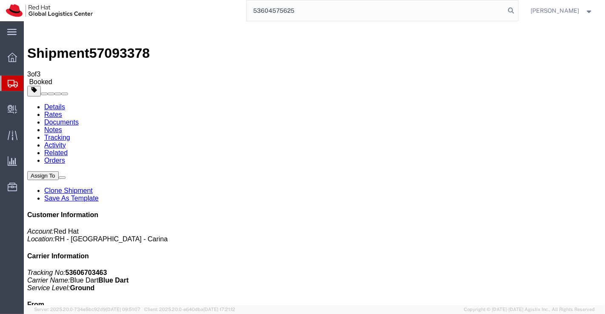
click at [60, 103] on link "Details" at bounding box center [54, 106] width 21 height 7
click link "Schedule pickup request"
click link "Documents"
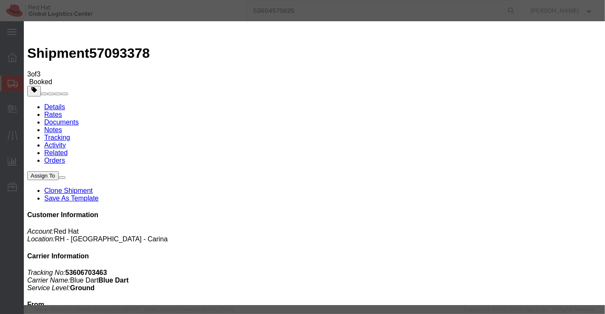
paste input "[PERSON_NAME][EMAIL_ADDRESS][DOMAIN_NAME]"
type input "[PERSON_NAME][EMAIL_ADDRESS][DOMAIN_NAME]"
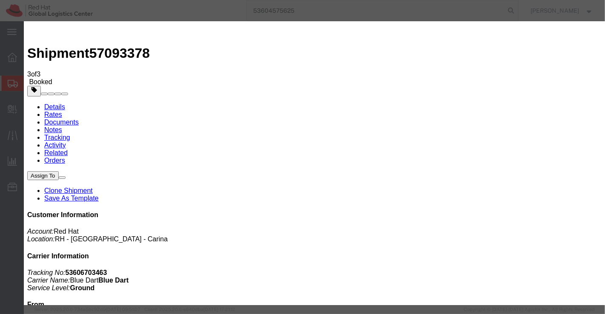
paste textarea "Please find the shipping label."
type textarea "Please find the shipping label."
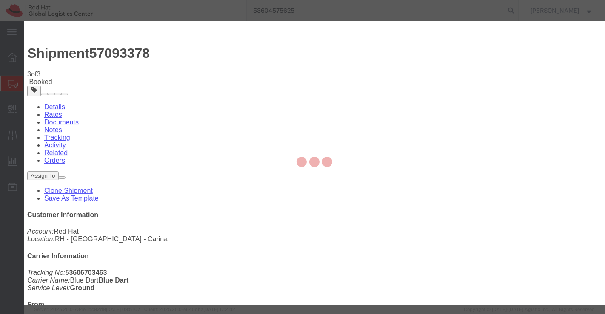
checkbox input "false"
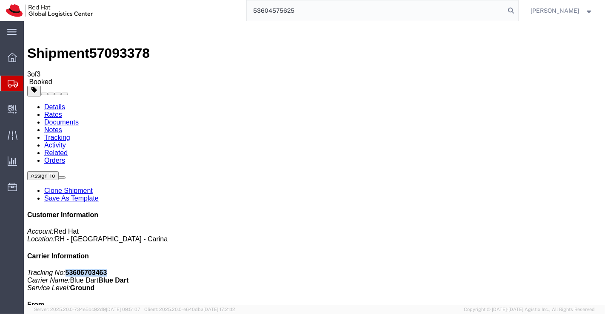
drag, startPoint x: 484, startPoint y: 130, endPoint x: 548, endPoint y: 132, distance: 64.2
click at [548, 269] on p "Tracking No: 53606703463 Carrier Name: Blue Dart Blue Dart Service Level: Ground" at bounding box center [314, 280] width 574 height 23
copy b "53606703463"
click at [44, 103] on link "Details" at bounding box center [54, 106] width 21 height 7
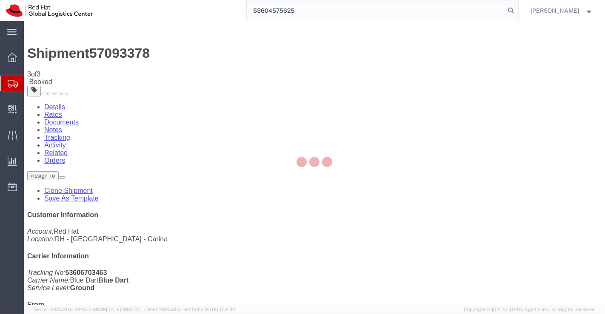
drag, startPoint x: 308, startPoint y: 11, endPoint x: 194, endPoint y: 6, distance: 113.6
click at [194, 6] on div "53604575625" at bounding box center [308, 10] width 419 height 21
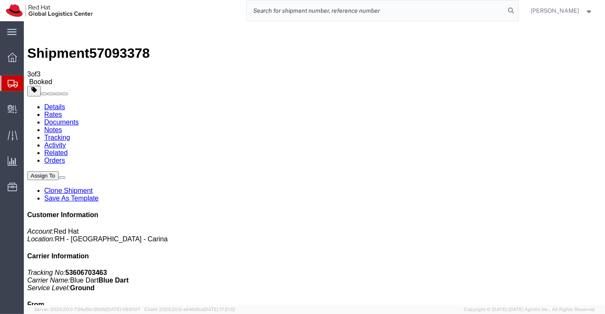
paste input "53606688800"
type input "53606688800"
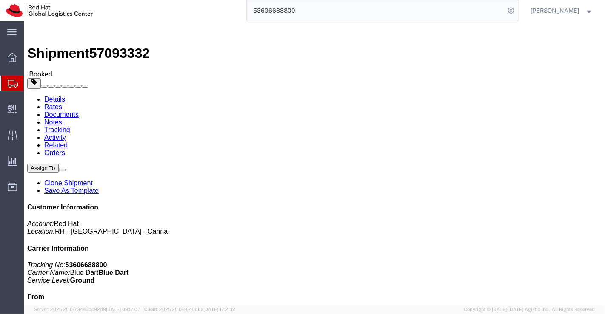
click link "Clone Shipment"
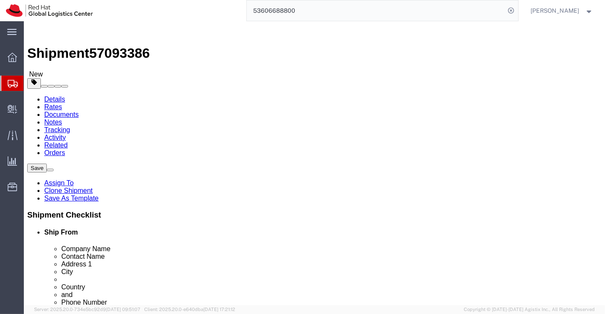
click icon
click input "37.00"
type input "31.00"
click input "37.00"
type input "24.00"
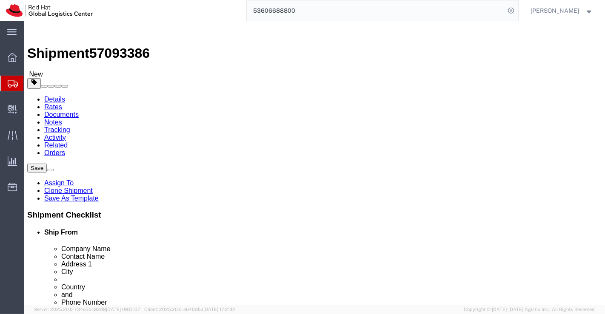
click input "26.00"
type input "10.00"
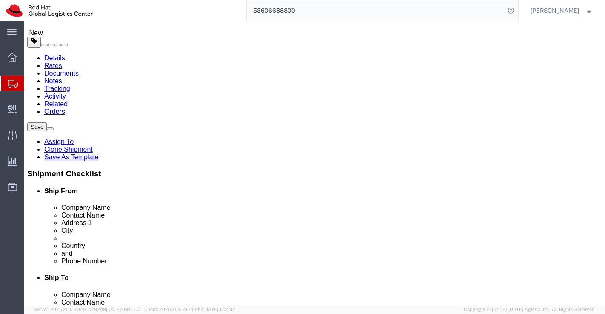
scroll to position [94, 0]
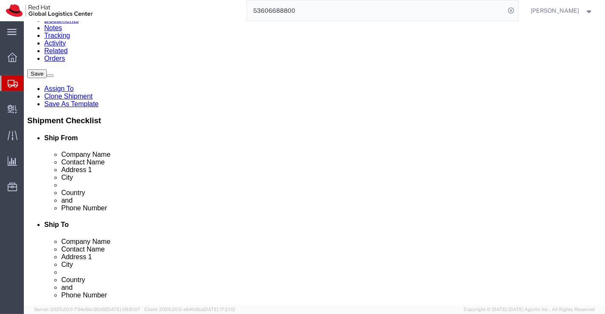
click link "Delete this content"
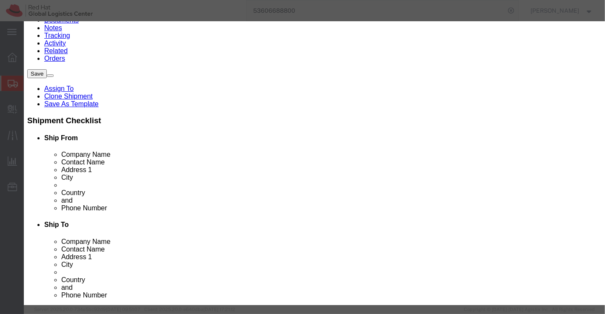
click button "Yes"
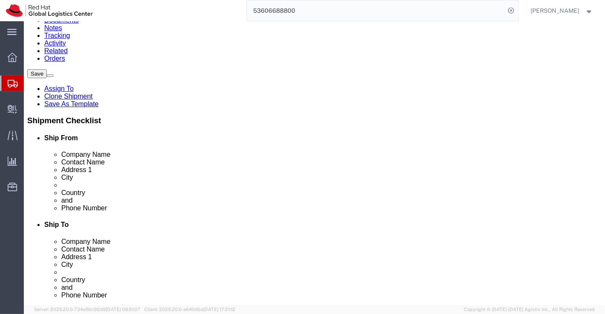
click link "Delete this content"
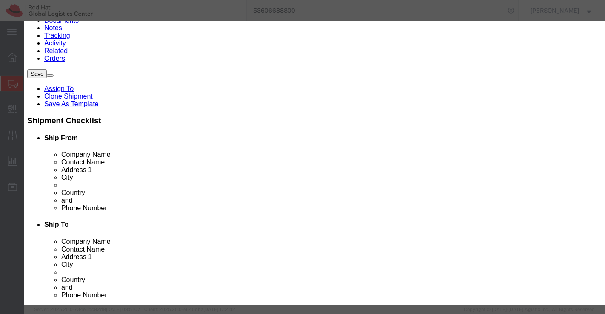
click button "Yes"
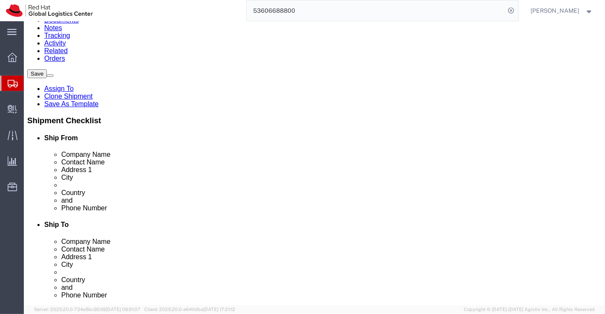
click link "Delete this content"
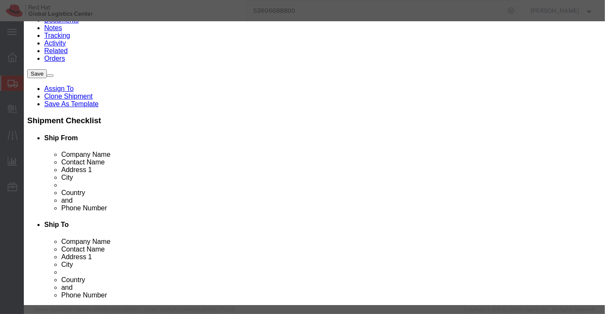
click button "Yes"
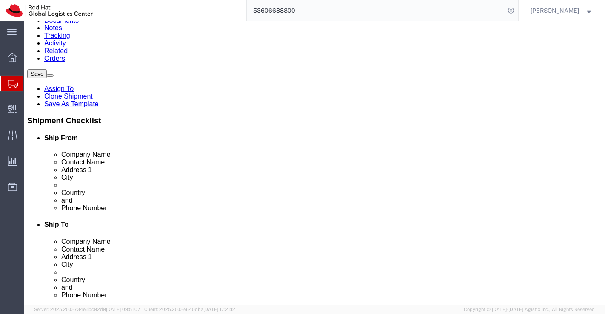
click link "Delete this content"
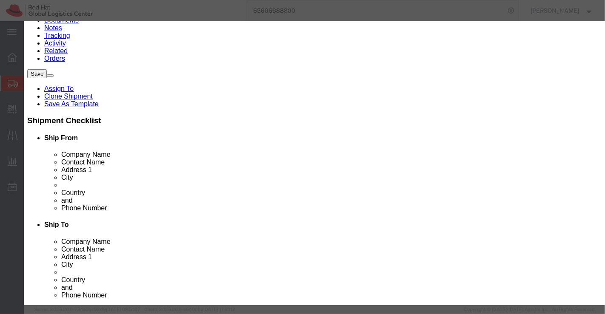
click button "Yes"
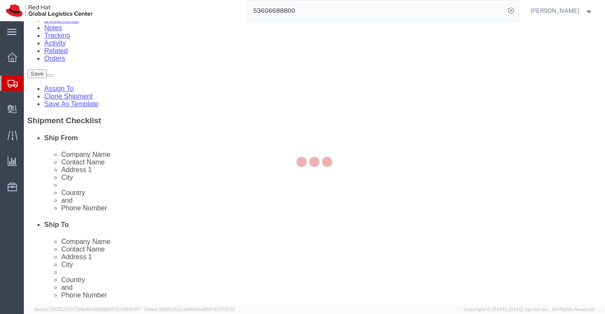
scroll to position [45, 0]
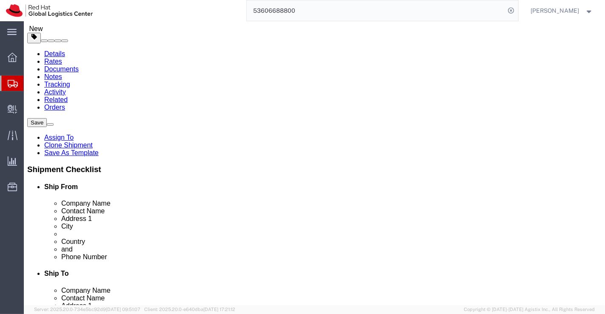
click input "7.00"
type input "7"
type input "1.8"
click div "1 x Your Packaging Package Type Select Case(s) Crate(s) Envelope Large Box Medi…"
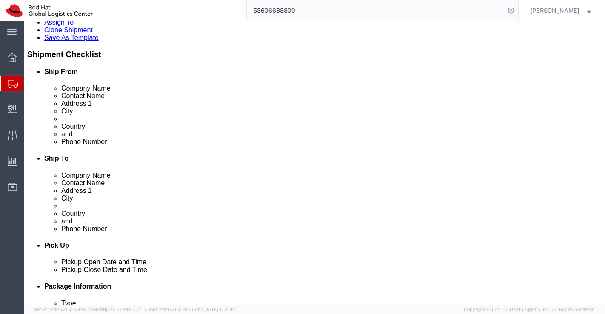
scroll to position [0, 0]
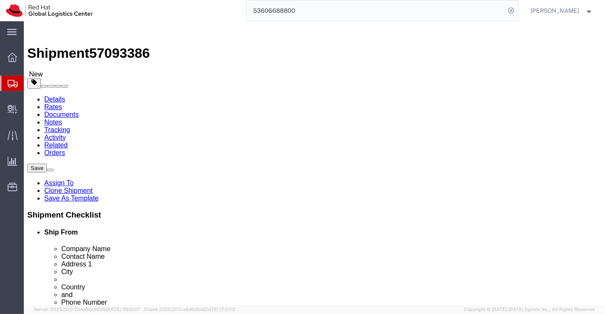
drag, startPoint x: 176, startPoint y: 50, endPoint x: 188, endPoint y: 80, distance: 31.7
click icon
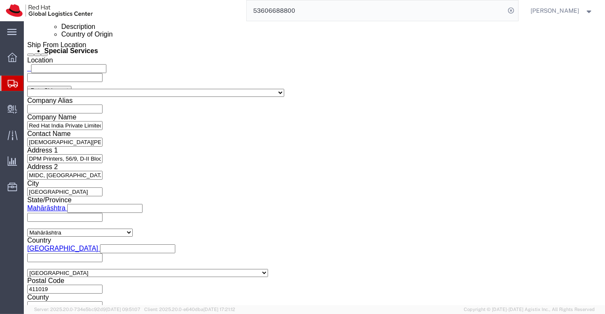
scroll to position [512, 0]
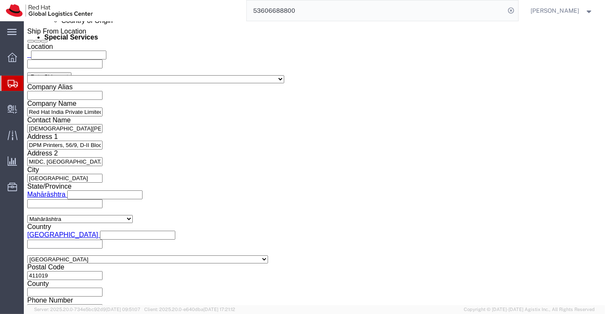
click button "Rate Shipment"
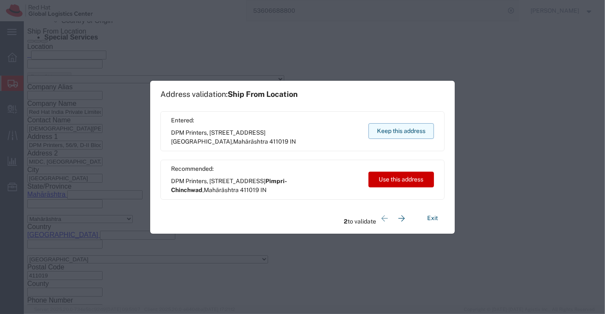
click at [388, 127] on button "Keep this address" at bounding box center [400, 131] width 65 height 16
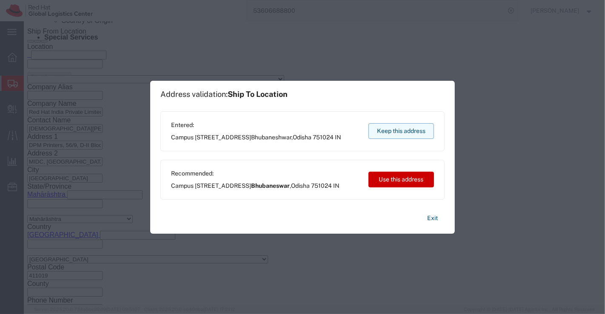
click at [394, 134] on button "Keep this address" at bounding box center [400, 131] width 65 height 16
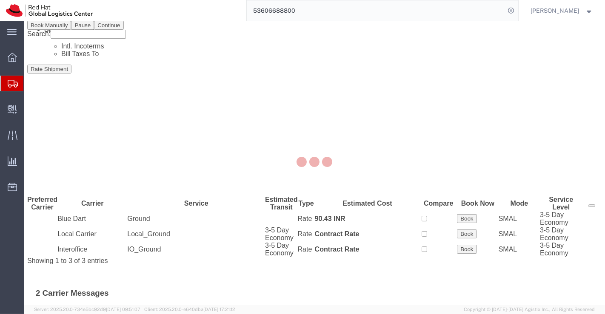
scroll to position [0, 0]
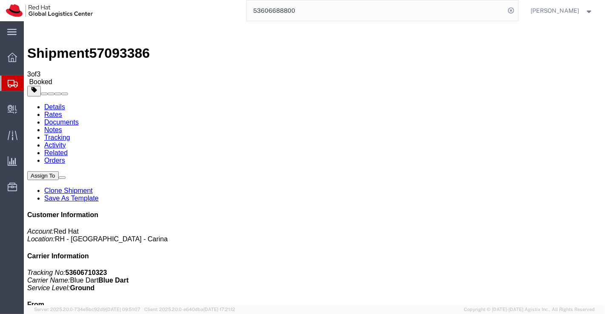
click at [52, 103] on link "Details" at bounding box center [54, 106] width 21 height 7
click link "Schedule pickup request"
click link "Documents"
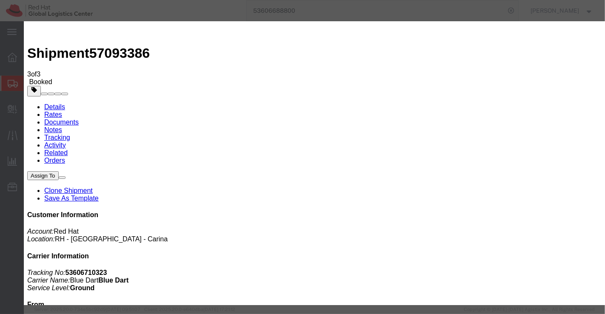
paste input "[PERSON_NAME][EMAIL_ADDRESS][DOMAIN_NAME]"
type input "[PERSON_NAME][EMAIL_ADDRESS][DOMAIN_NAME]"
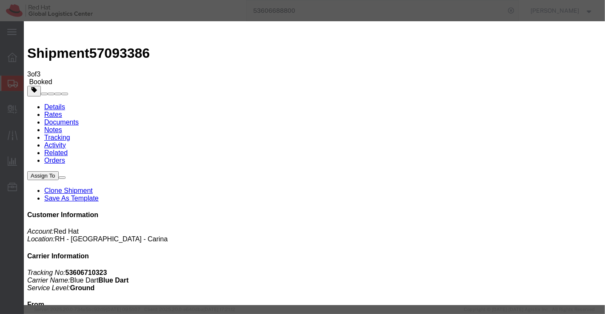
paste textarea "Please find the shipping label."
type textarea "Please find the shipping label."
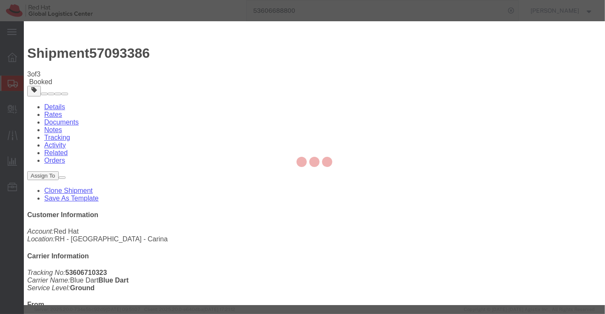
checkbox input "false"
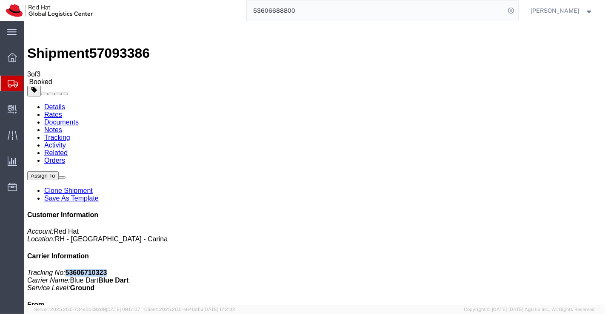
drag, startPoint x: 484, startPoint y: 128, endPoint x: 553, endPoint y: 128, distance: 68.9
click at [553, 269] on p "Tracking No: 53606710323 Carrier Name: Blue Dart Blue Dart Service Level: Ground" at bounding box center [314, 280] width 574 height 23
copy b "53606710323"
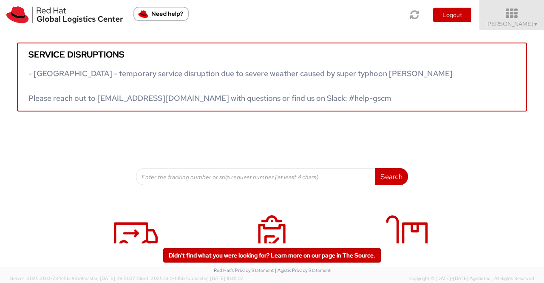
click at [526, 24] on span "Sumitra Hansdah ▼" at bounding box center [512, 24] width 53 height 8
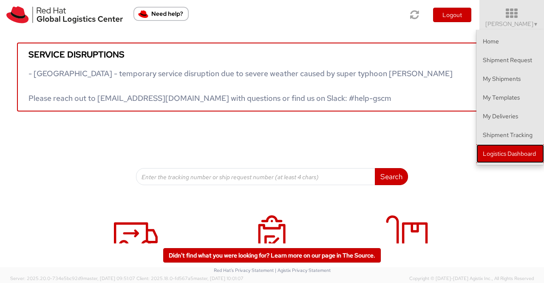
click at [506, 151] on link "Logistics Dashboard" at bounding box center [511, 153] width 68 height 19
